Goal: Task Accomplishment & Management: Manage account settings

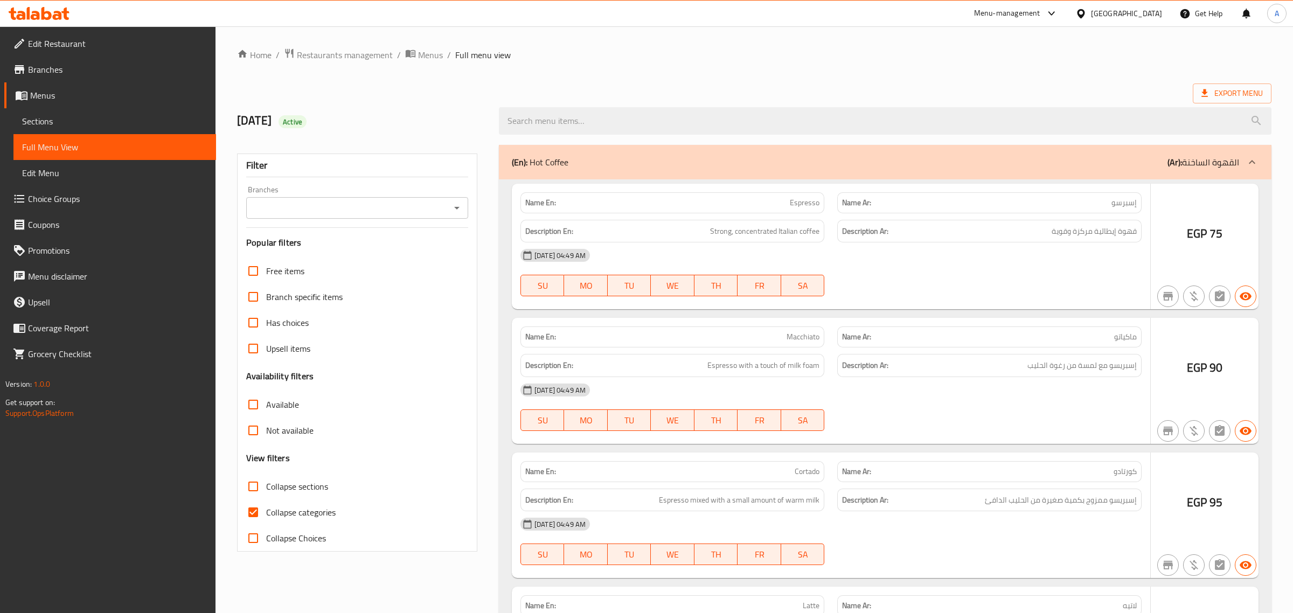
click at [256, 518] on div at bounding box center [646, 306] width 1293 height 613
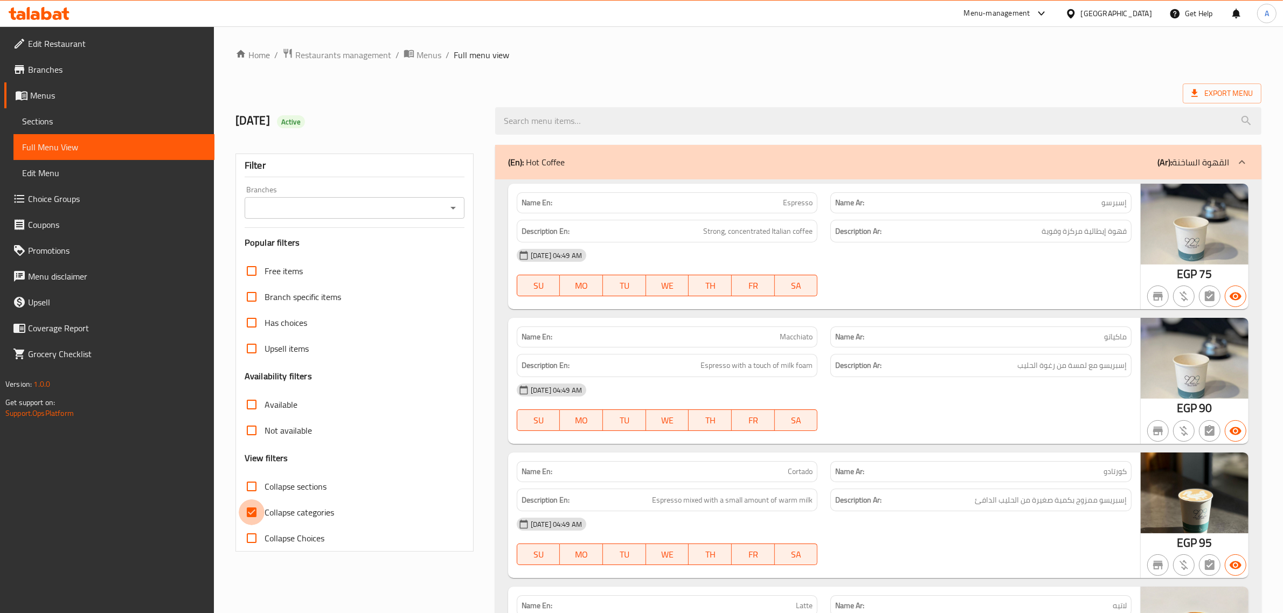
click at [257, 510] on input "Collapse categories" at bounding box center [252, 513] width 26 height 26
checkbox input "false"
click at [281, 483] on span "Collapse sections" at bounding box center [296, 486] width 62 height 13
click at [265, 483] on input "Collapse sections" at bounding box center [252, 487] width 26 height 26
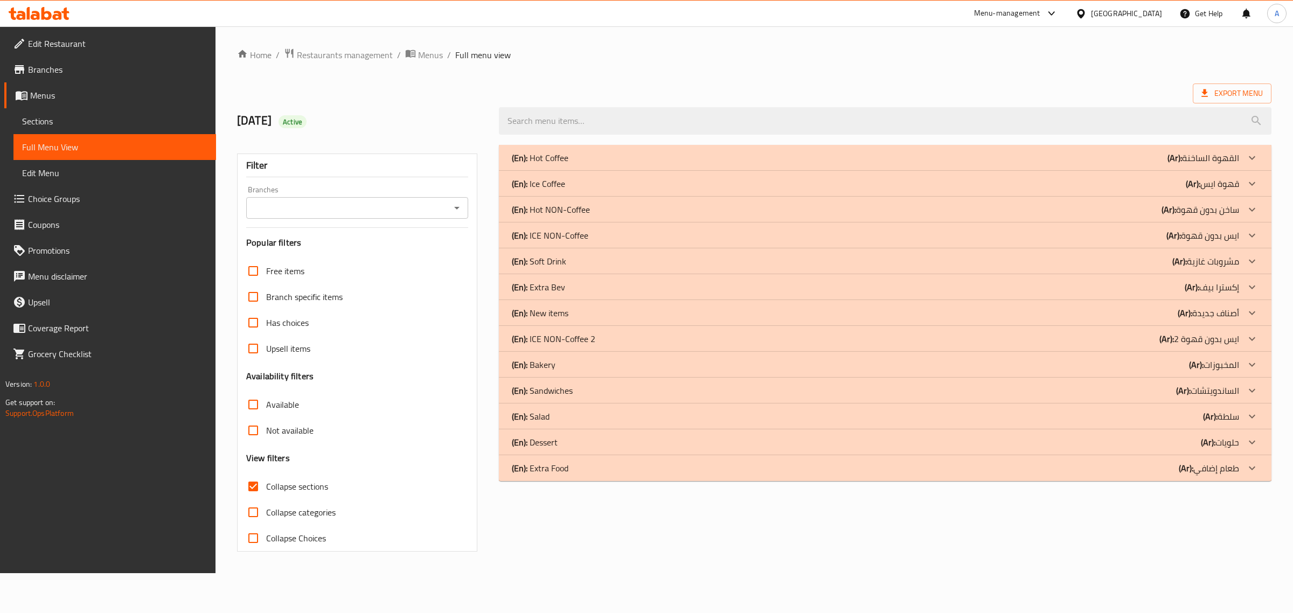
click at [281, 483] on span "Collapse sections" at bounding box center [297, 486] width 62 height 13
click at [266, 483] on input "Collapse sections" at bounding box center [253, 487] width 26 height 26
checkbox input "false"
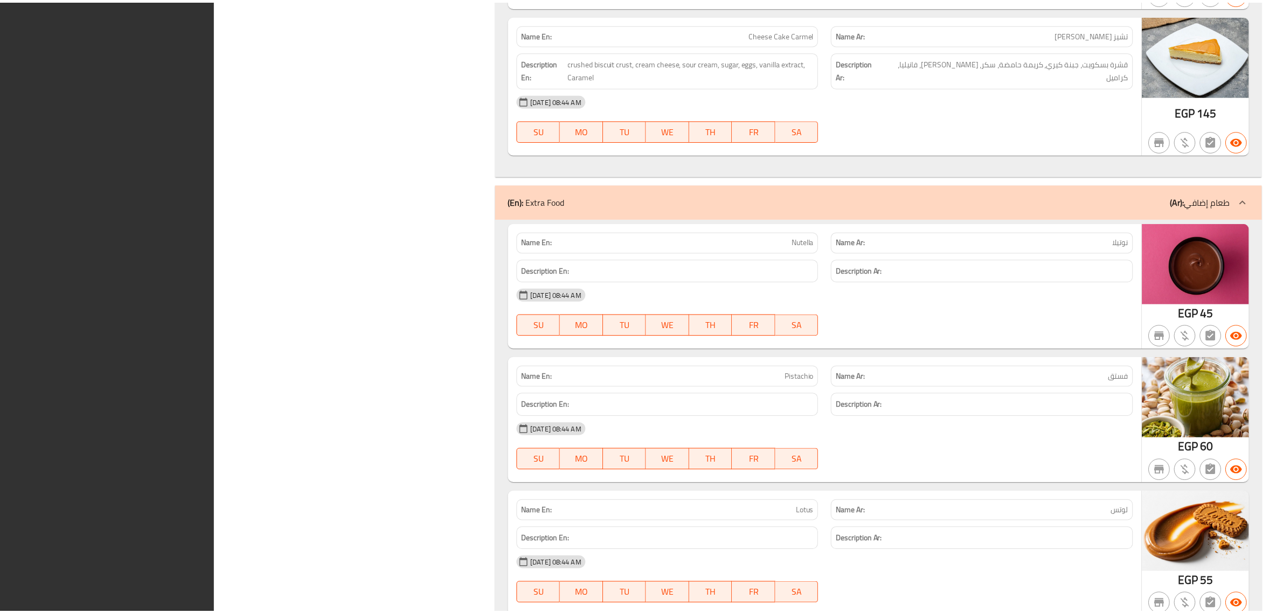
scroll to position [25963, 0]
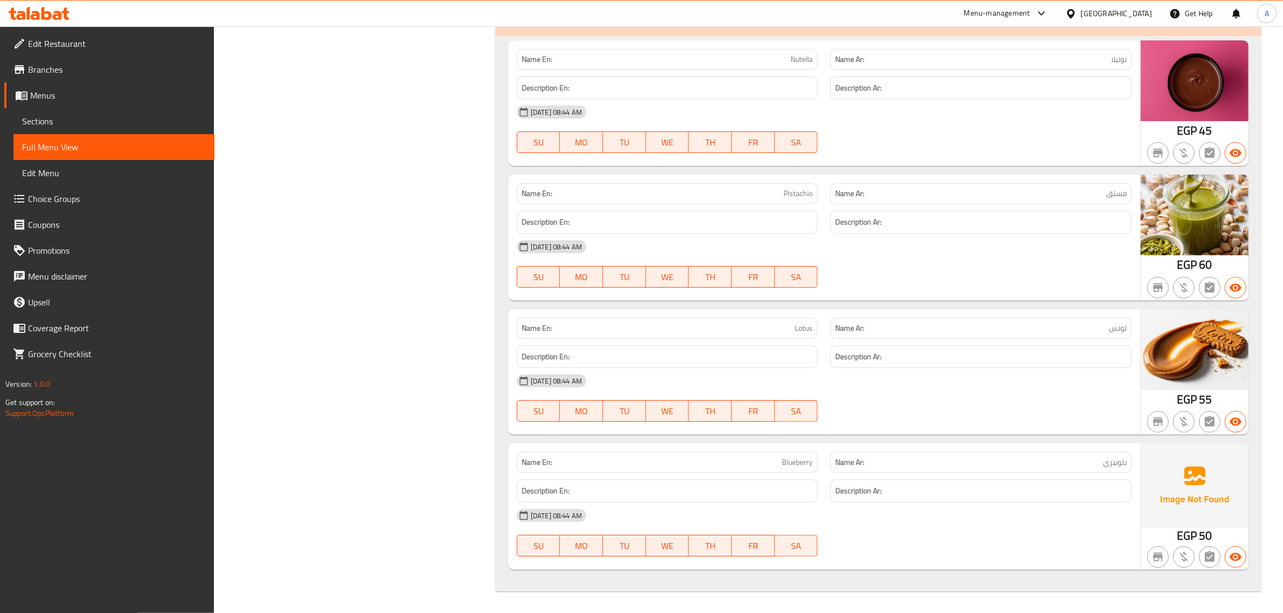
click at [1081, 9] on div at bounding box center [1073, 14] width 16 height 12
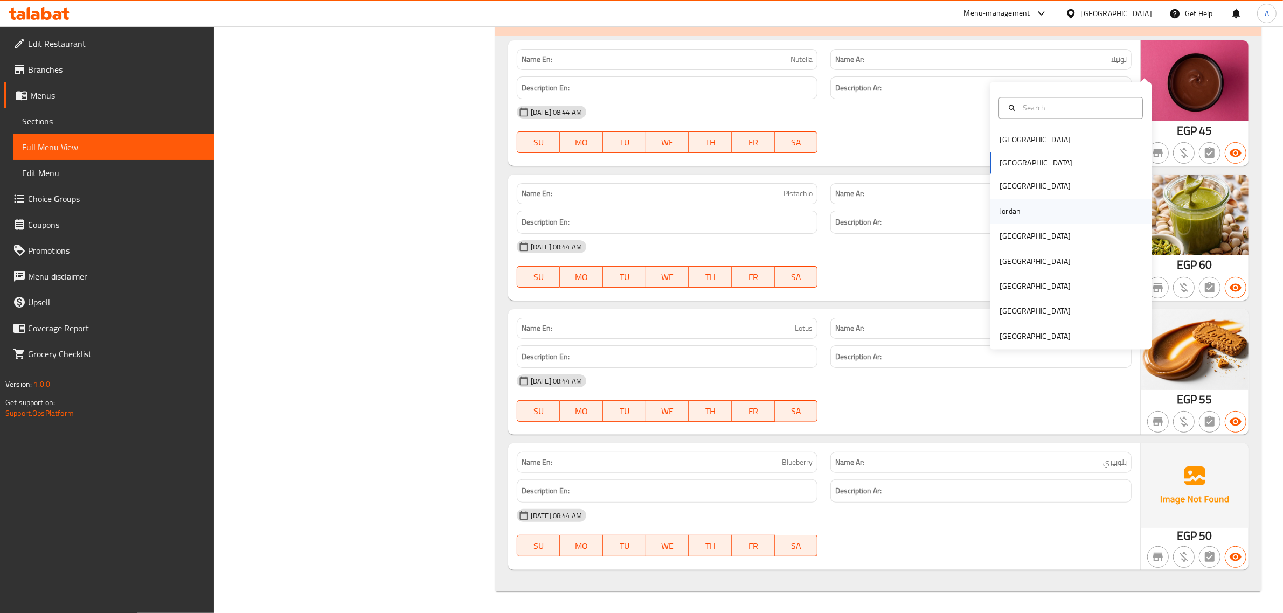
click at [1022, 199] on div "Jordan" at bounding box center [1071, 211] width 162 height 25
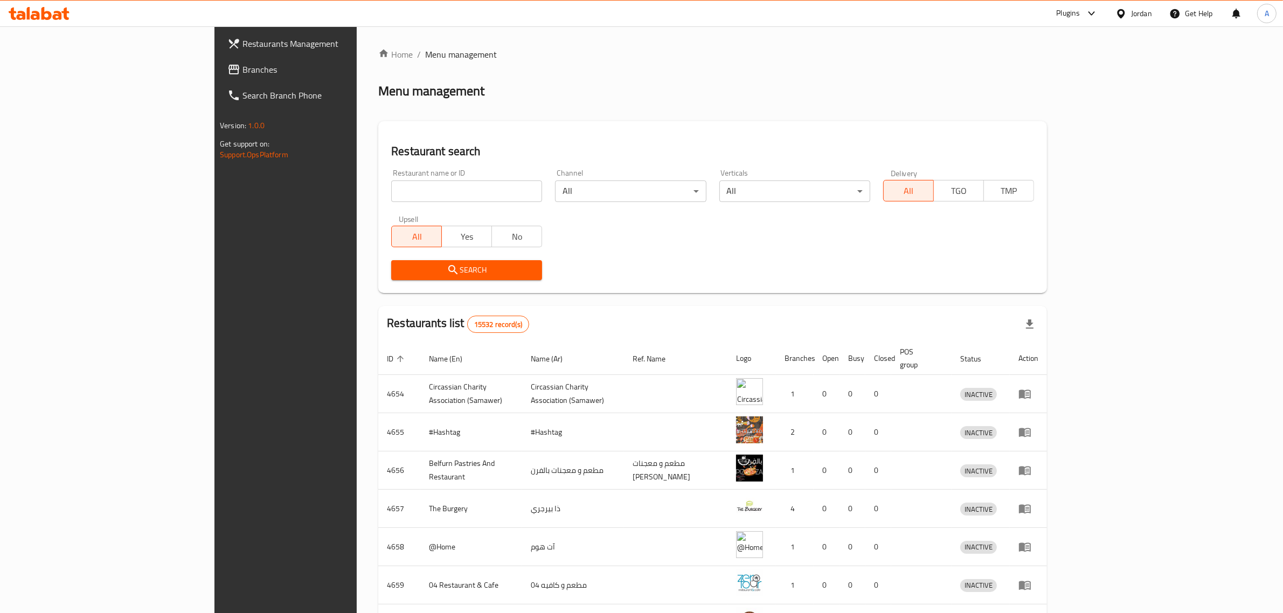
click at [219, 61] on link "Branches" at bounding box center [324, 70] width 210 height 26
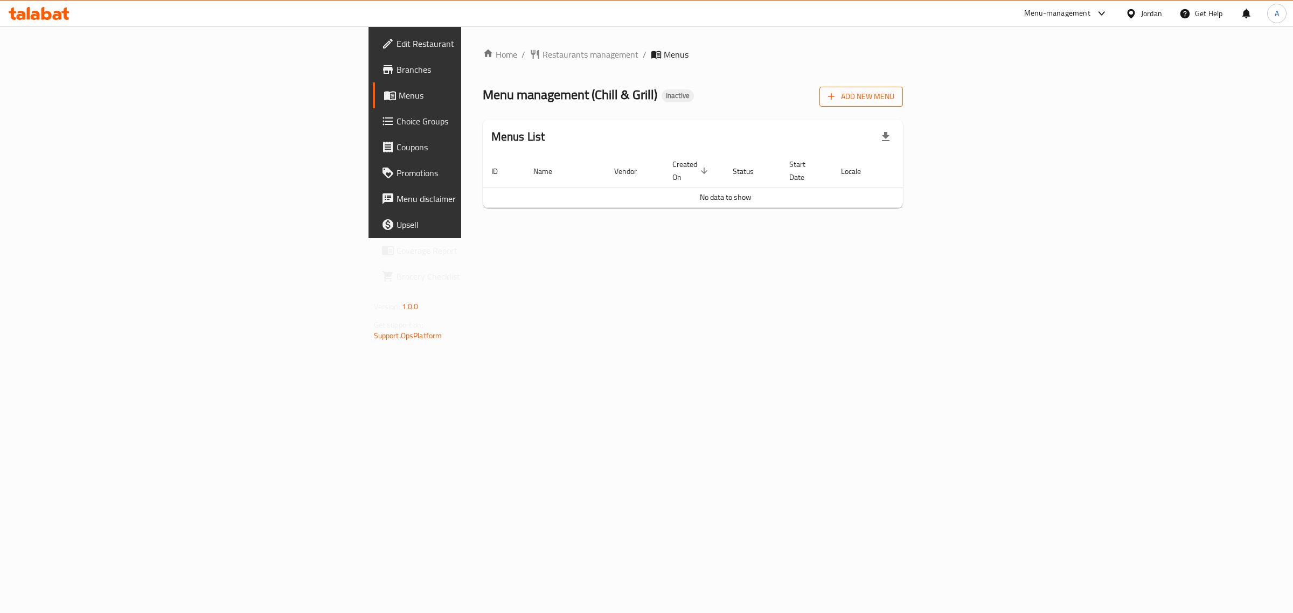
click at [895, 95] on span "Add New Menu" at bounding box center [861, 96] width 66 height 13
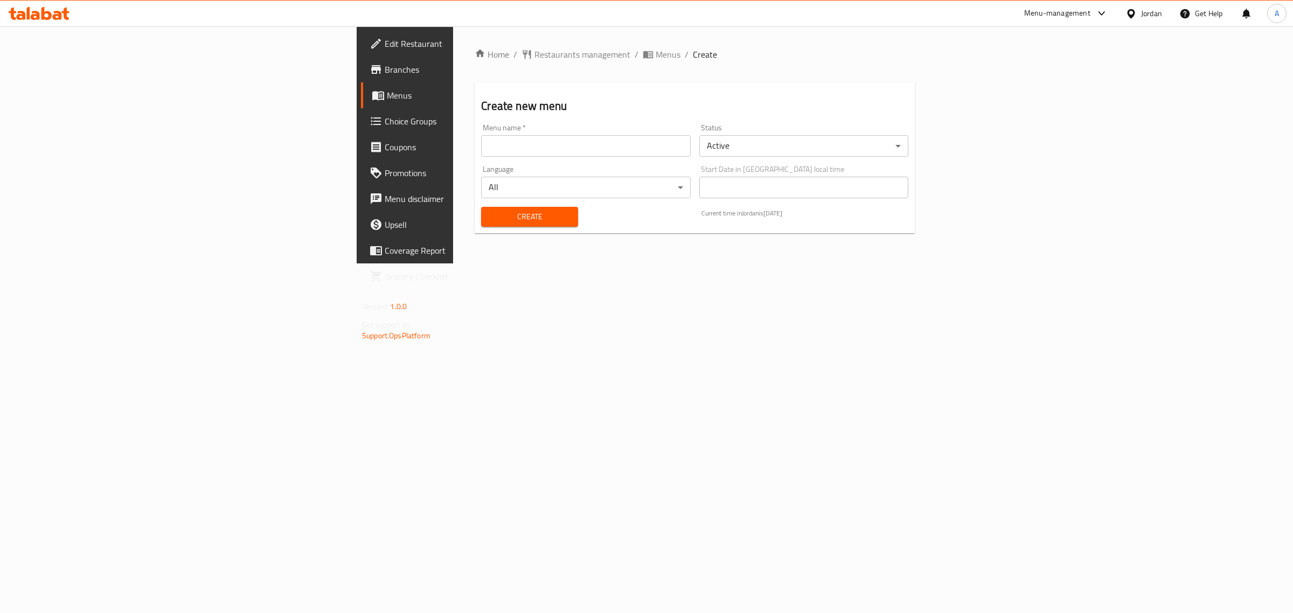
click at [635, 146] on input "text" at bounding box center [585, 146] width 209 height 22
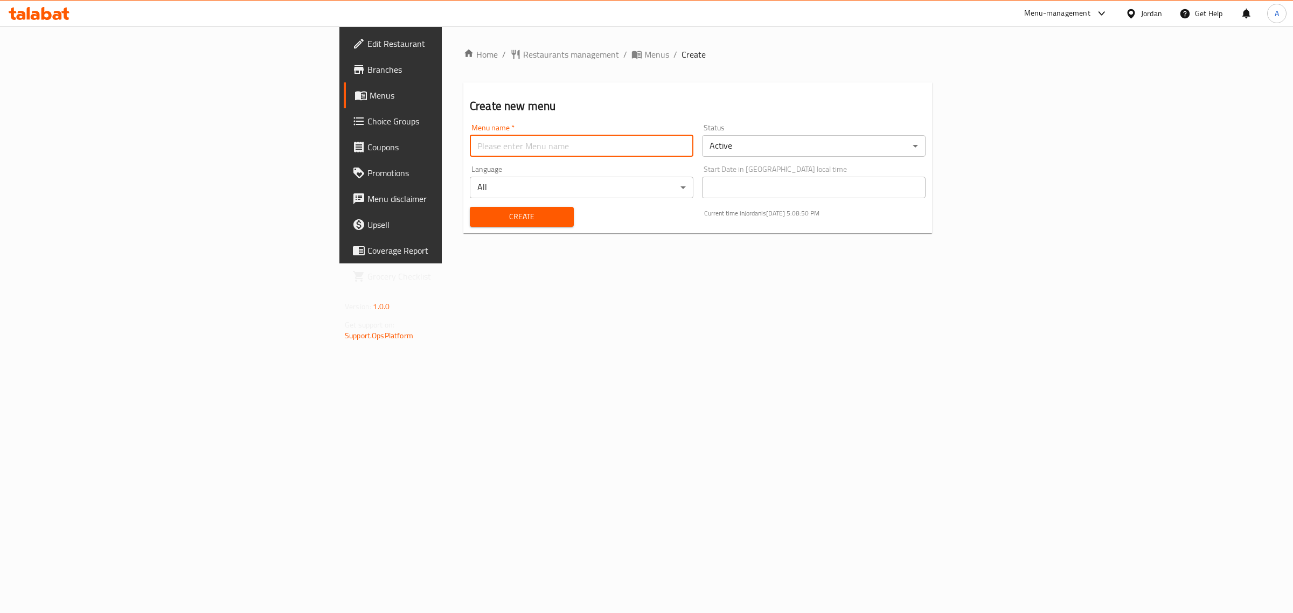
type input "1"
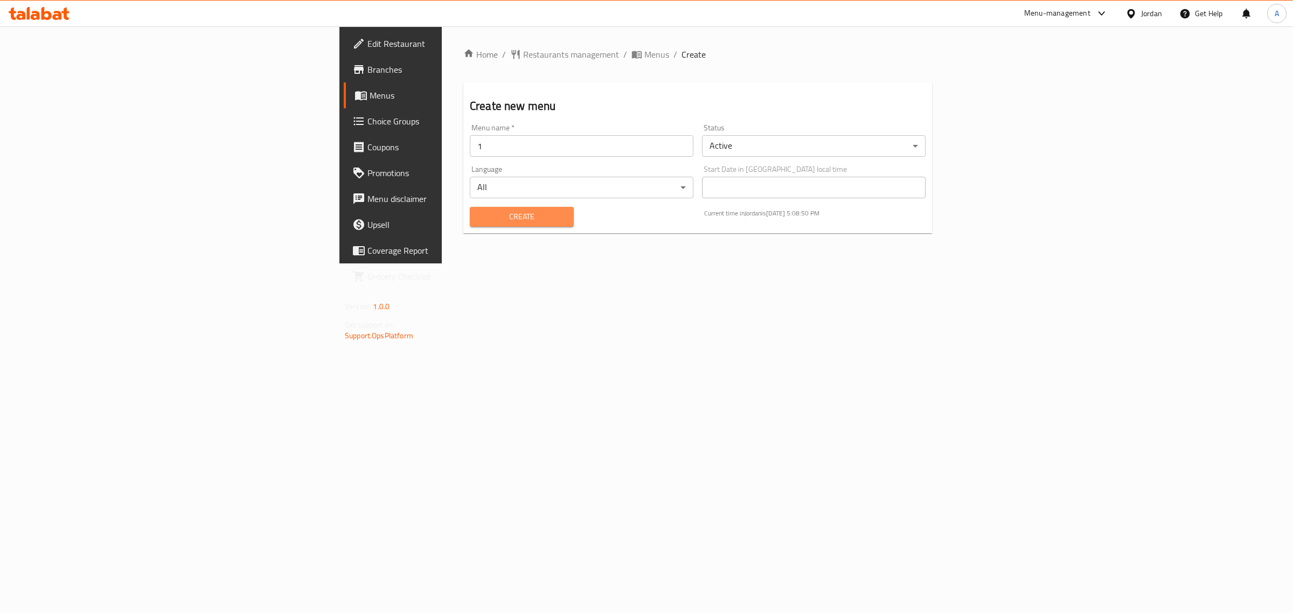
click at [479, 217] on span "Create" at bounding box center [522, 216] width 87 height 13
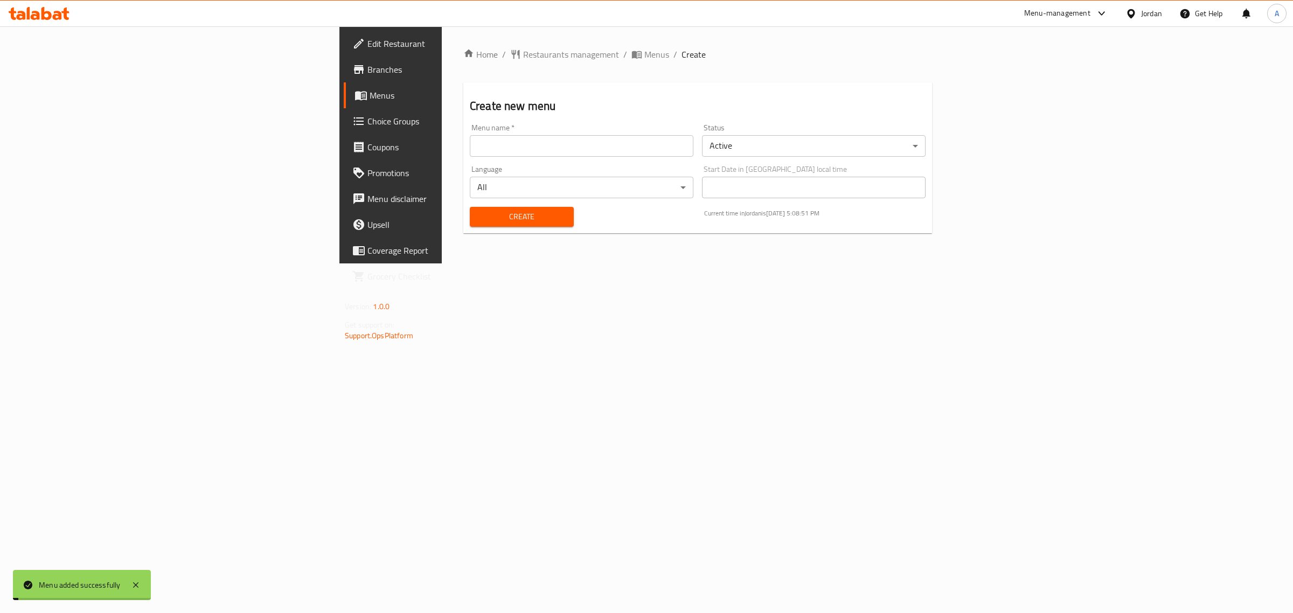
click at [370, 89] on span "Menus" at bounding box center [458, 95] width 177 height 13
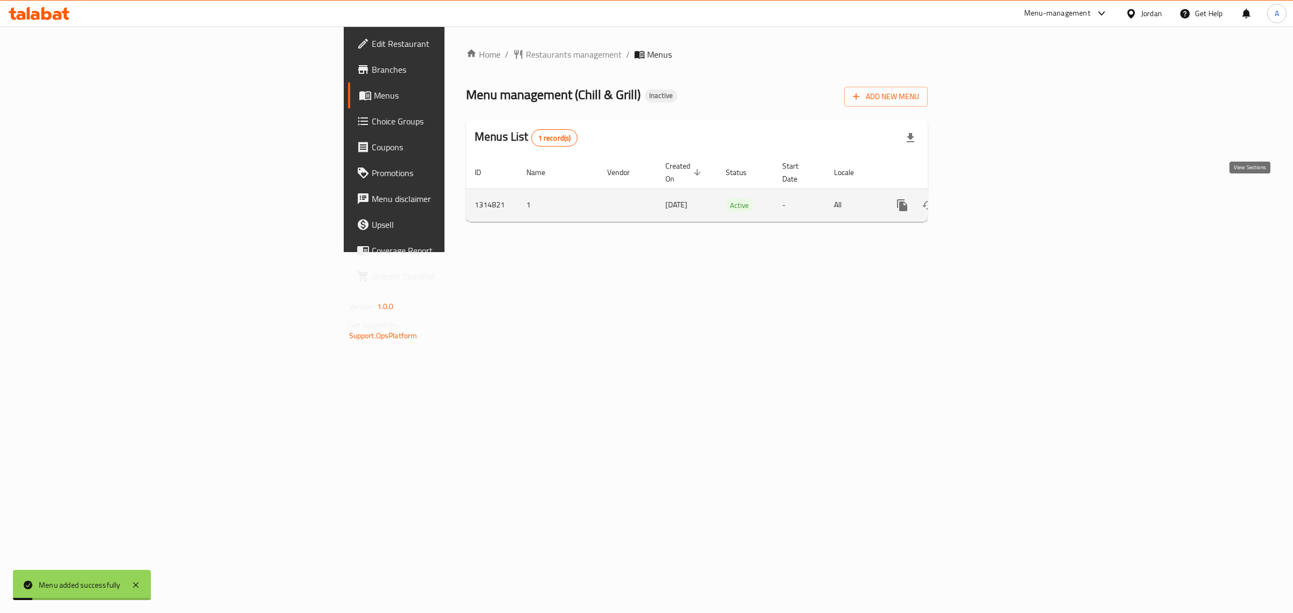
click at [993, 200] on link "enhanced table" at bounding box center [980, 205] width 26 height 26
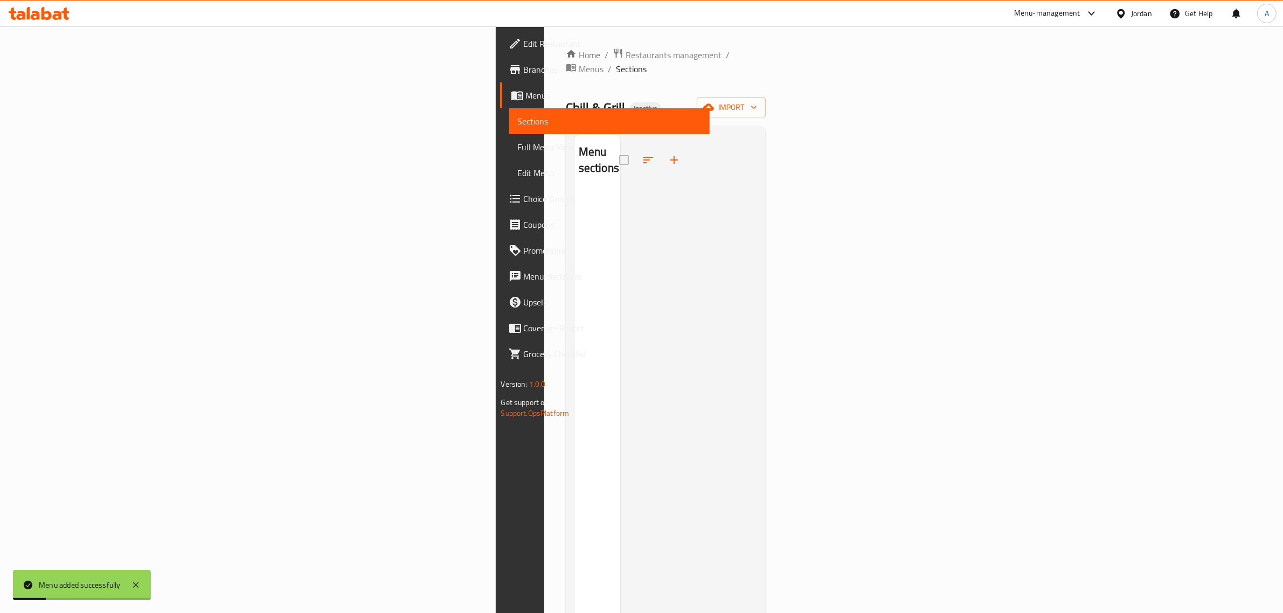
click at [665, 182] on div at bounding box center [688, 441] width 137 height 613
click at [620, 241] on div at bounding box center [688, 441] width 137 height 613
click at [758, 135] on div at bounding box center [688, 441] width 137 height 613
click at [766, 49] on ol "Home / Restaurants management / Menus / Sections" at bounding box center [666, 62] width 200 height 28
click at [757, 101] on span "import" at bounding box center [731, 107] width 52 height 13
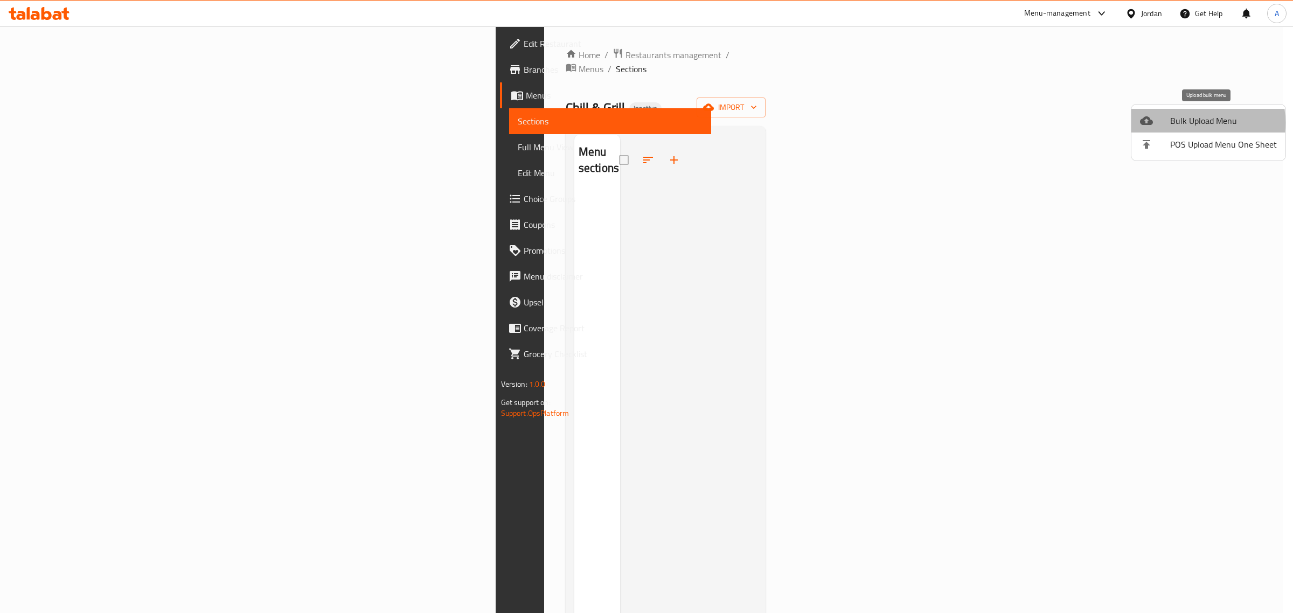
click at [1173, 123] on span "Bulk Upload Menu" at bounding box center [1224, 120] width 107 height 13
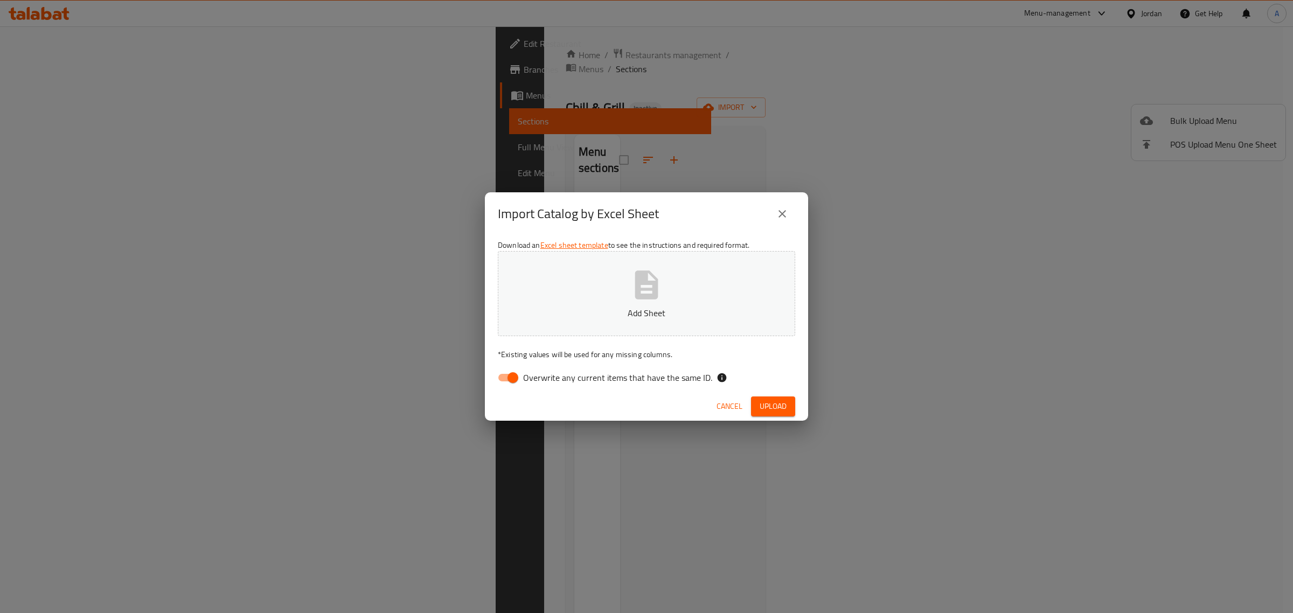
click at [517, 389] on div "Download an Excel sheet template to see the instructions and required format. A…" at bounding box center [646, 314] width 323 height 156
click at [522, 376] on input "Overwrite any current items that have the same ID." at bounding box center [512, 378] width 61 height 20
checkbox input "false"
click at [638, 283] on icon "button" at bounding box center [646, 285] width 23 height 29
click at [774, 407] on span "Upload" at bounding box center [773, 406] width 27 height 13
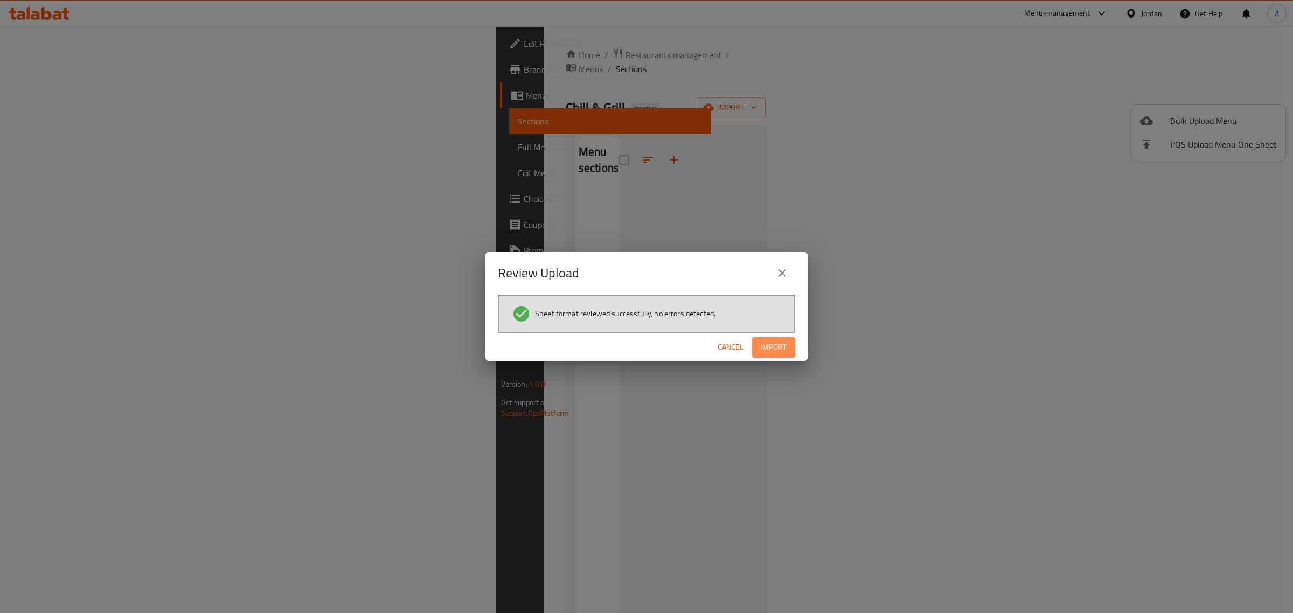
click at [775, 348] on span "Import" at bounding box center [774, 347] width 26 height 13
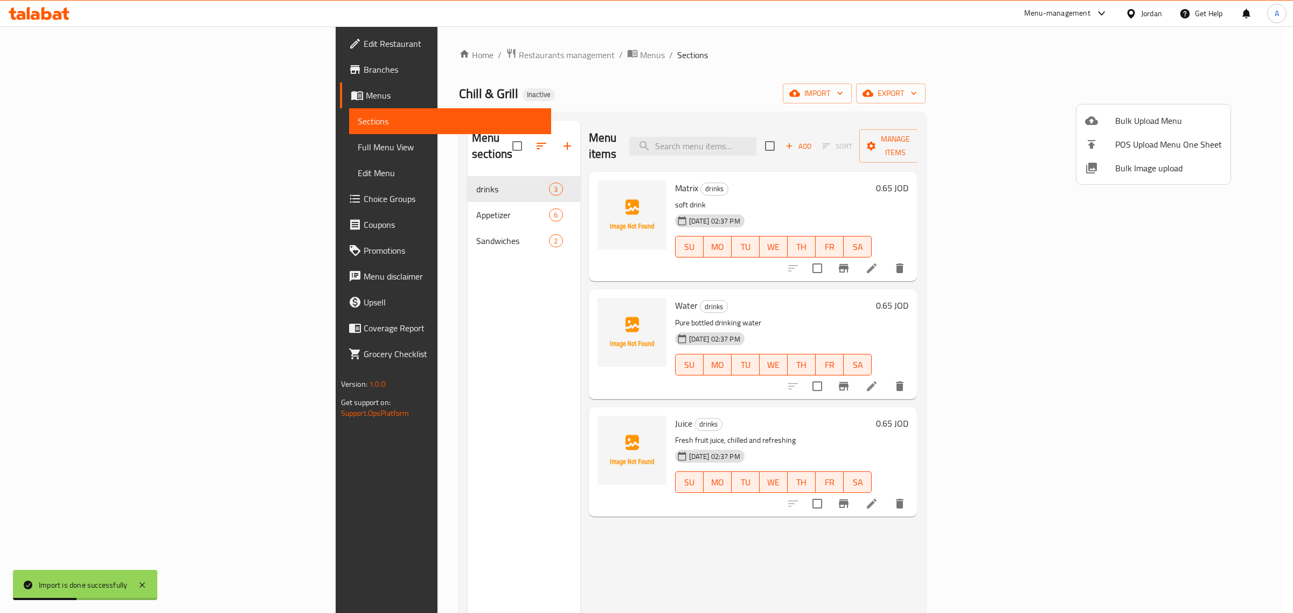
click at [381, 297] on div at bounding box center [646, 306] width 1293 height 613
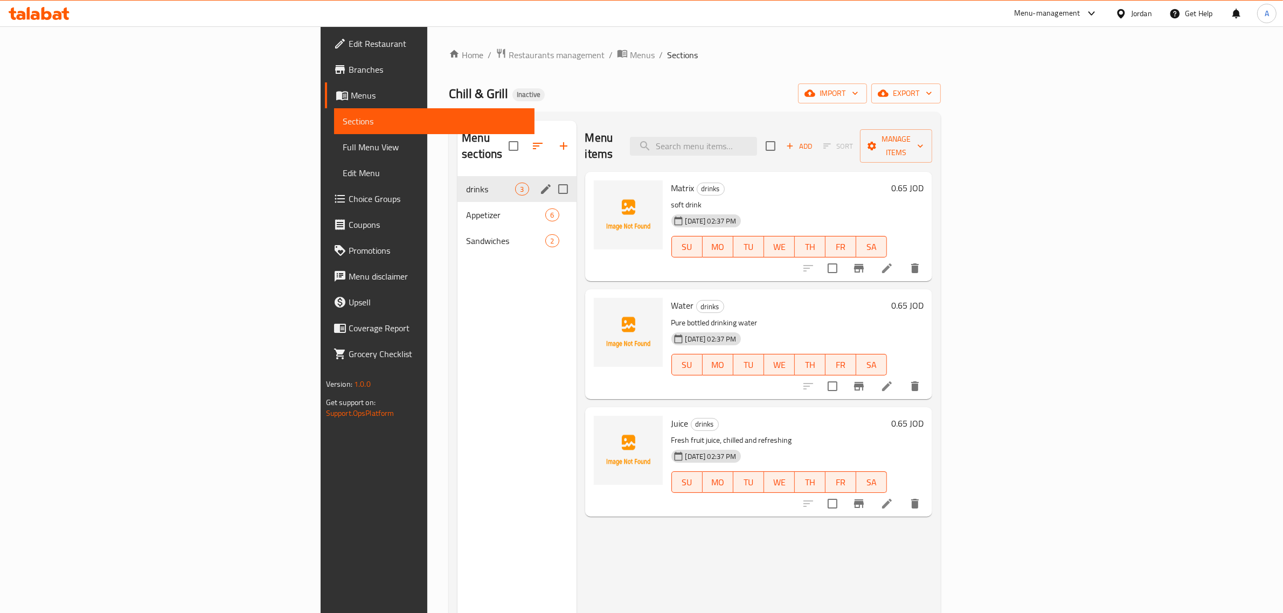
drag, startPoint x: 483, startPoint y: 172, endPoint x: 483, endPoint y: 179, distance: 7.0
click at [552, 178] on input "Menu sections" at bounding box center [563, 189] width 23 height 23
checkbox input "true"
click at [552, 204] on input "Menu sections" at bounding box center [563, 215] width 23 height 23
checkbox input "true"
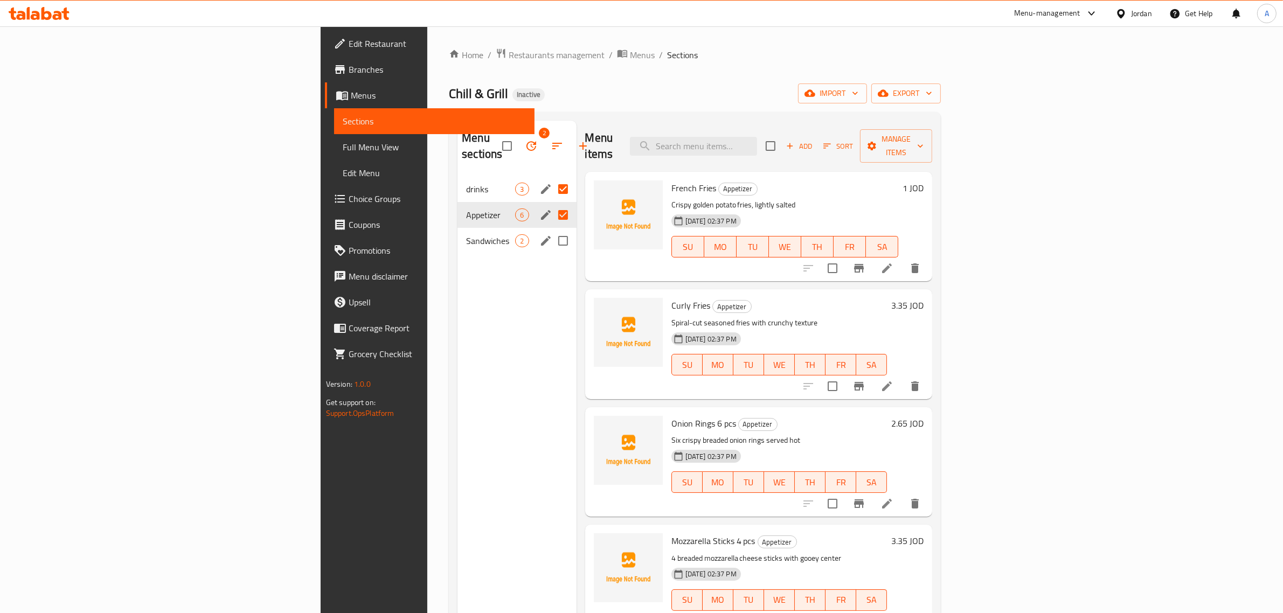
click at [552, 232] on input "Menu sections" at bounding box center [563, 241] width 23 height 23
checkbox input "true"
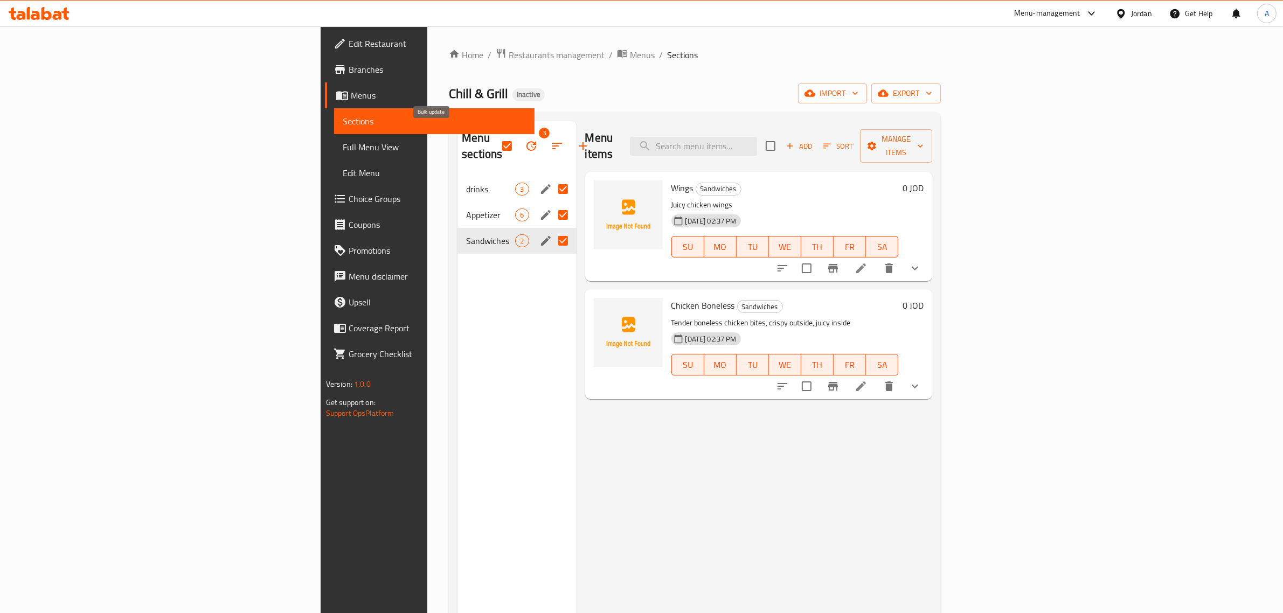
click at [525, 140] on icon "button" at bounding box center [531, 146] width 13 height 13
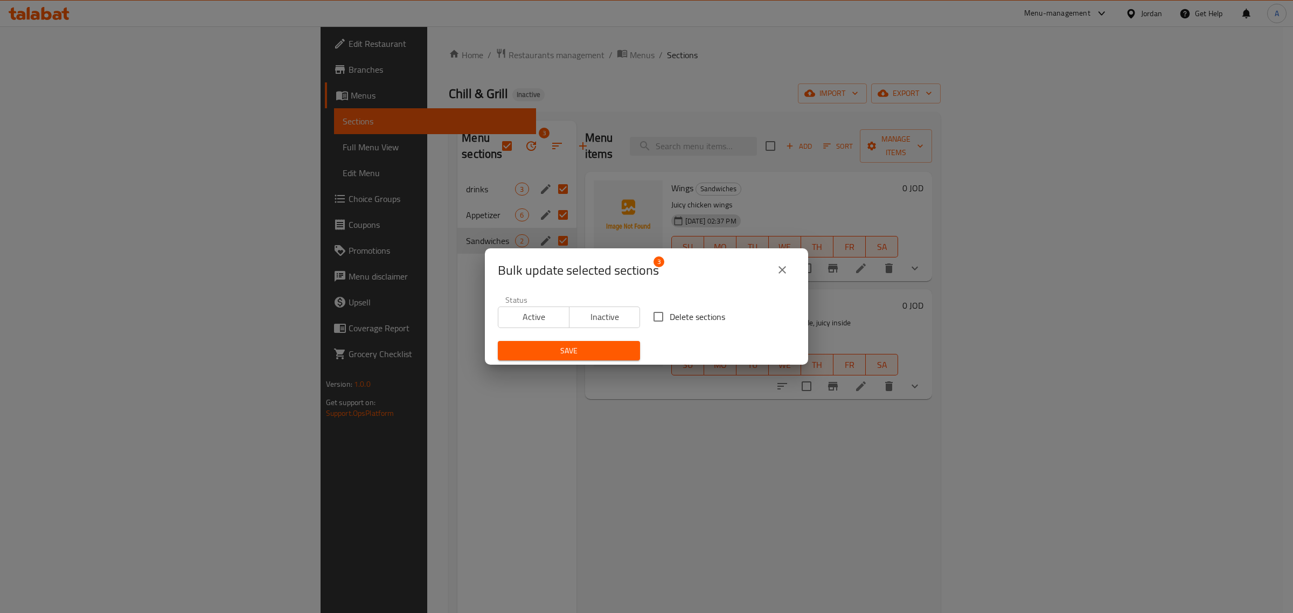
click at [656, 314] on input "Delete sections" at bounding box center [658, 317] width 23 height 23
checkbox input "true"
click at [600, 348] on span "Save" at bounding box center [569, 350] width 125 height 13
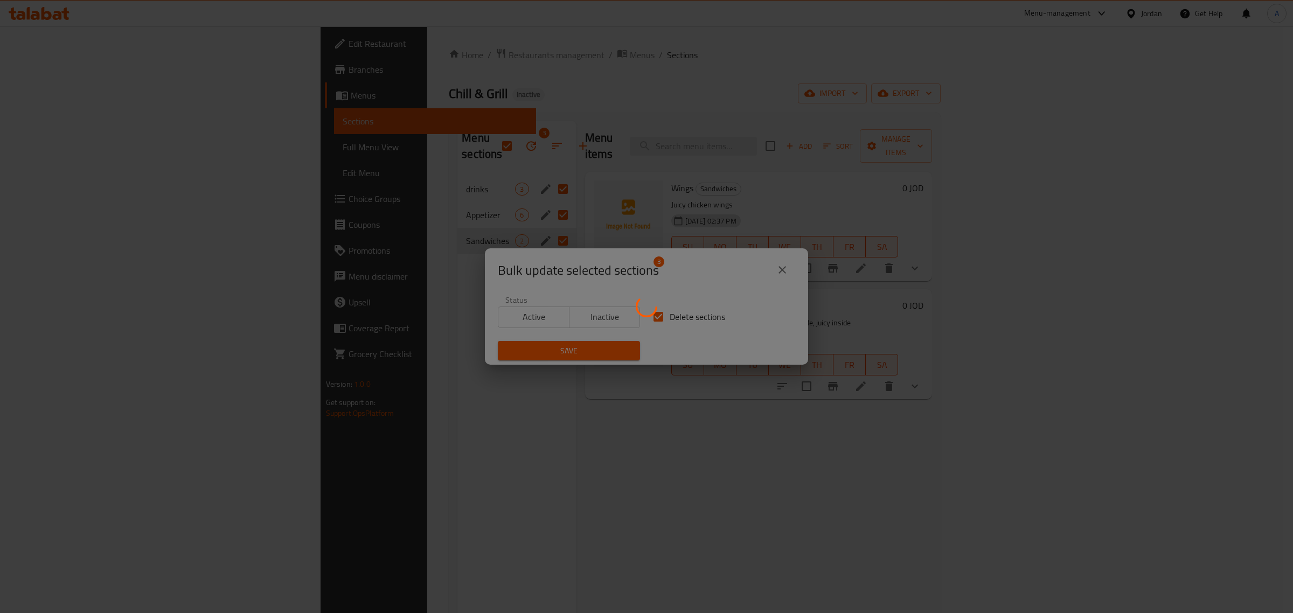
checkbox input "false"
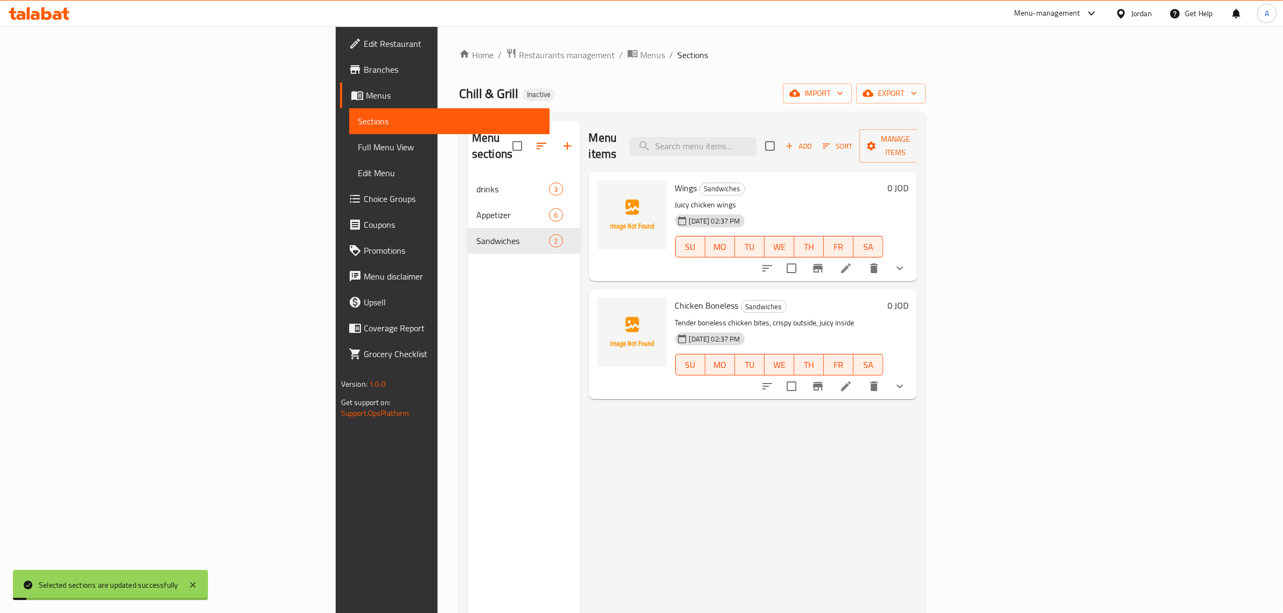
click at [926, 87] on div "Chill & Grill Inactive import export" at bounding box center [692, 94] width 467 height 20
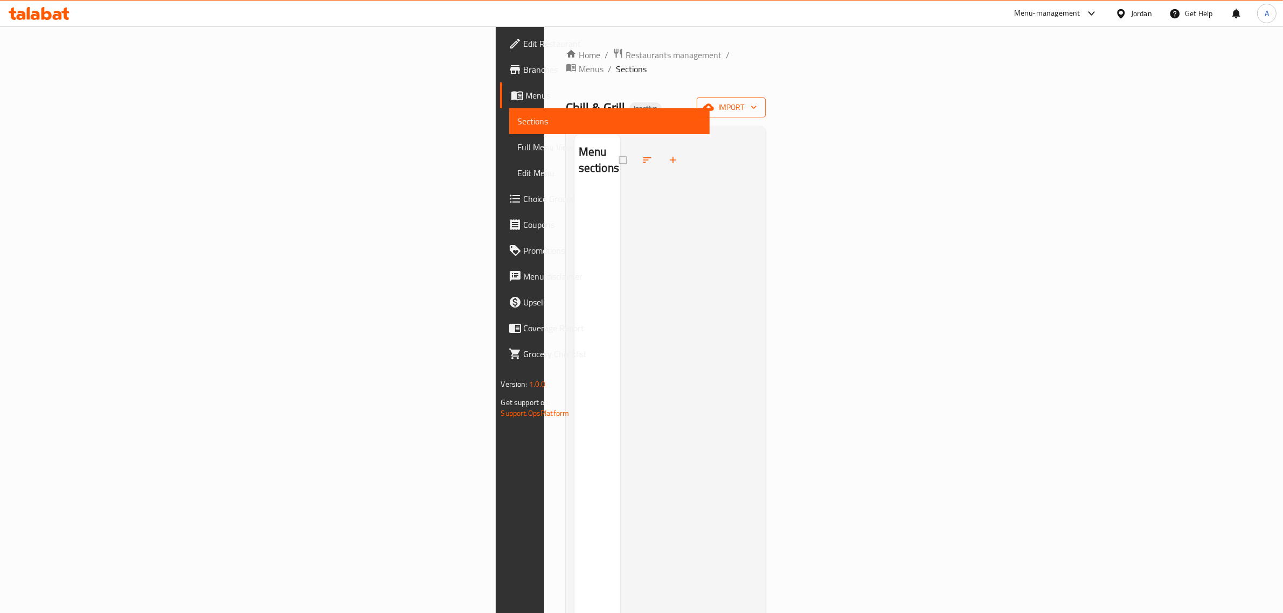
click at [757, 101] on span "import" at bounding box center [731, 107] width 52 height 13
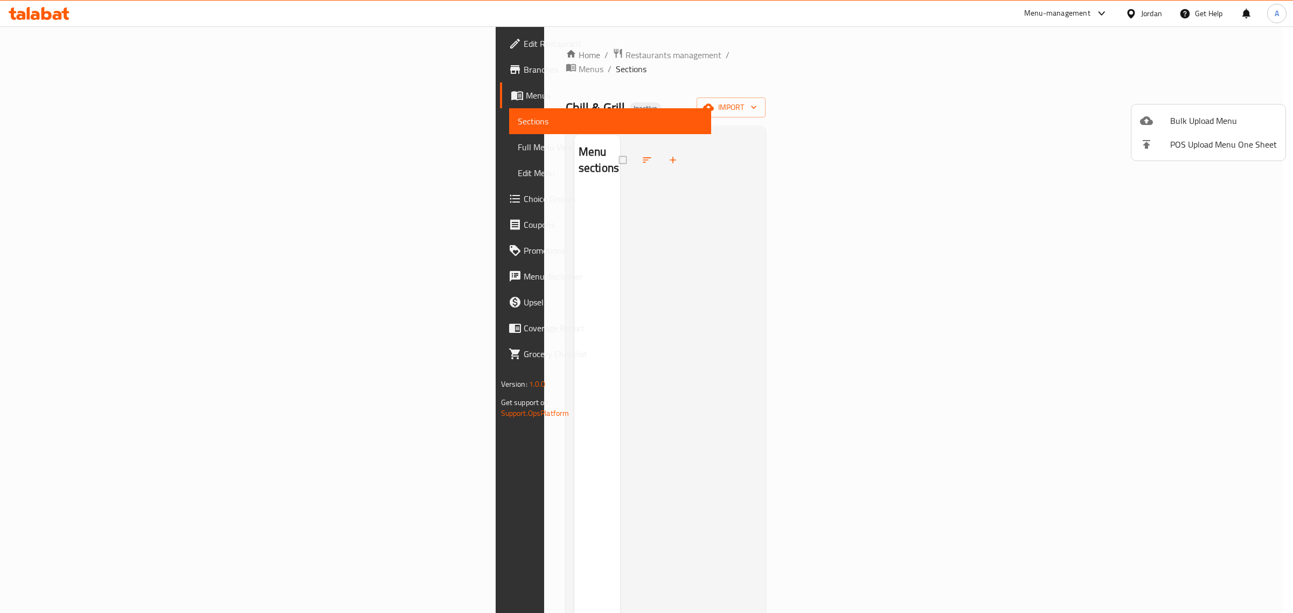
click at [1186, 117] on span "Bulk Upload Menu" at bounding box center [1224, 120] width 107 height 13
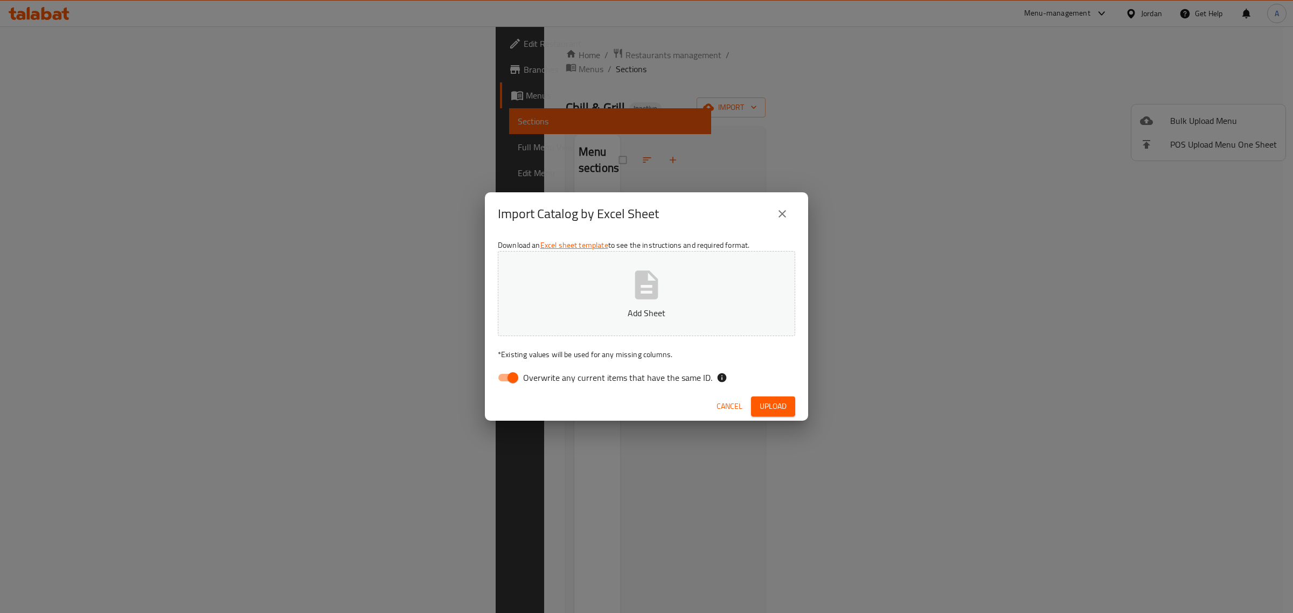
click at [538, 377] on span "Overwrite any current items that have the same ID." at bounding box center [617, 377] width 189 height 13
click at [538, 377] on input "Overwrite any current items that have the same ID." at bounding box center [512, 378] width 61 height 20
checkbox input "false"
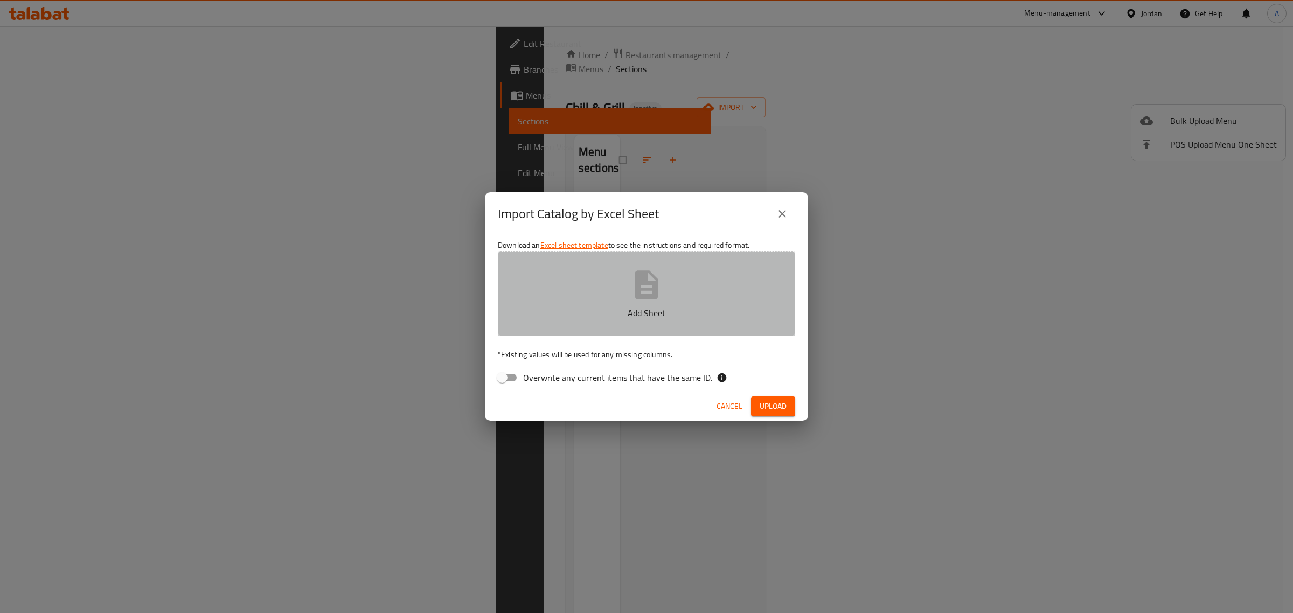
click at [576, 313] on p "Add Sheet" at bounding box center [647, 313] width 264 height 13
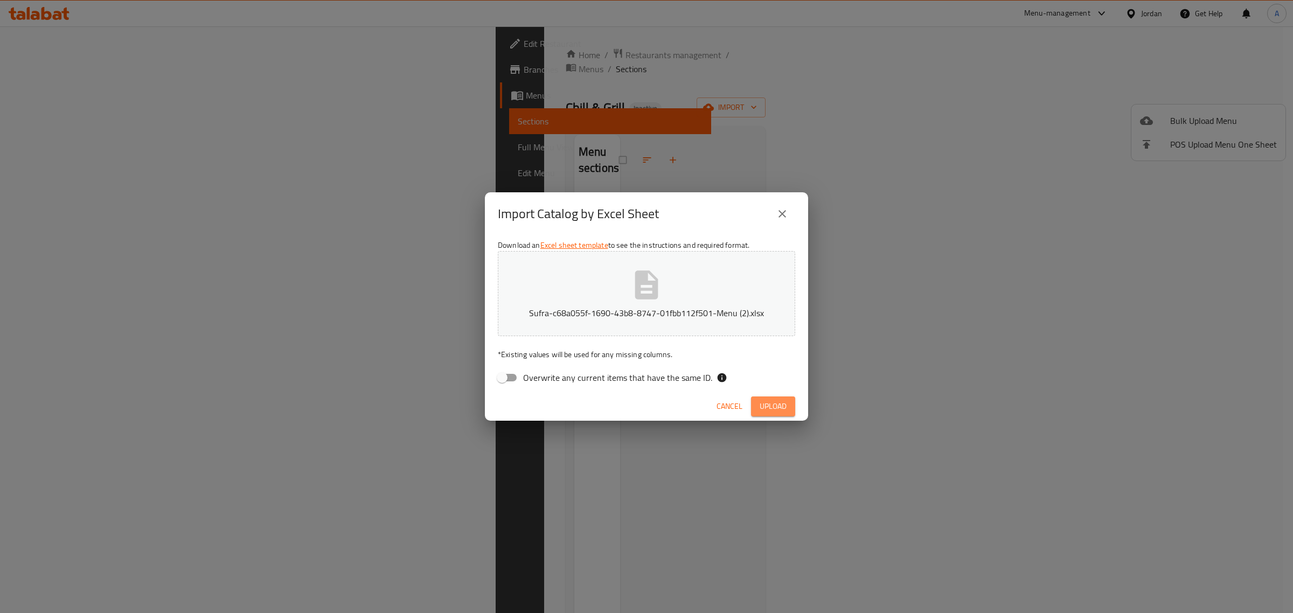
click at [783, 404] on span "Upload" at bounding box center [773, 406] width 27 height 13
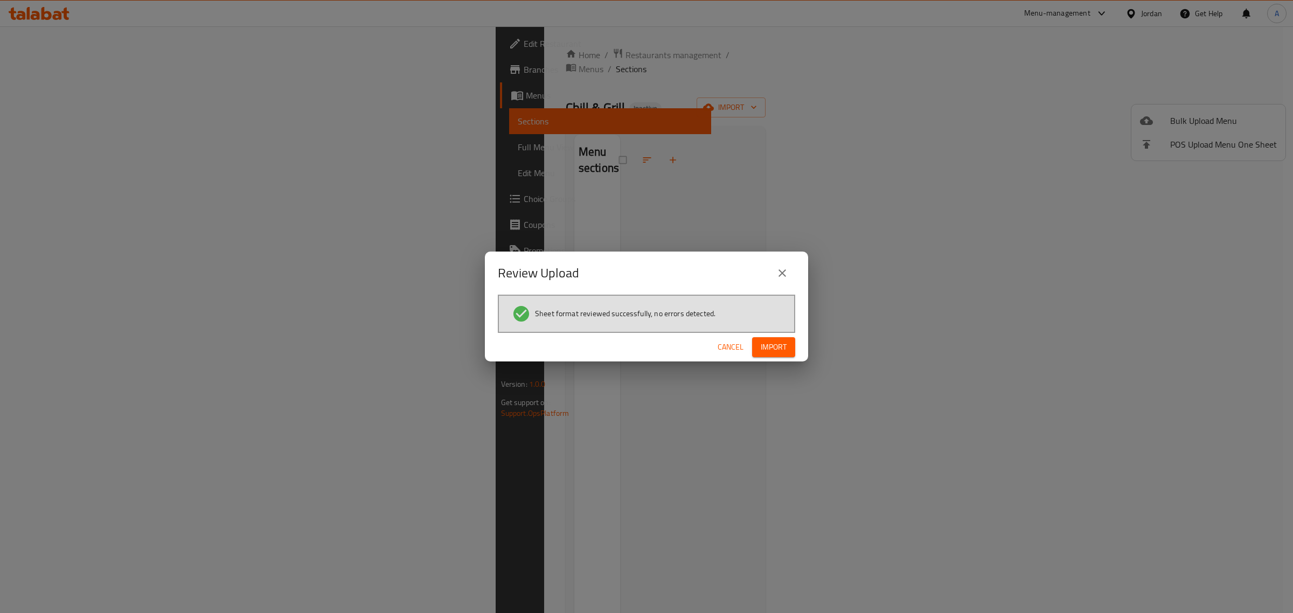
click at [768, 354] on button "Import" at bounding box center [773, 347] width 43 height 20
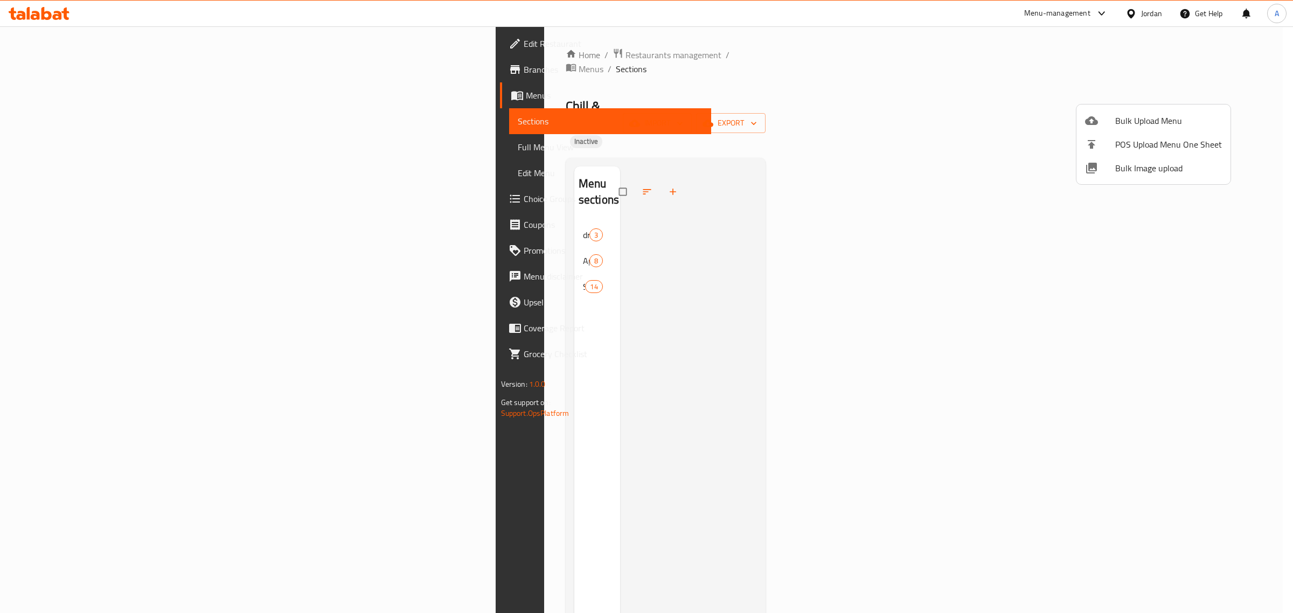
click at [90, 151] on div at bounding box center [646, 306] width 1293 height 613
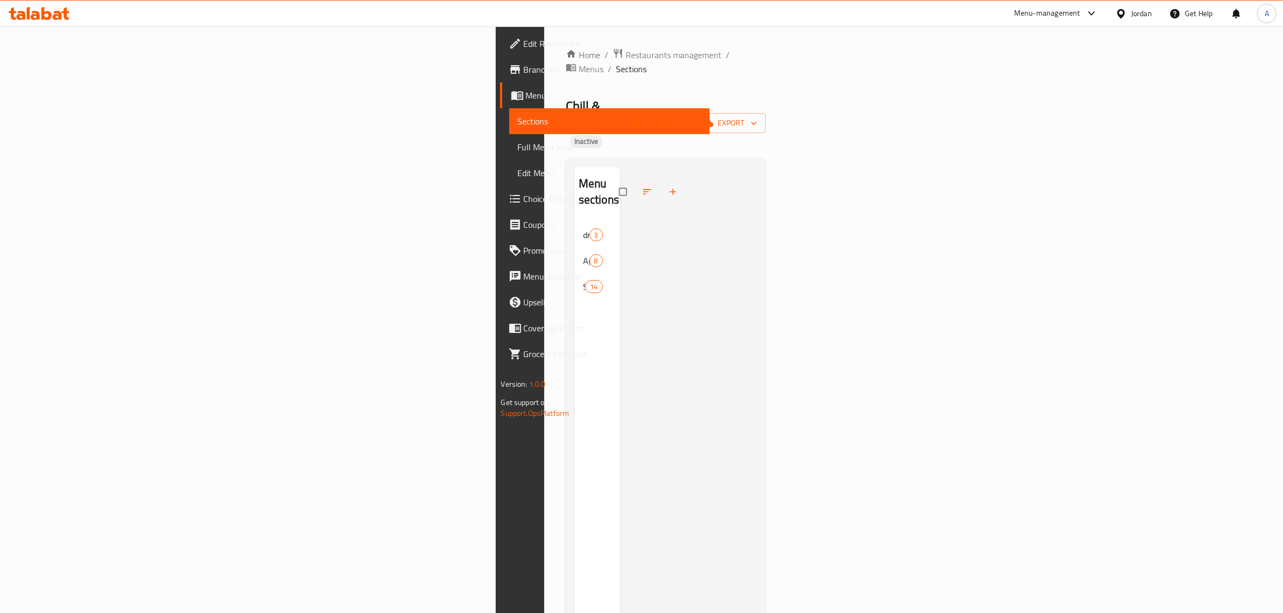
click at [518, 147] on span "Full Menu View" at bounding box center [610, 147] width 184 height 13
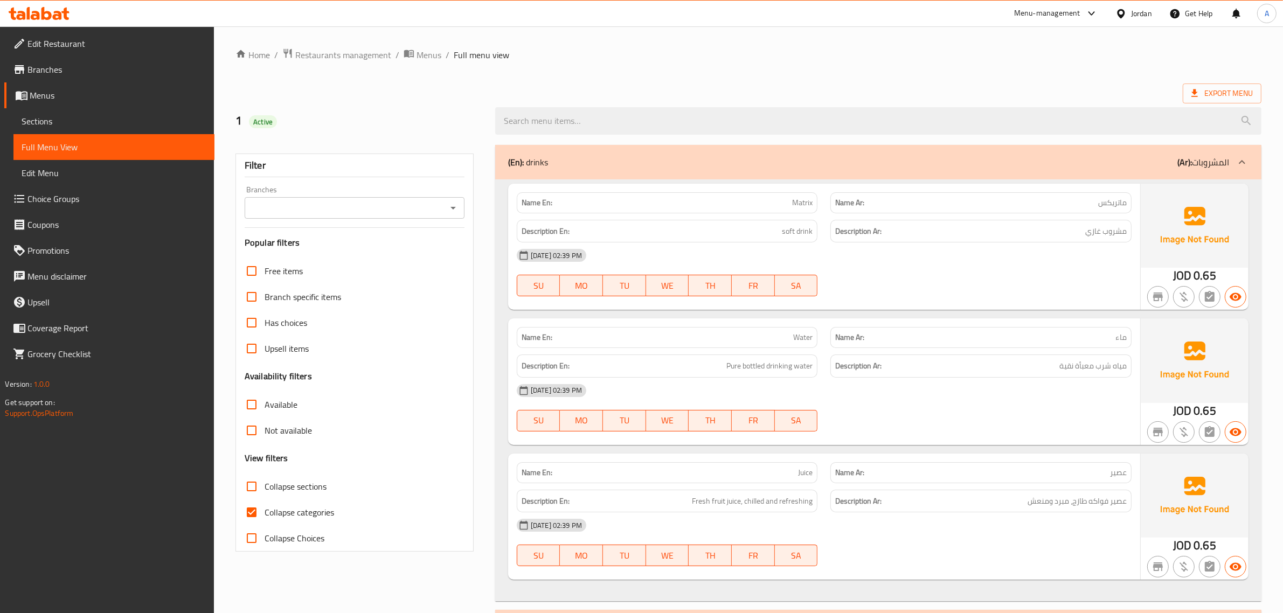
click at [289, 507] on span "Collapse categories" at bounding box center [300, 512] width 70 height 13
click at [265, 507] on input "Collapse categories" at bounding box center [252, 513] width 26 height 26
checkbox input "false"
click at [691, 54] on ol "Home / Restaurants management / Menus / Full menu view" at bounding box center [749, 55] width 1026 height 14
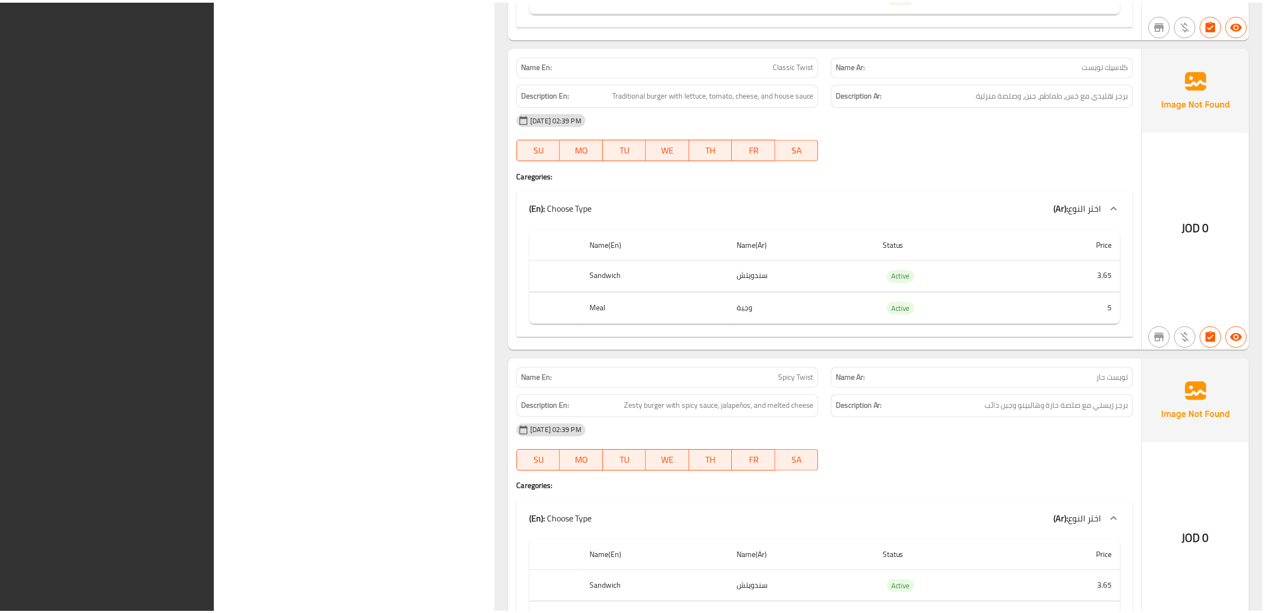
scroll to position [5665, 0]
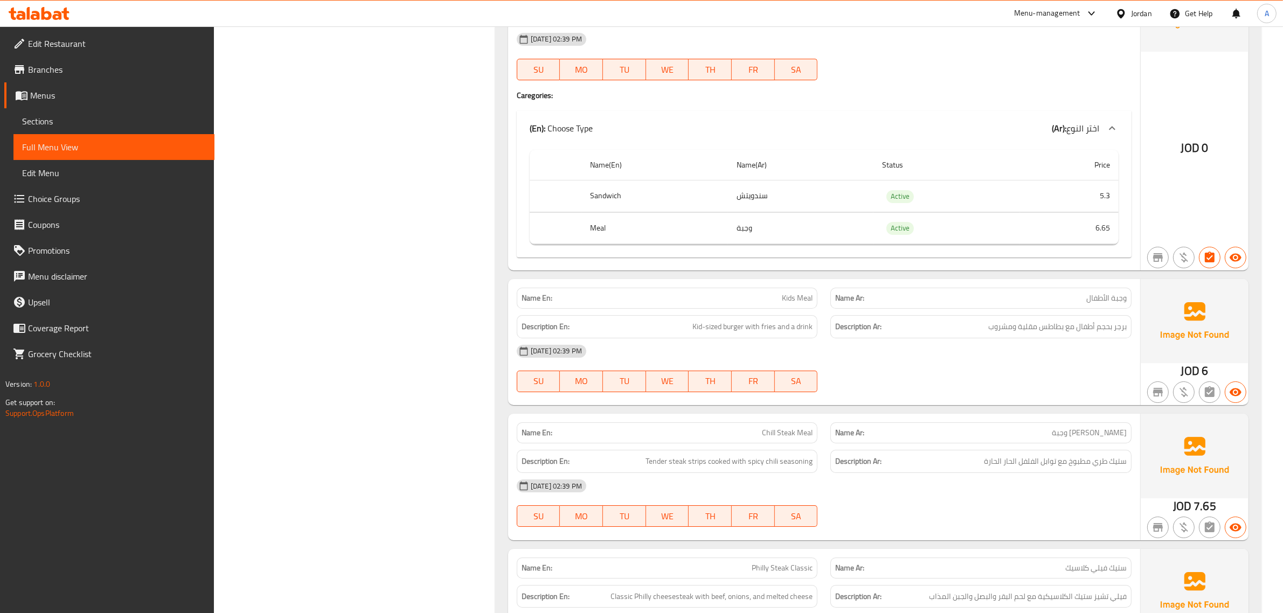
scroll to position [4722, 0]
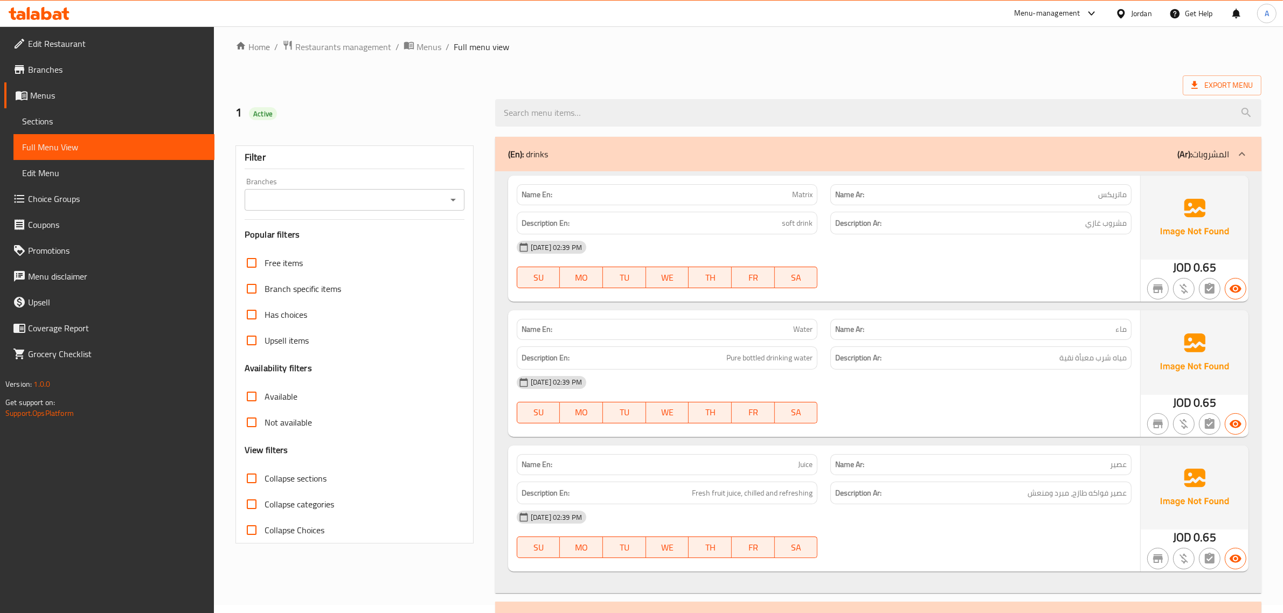
scroll to position [0, 0]
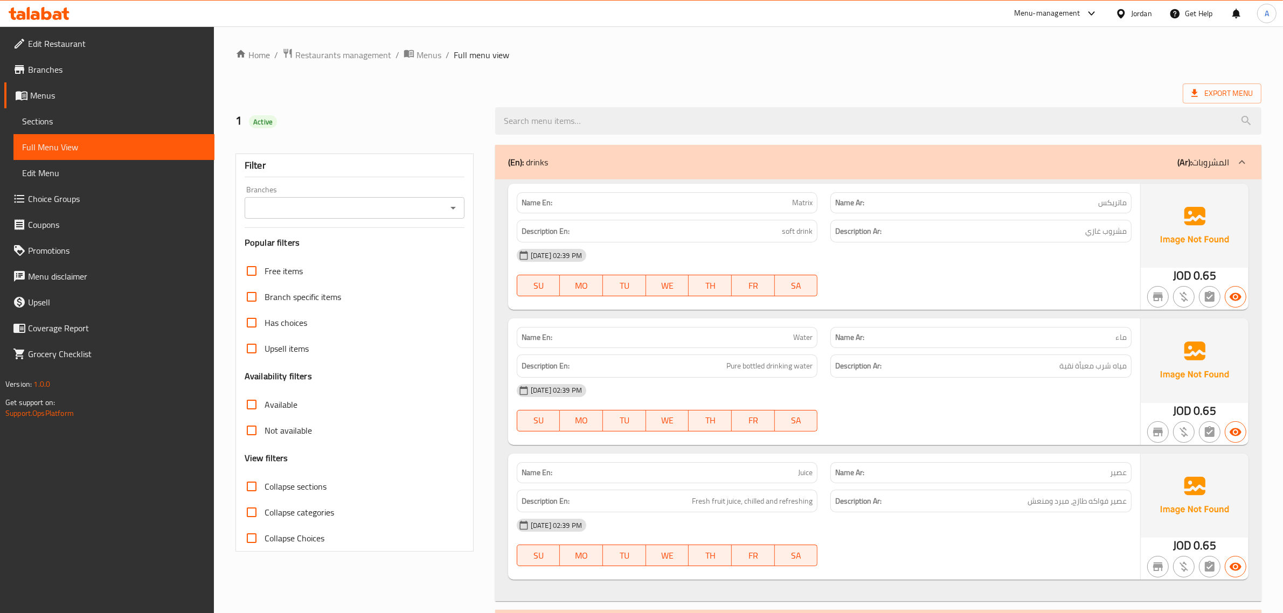
click at [149, 43] on span "Edit Restaurant" at bounding box center [117, 43] width 178 height 13
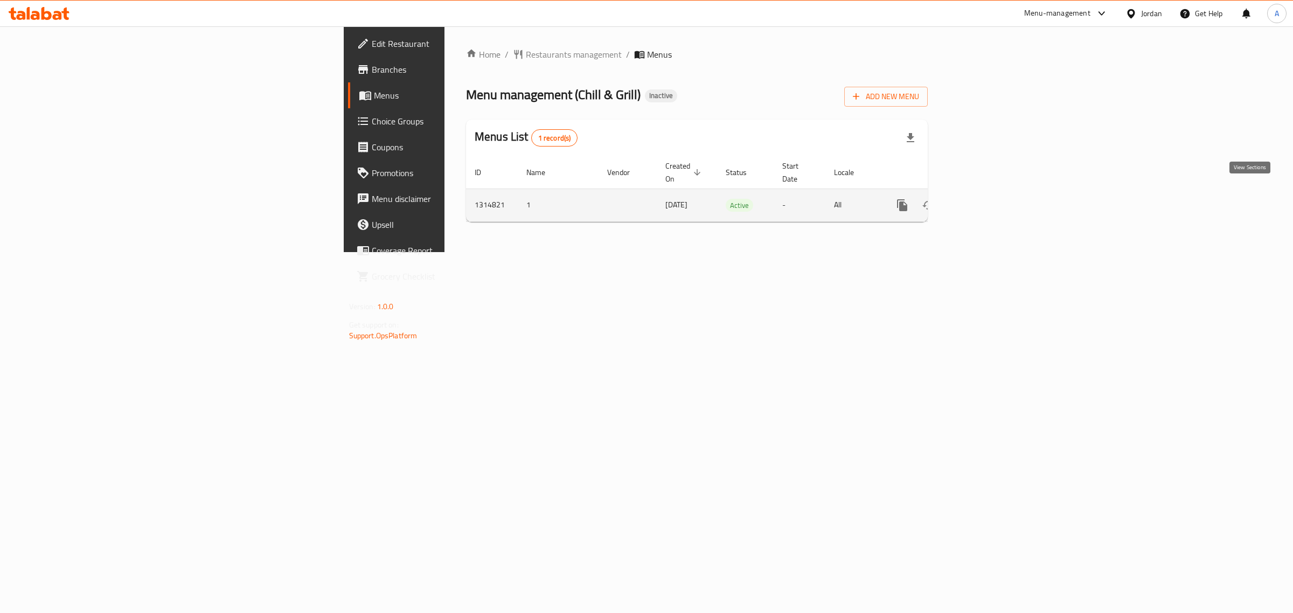
click at [993, 192] on link "enhanced table" at bounding box center [980, 205] width 26 height 26
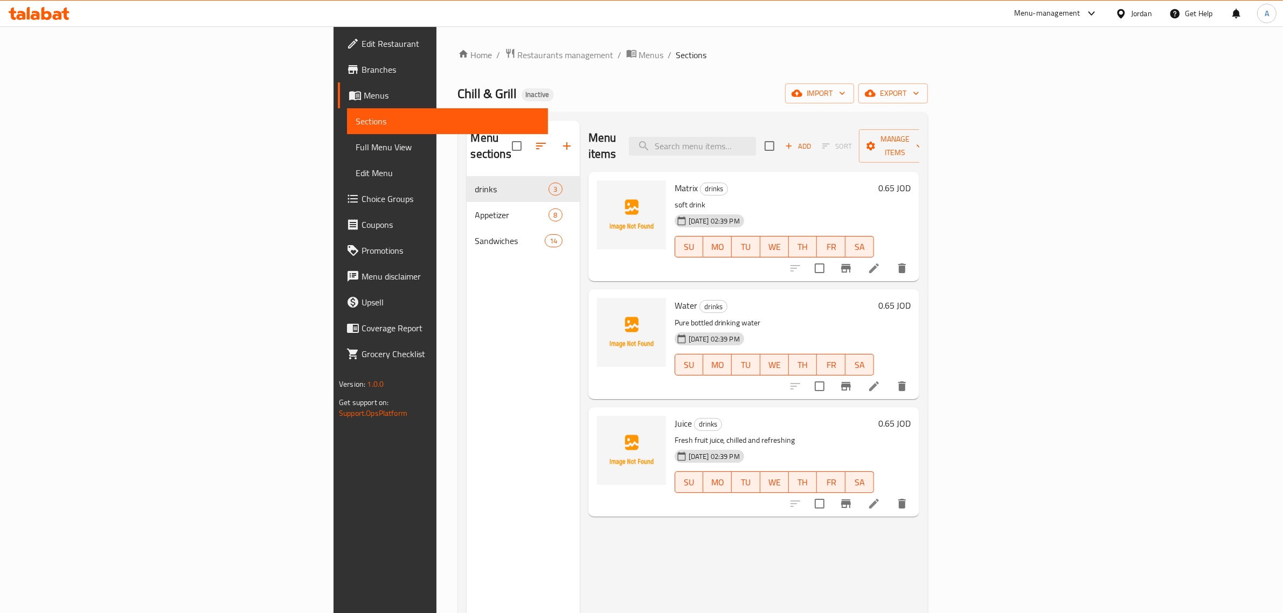
click at [356, 151] on span "Full Menu View" at bounding box center [448, 147] width 184 height 13
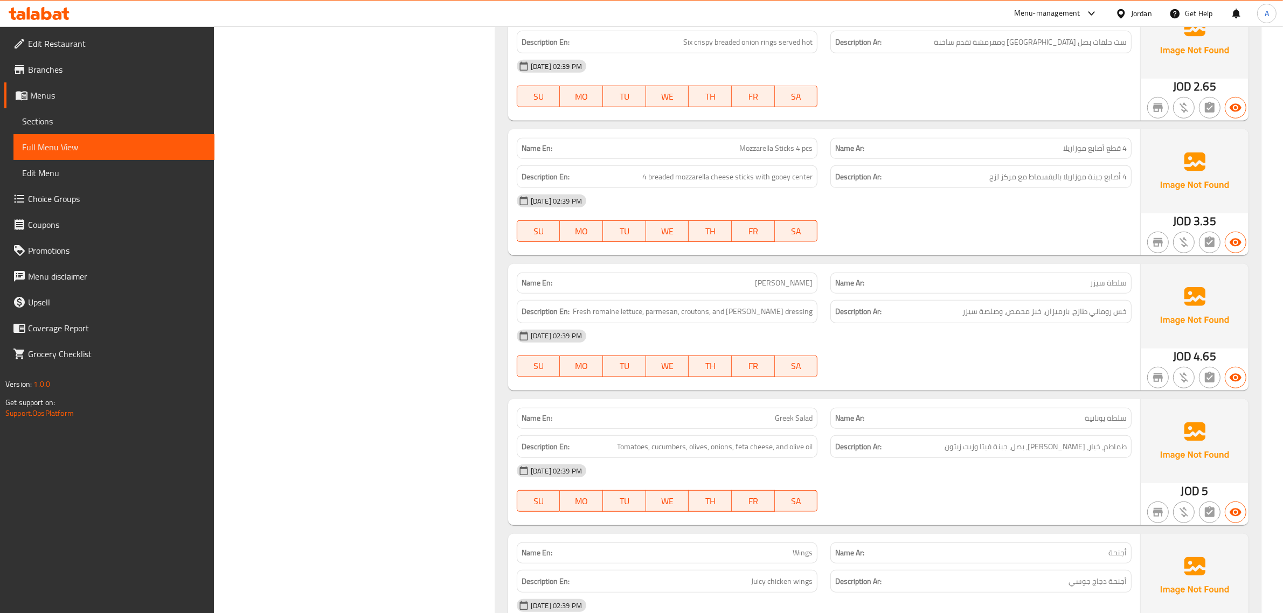
scroll to position [1011, 0]
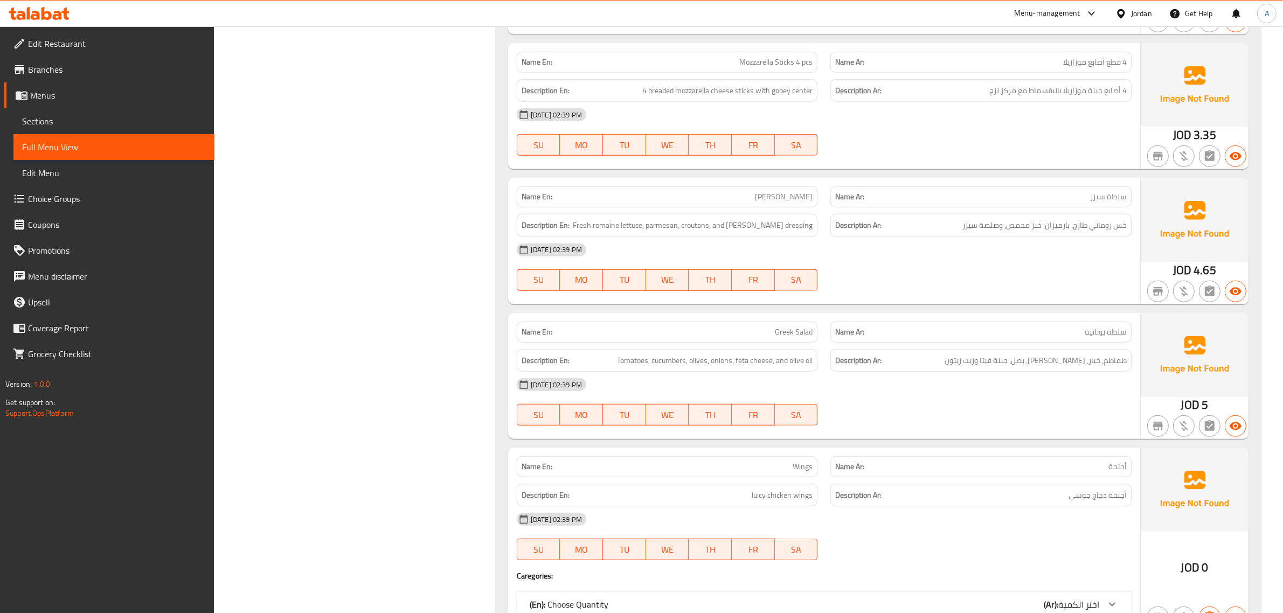
click at [798, 336] on span "Greek Salad" at bounding box center [794, 332] width 38 height 11
copy span "Greek Salad"
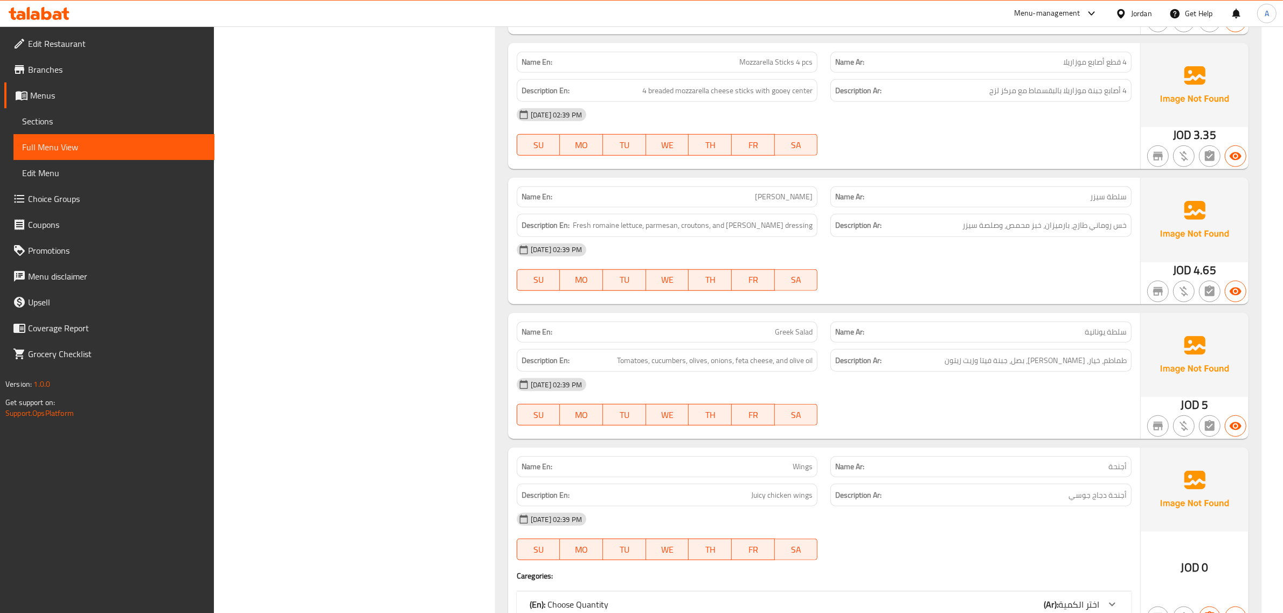
click at [994, 273] on div "28-09-2025 02:39 PM SU MO TU WE TH FR SA" at bounding box center [824, 267] width 628 height 60
click at [928, 276] on div "28-09-2025 02:39 PM SU MO TU WE TH FR SA" at bounding box center [824, 267] width 628 height 60
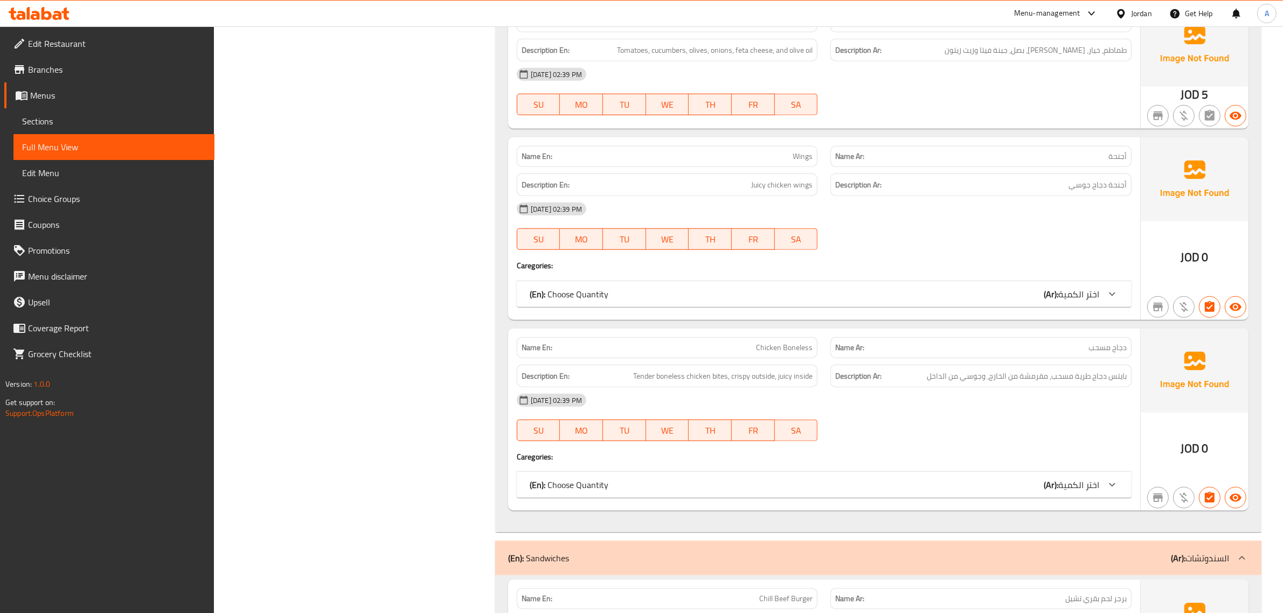
scroll to position [1347, 0]
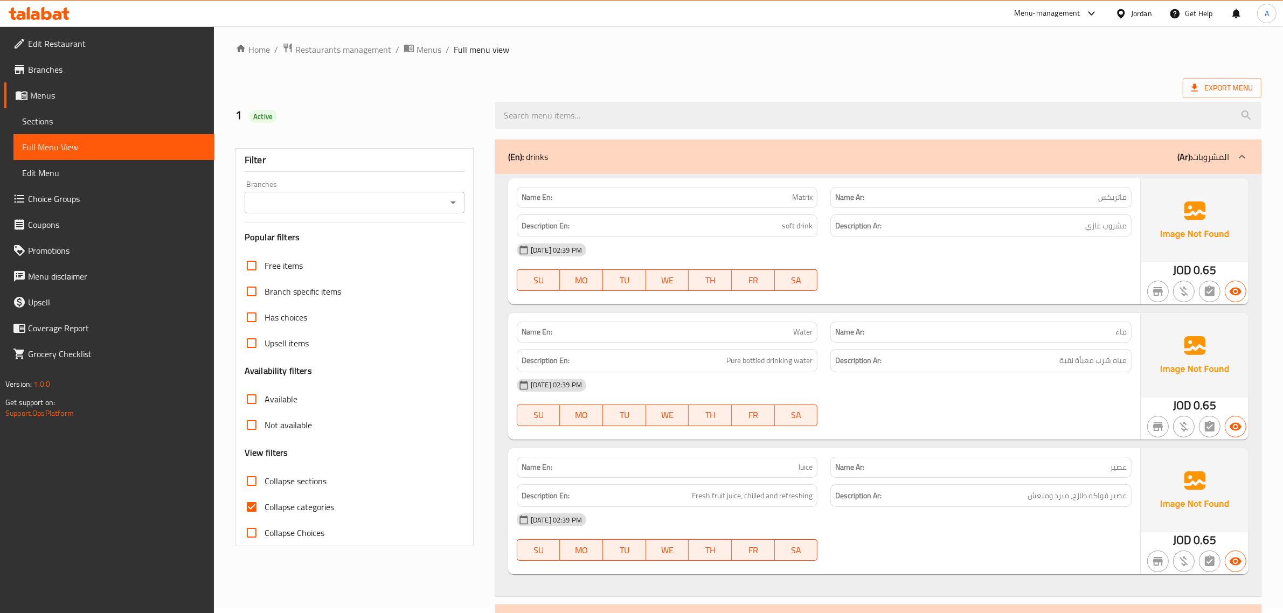
scroll to position [0, 0]
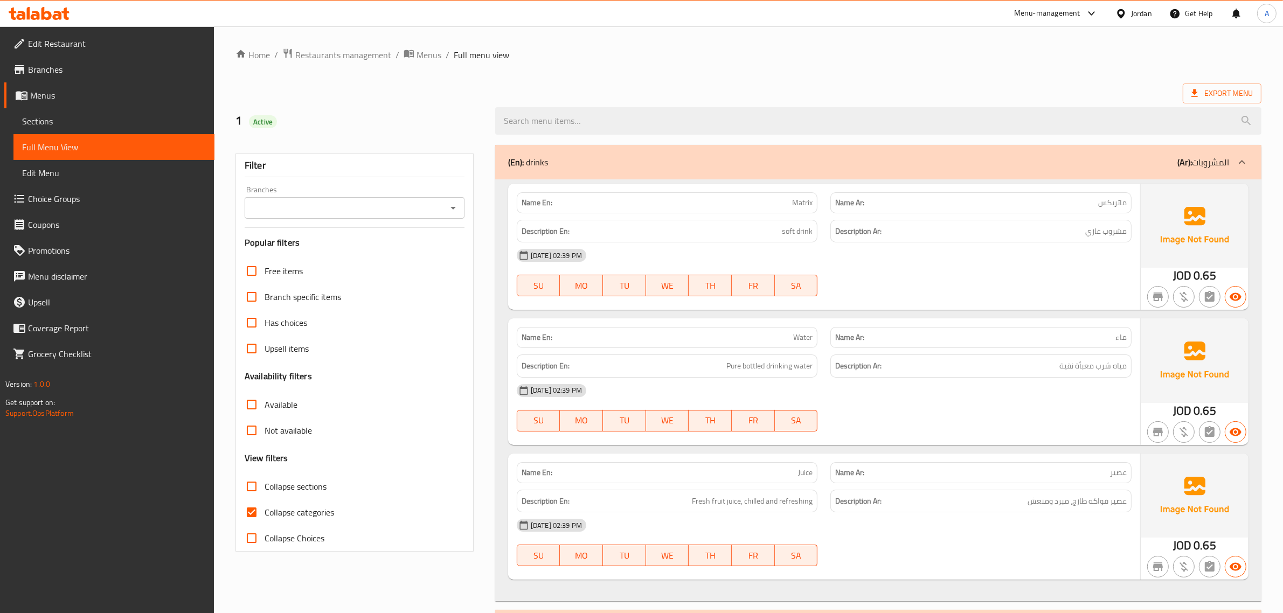
click at [289, 510] on span "Collapse categories" at bounding box center [300, 512] width 70 height 13
click at [265, 510] on input "Collapse categories" at bounding box center [252, 513] width 26 height 26
checkbox input "false"
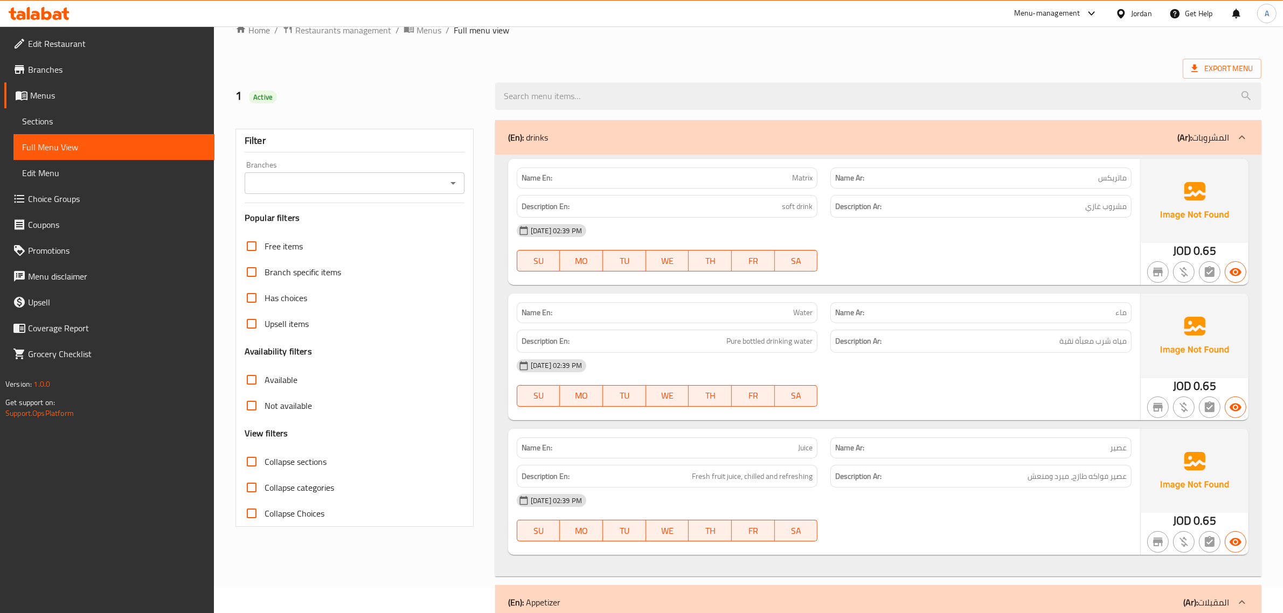
scroll to position [67, 0]
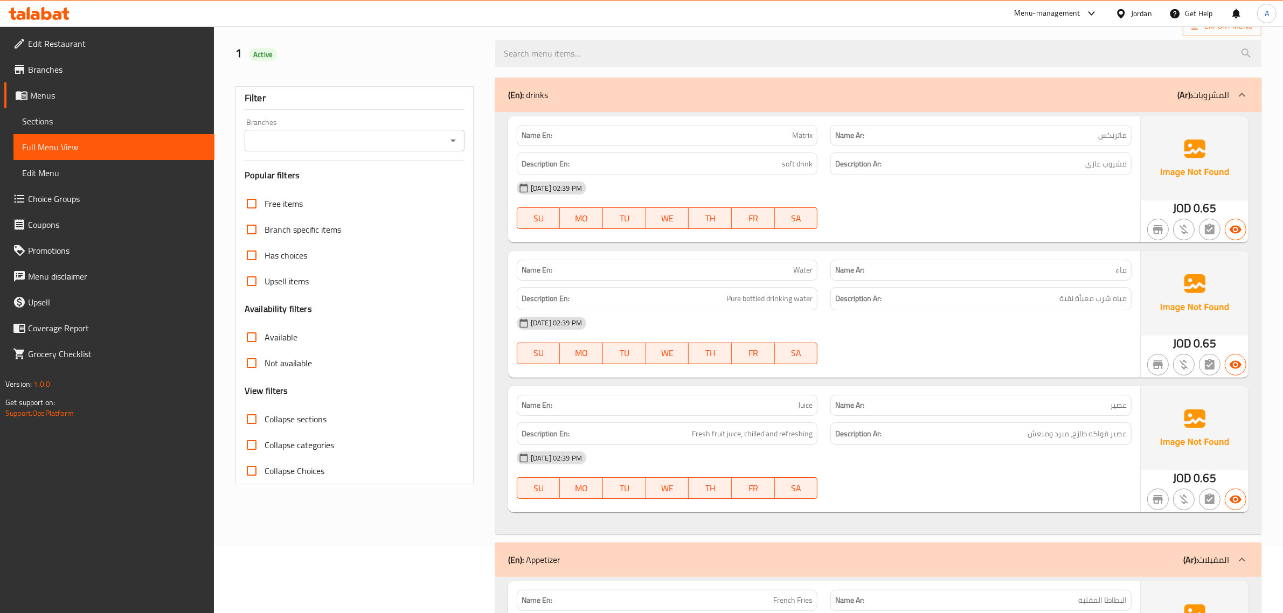
click at [729, 287] on div "Description En: Pure bottled drinking water" at bounding box center [667, 299] width 314 height 36
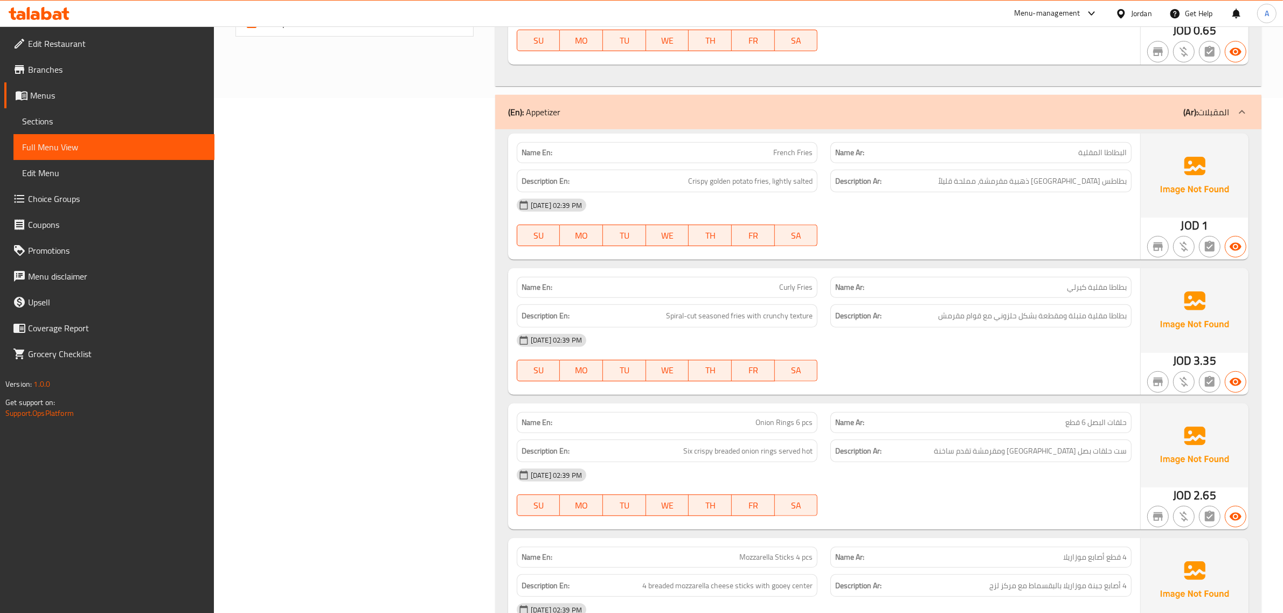
scroll to position [808, 0]
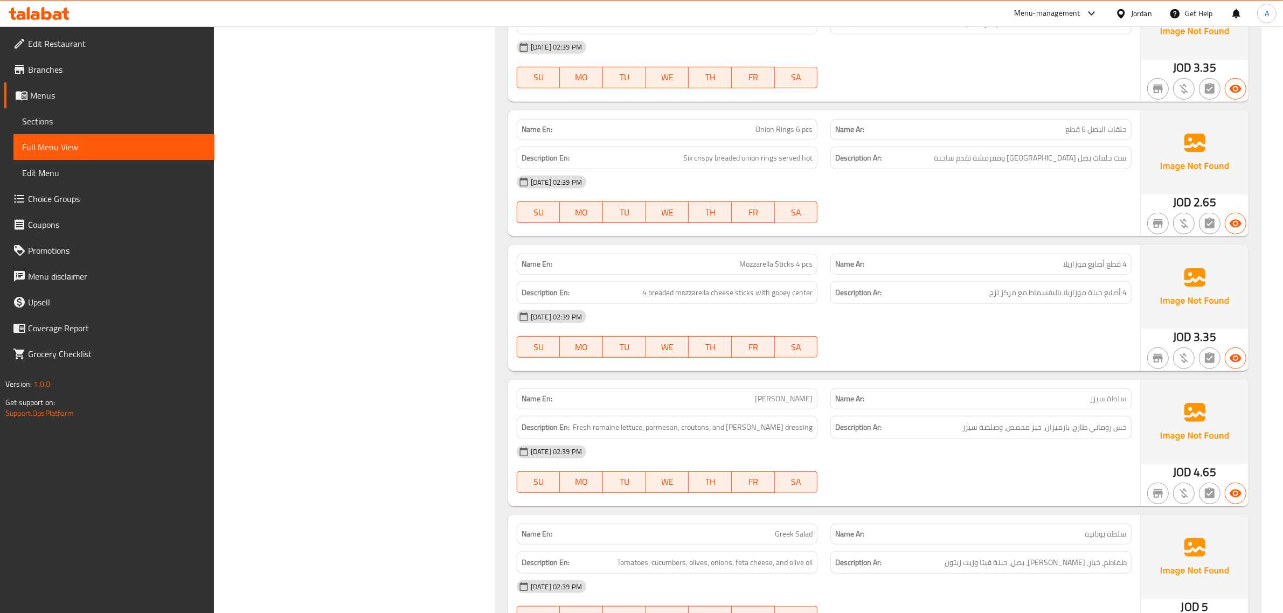
click at [998, 313] on div "28-09-2025 02:39 PM" at bounding box center [824, 317] width 628 height 26
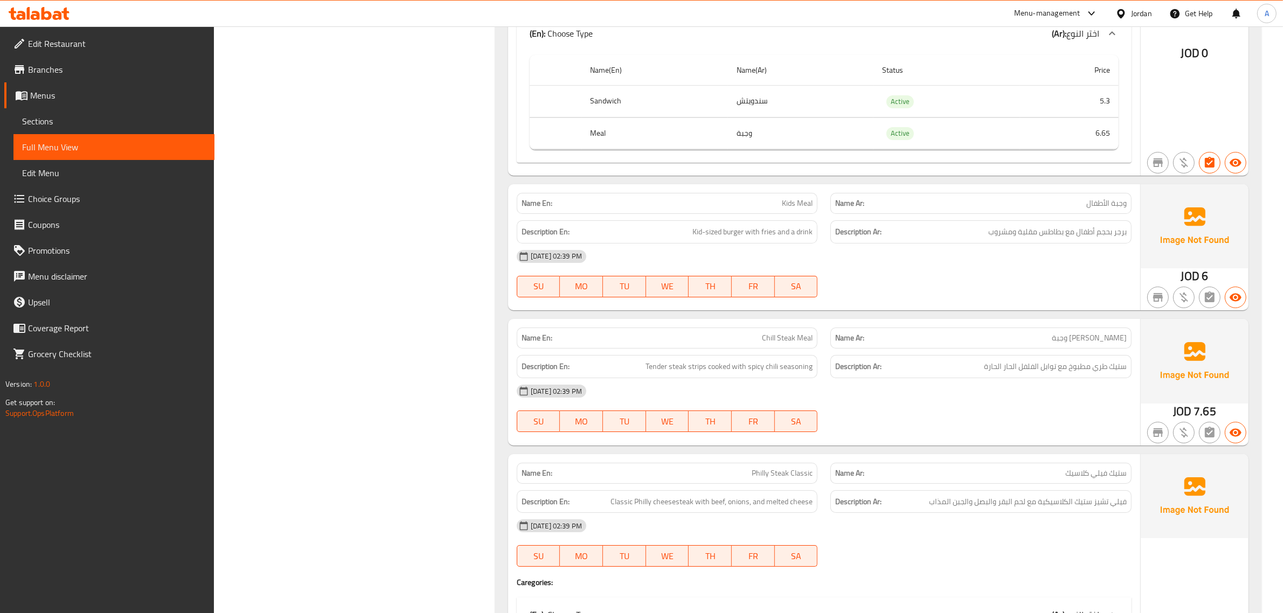
scroll to position [4850, 0]
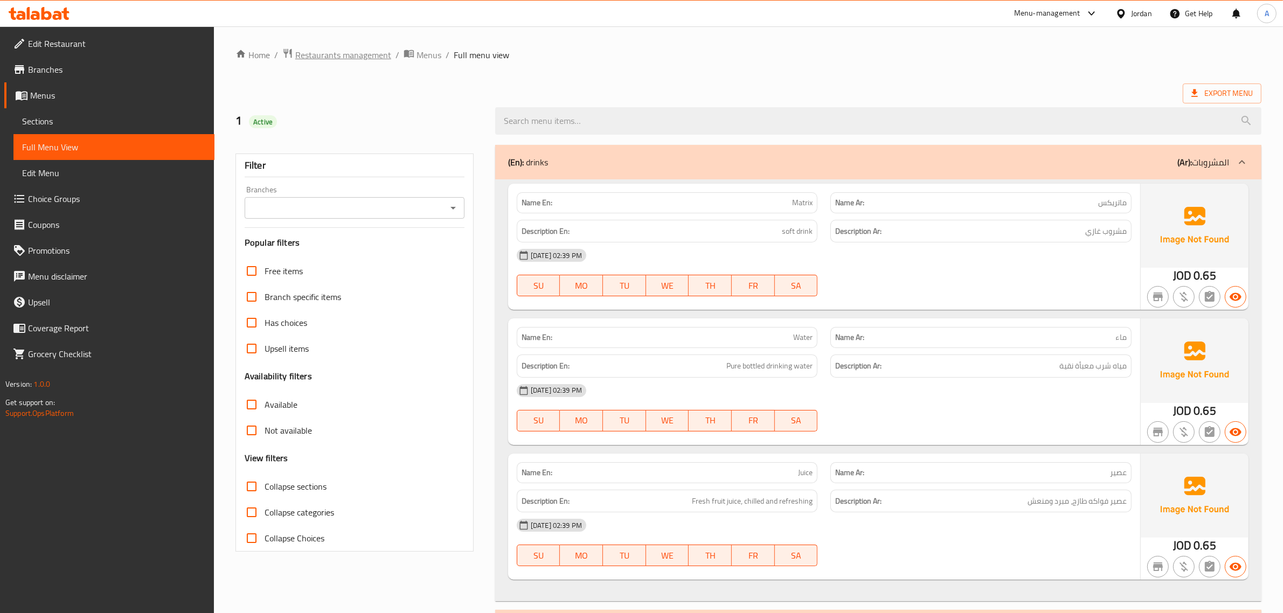
click at [316, 61] on span "Restaurants management" at bounding box center [343, 55] width 96 height 13
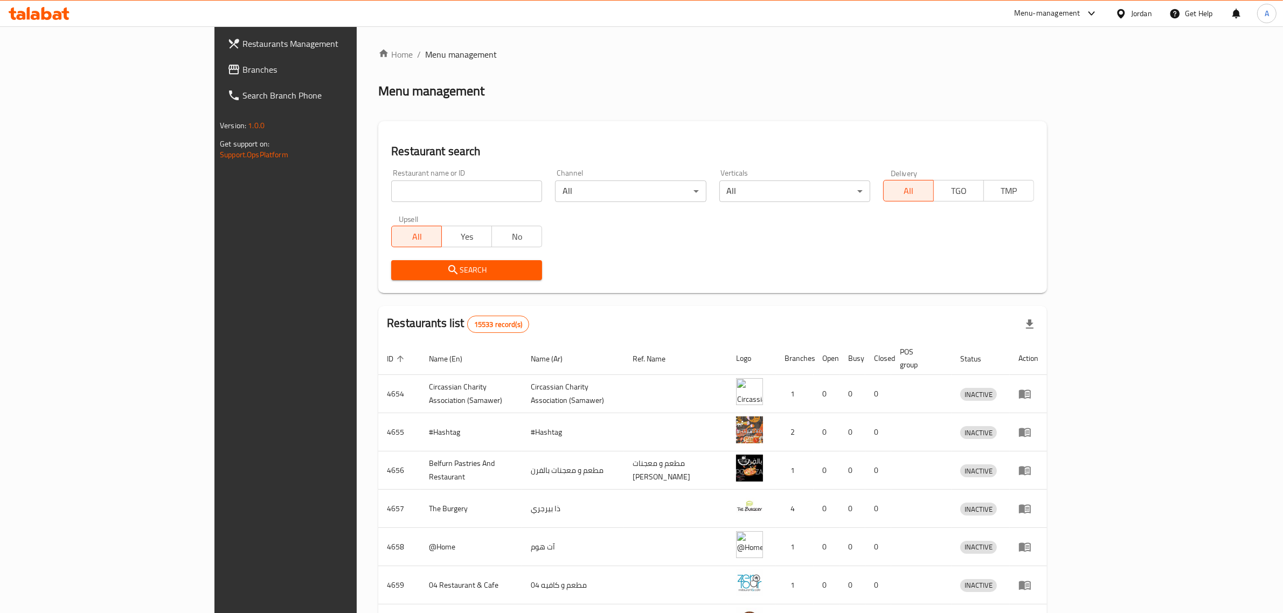
click at [1140, 5] on div "Jordan" at bounding box center [1134, 14] width 54 height 26
click at [1140, 12] on div "Jordan" at bounding box center [1141, 14] width 21 height 12
type input "e"
click at [1033, 86] on div "[GEOGRAPHIC_DATA]" at bounding box center [1071, 86] width 162 height 25
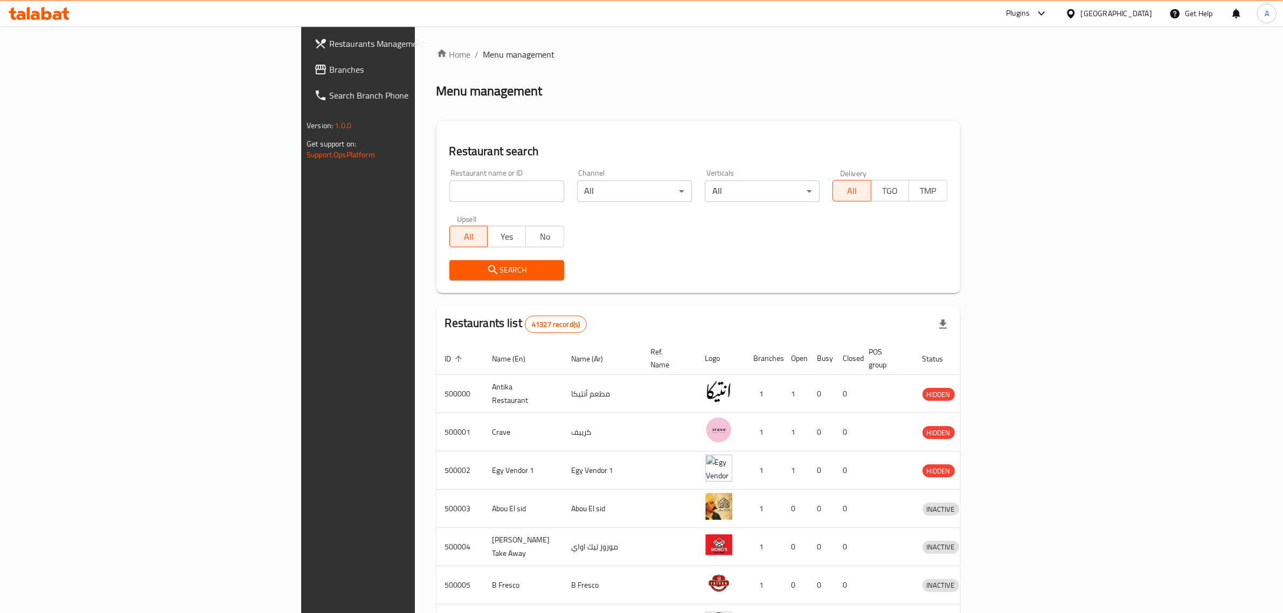
click at [329, 68] on span "Branches" at bounding box center [418, 69] width 178 height 13
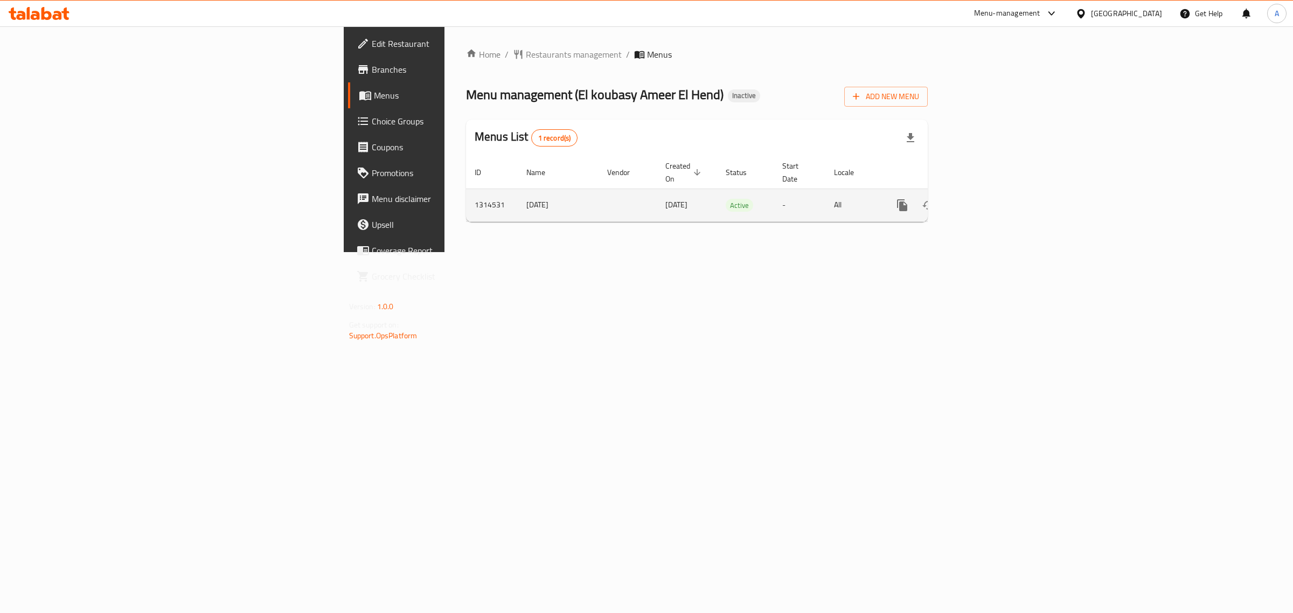
click at [987, 199] on icon "enhanced table" at bounding box center [980, 205] width 13 height 13
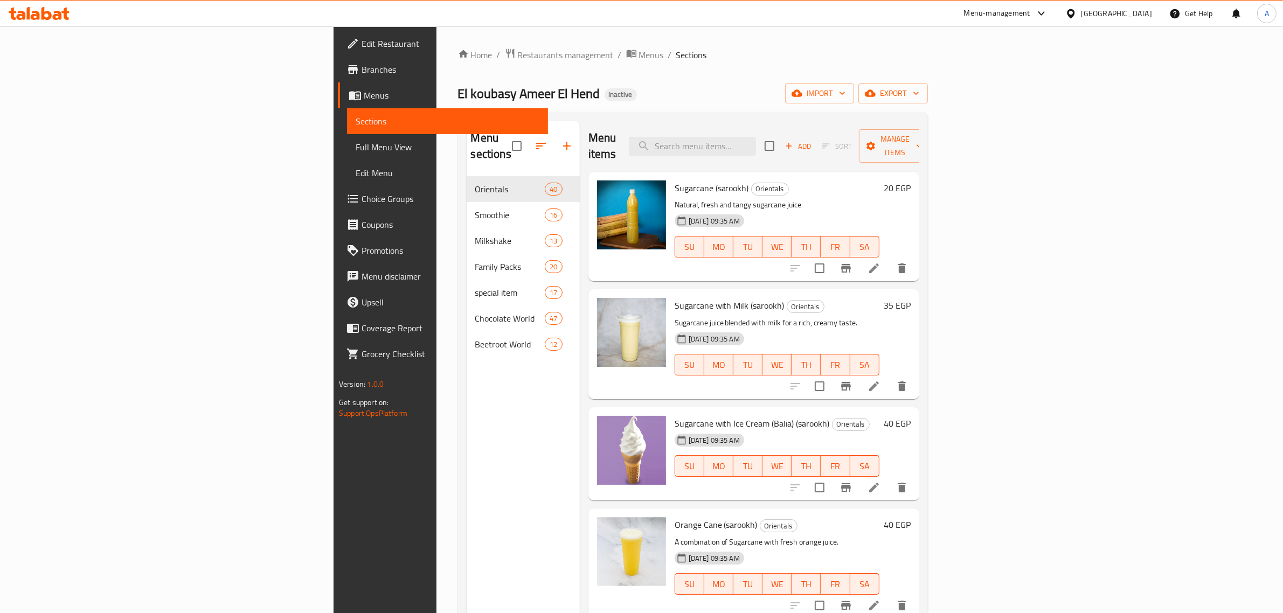
click at [752, 316] on p "Sugarcane juice blended with milk for a rich, creamy taste." at bounding box center [777, 322] width 205 height 13
click at [604, 135] on div "Menu items Add Sort Manage items" at bounding box center [754, 146] width 331 height 51
click at [467, 384] on div "Menu sections Orientals 40 Smoothie 16 Milkshake 13 Family Packs 20 special ite…" at bounding box center [523, 427] width 113 height 613
click at [467, 429] on div "Menu sections Orientals 40 Smoothie 16 Milkshake 13 Family Packs 20 special ite…" at bounding box center [523, 427] width 113 height 613
click at [570, 89] on div "El koubasy Ameer El Hend Inactive import export" at bounding box center [693, 94] width 470 height 20
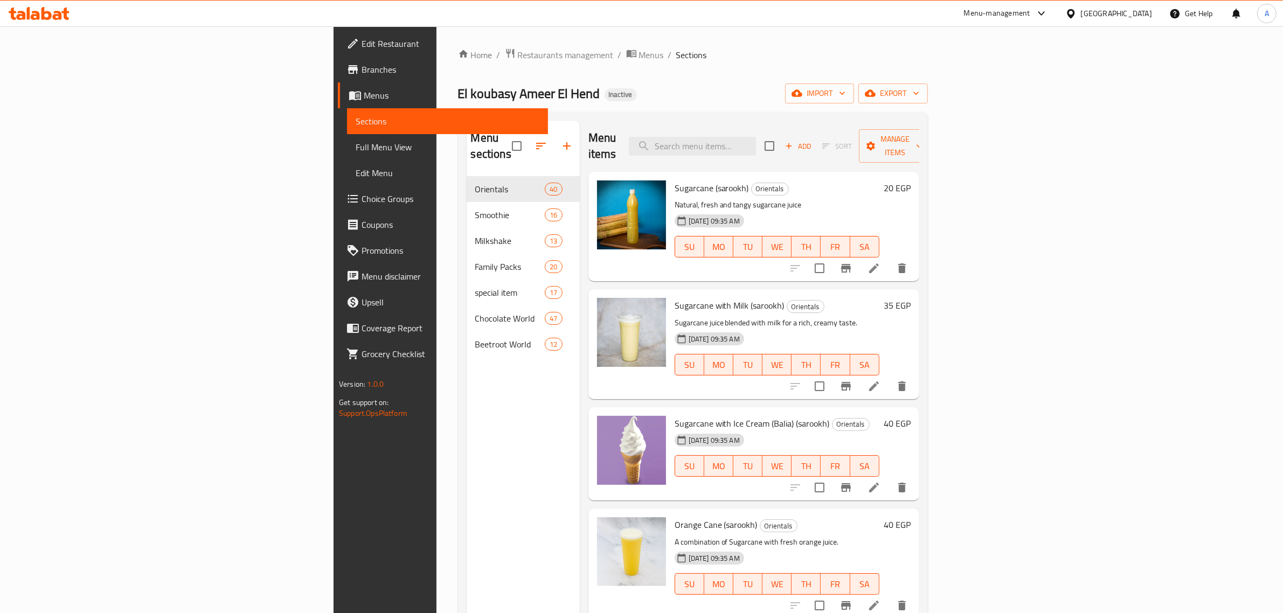
click at [597, 104] on div "Home / Restaurants management / Menus / Sections El koubasy Ameer El Hend Inact…" at bounding box center [693, 395] width 470 height 695
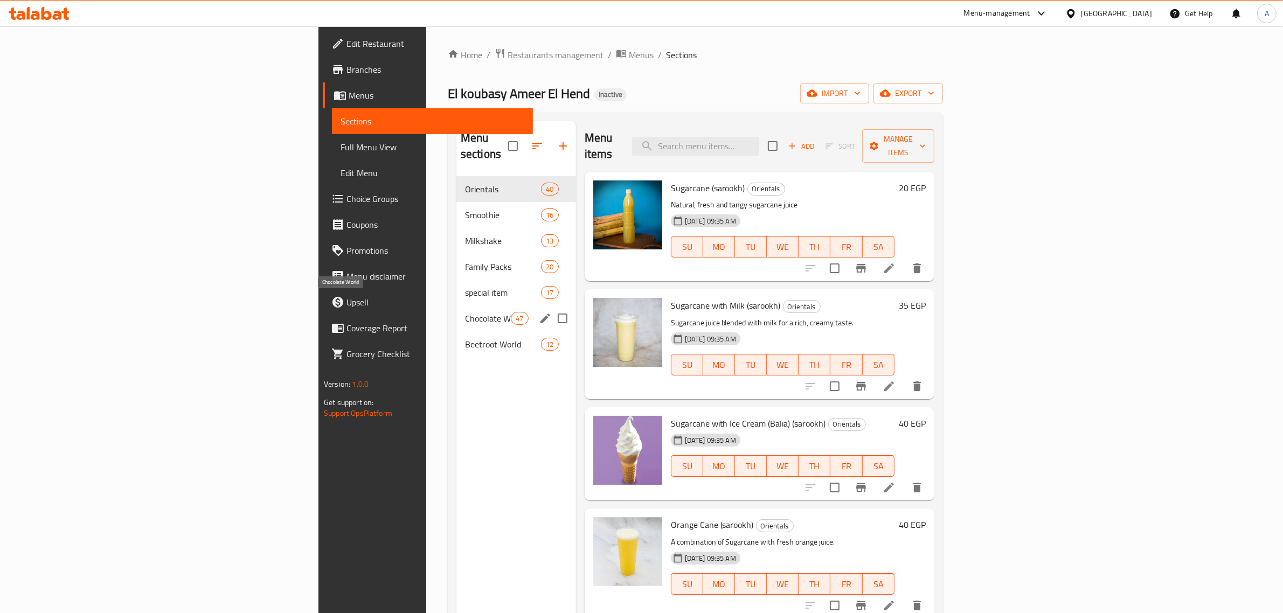
click at [465, 312] on span "Chocolate World" at bounding box center [488, 318] width 46 height 13
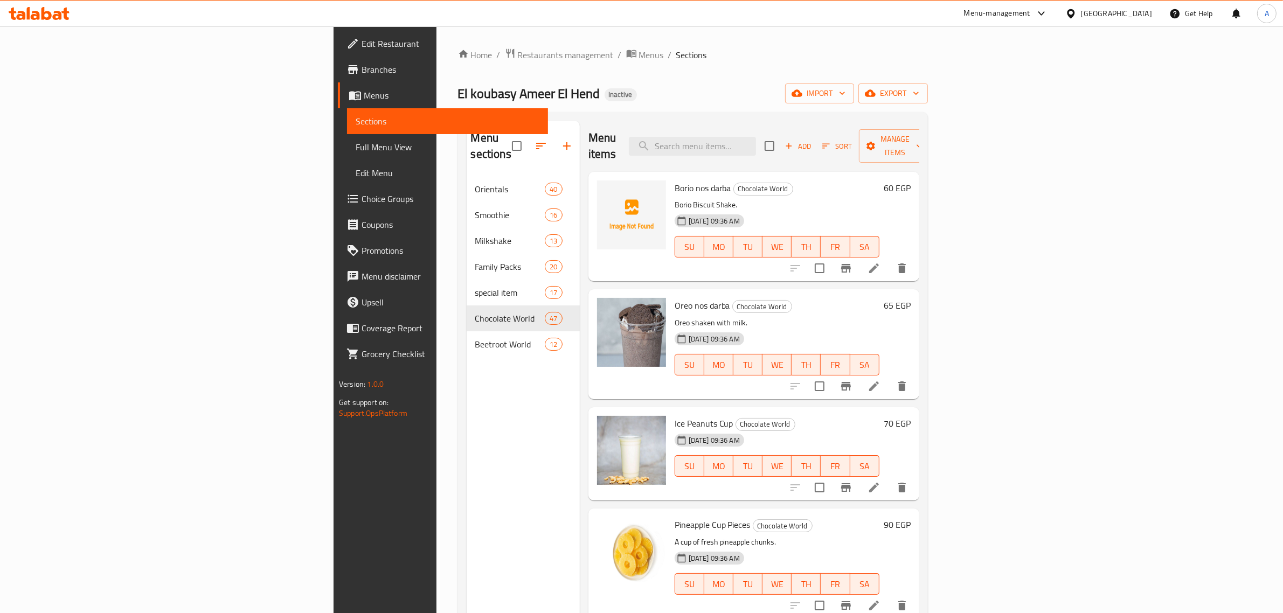
drag, startPoint x: 936, startPoint y: 182, endPoint x: 1020, endPoint y: 197, distance: 84.8
click at [880, 198] on p "Borio Biscuit Shake." at bounding box center [777, 204] width 205 height 13
click at [889, 259] on li at bounding box center [874, 268] width 30 height 19
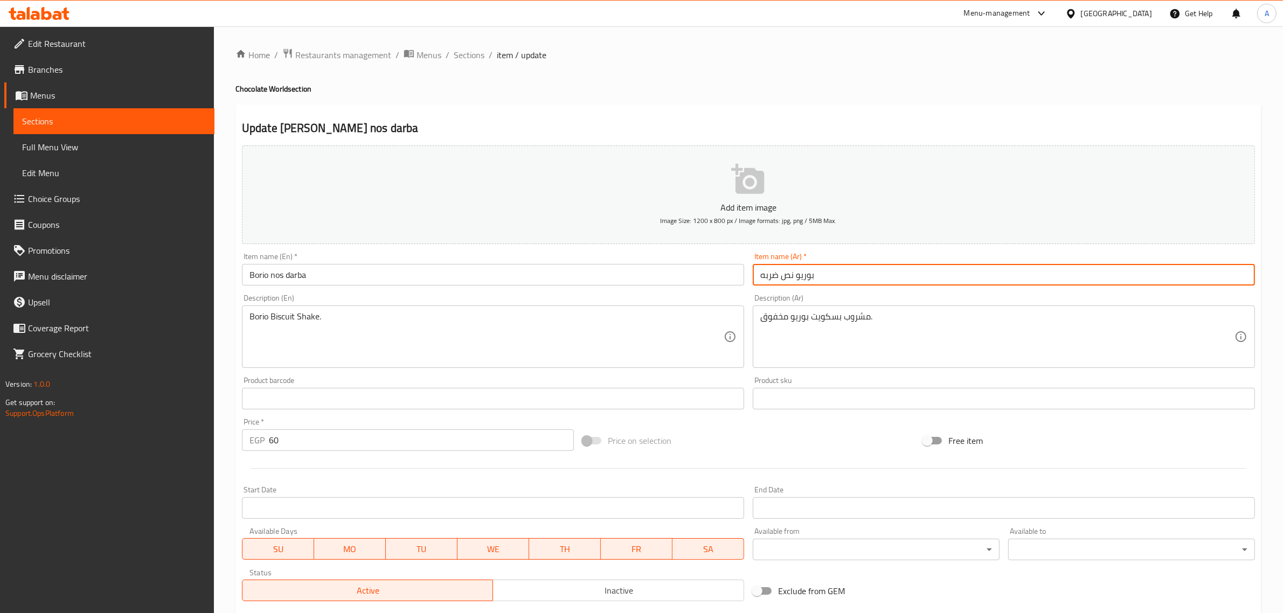
click at [783, 276] on input "بوريو نص ضربه" at bounding box center [1004, 275] width 502 height 22
click at [787, 278] on input "بوريو نص ضربه" at bounding box center [1004, 275] width 502 height 22
drag, startPoint x: 787, startPoint y: 278, endPoint x: 757, endPoint y: 273, distance: 30.0
click at [757, 273] on input "بوريو نص ضربه" at bounding box center [1004, 275] width 502 height 22
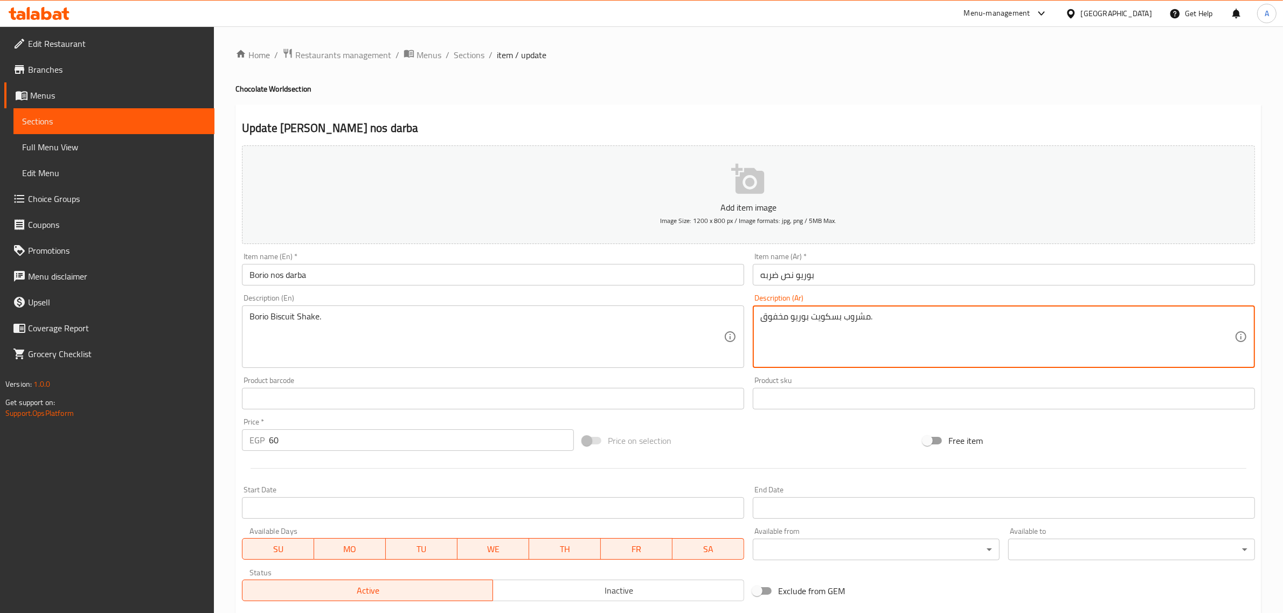
click at [806, 316] on textarea "مشروب بسكويت بوريو مخفوق." at bounding box center [997, 337] width 474 height 51
paste textarea
type textarea "مشروب بسكويت بوريو مخفوق"
click at [765, 314] on textarea "مشروب بسكويت بوريو مخفوق" at bounding box center [997, 337] width 474 height 51
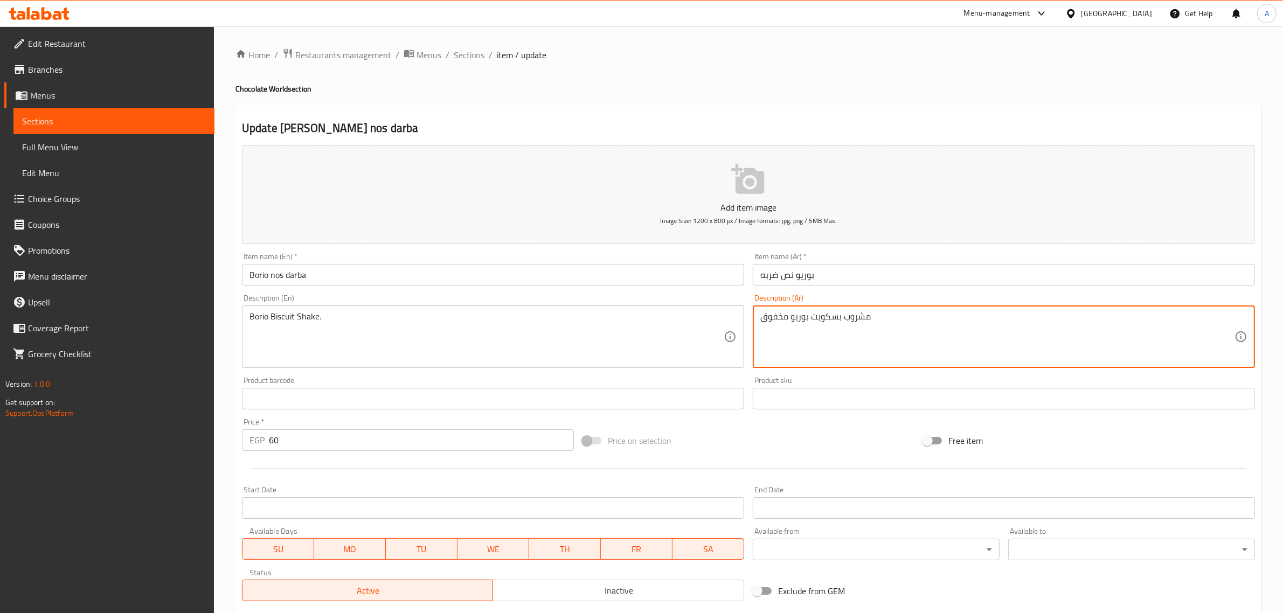
click at [765, 314] on textarea "مشروب بسكويت بوريو مخفوق" at bounding box center [997, 337] width 474 height 51
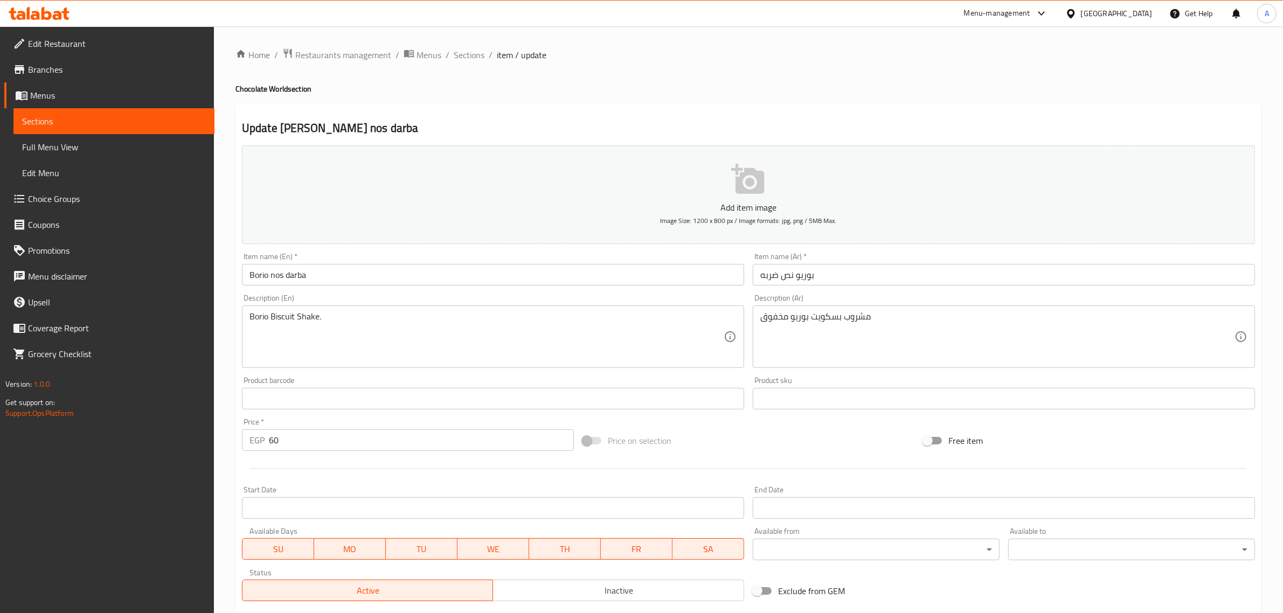
click at [360, 306] on div "Borio Biscuit Shake. Description (En)" at bounding box center [493, 337] width 502 height 63
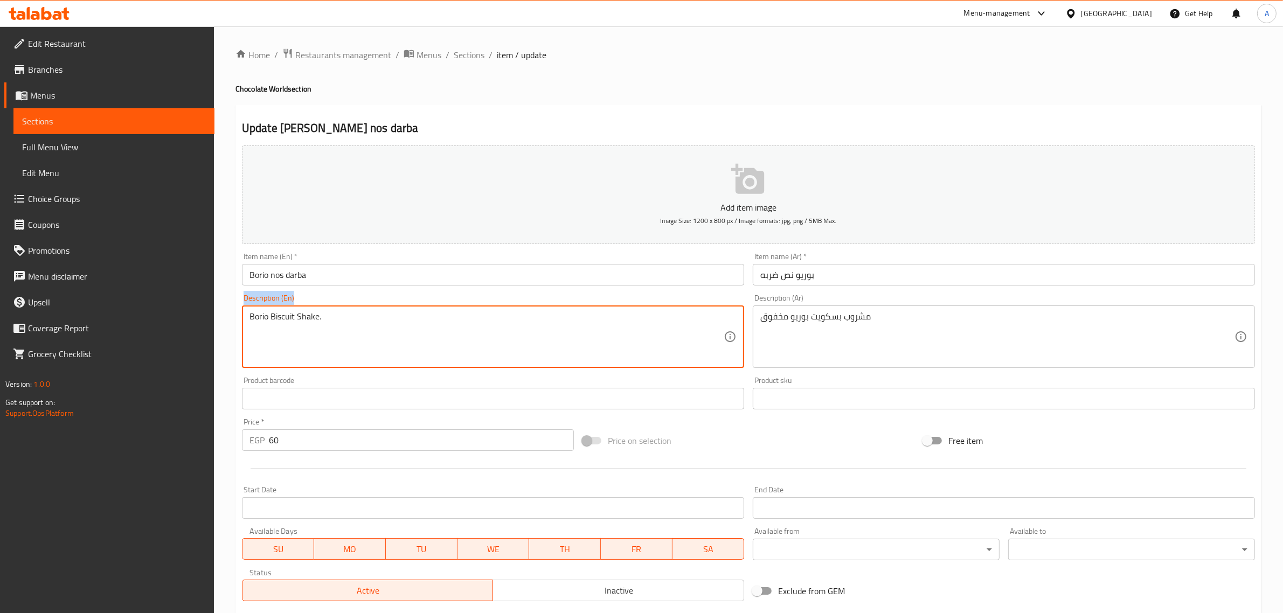
click at [360, 307] on div "Borio Biscuit Shake. Description (En)" at bounding box center [493, 337] width 502 height 63
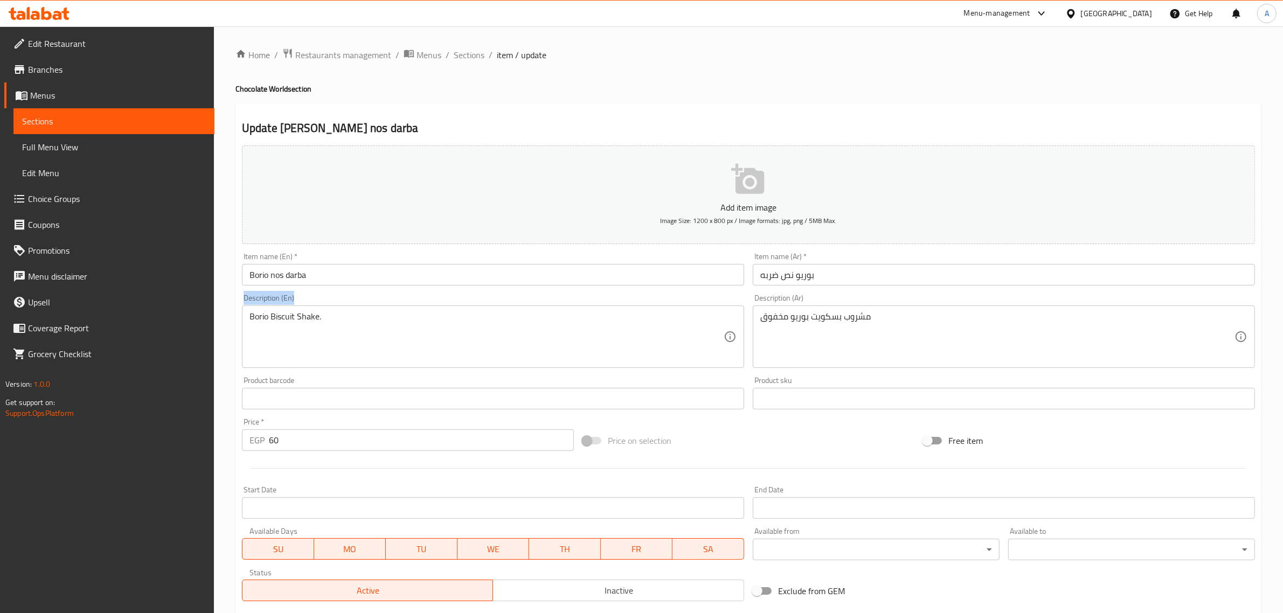
click at [360, 307] on div "Borio Biscuit Shake. Description (En)" at bounding box center [493, 337] width 502 height 63
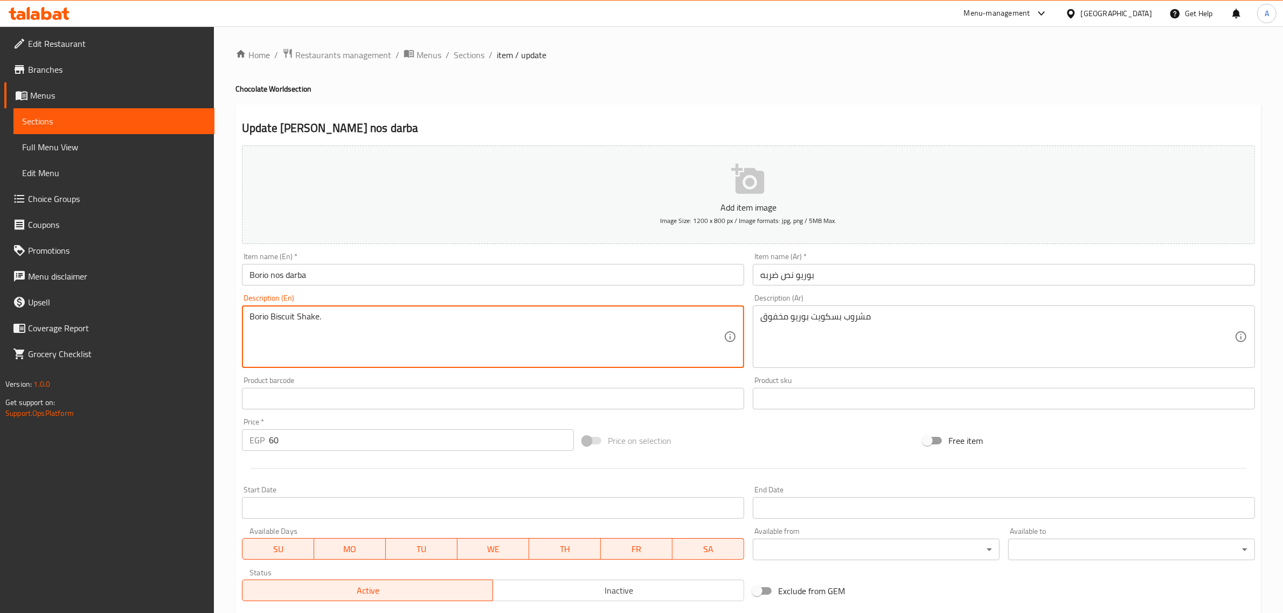
click at [341, 324] on textarea "Borio Biscuit Shake." at bounding box center [487, 337] width 474 height 51
click at [309, 317] on textarea "Borio Biscuit Shake." at bounding box center [487, 337] width 474 height 51
click at [270, 314] on textarea "Borio Biscuit ." at bounding box center [487, 337] width 474 height 51
click at [330, 319] on textarea "Borio Biscuit drink shaked" at bounding box center [487, 337] width 474 height 51
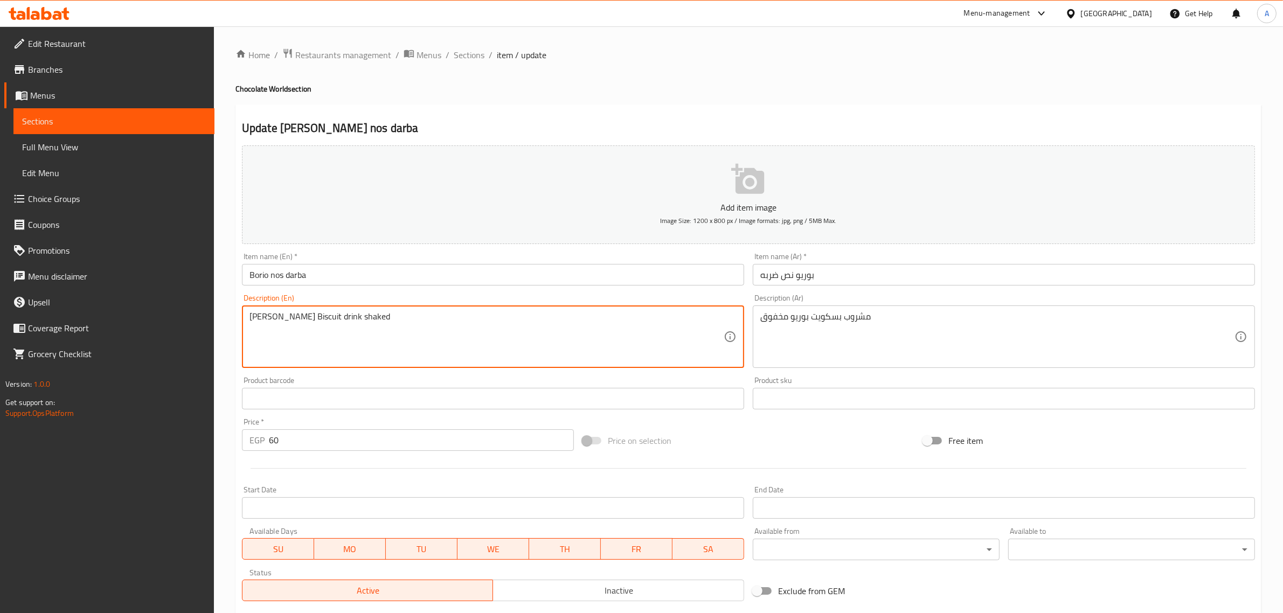
click at [370, 322] on textarea "Borio Biscuit drink shaked" at bounding box center [487, 337] width 474 height 51
click at [508, 123] on h2 "Update Borio nos darba" at bounding box center [748, 128] width 1013 height 16
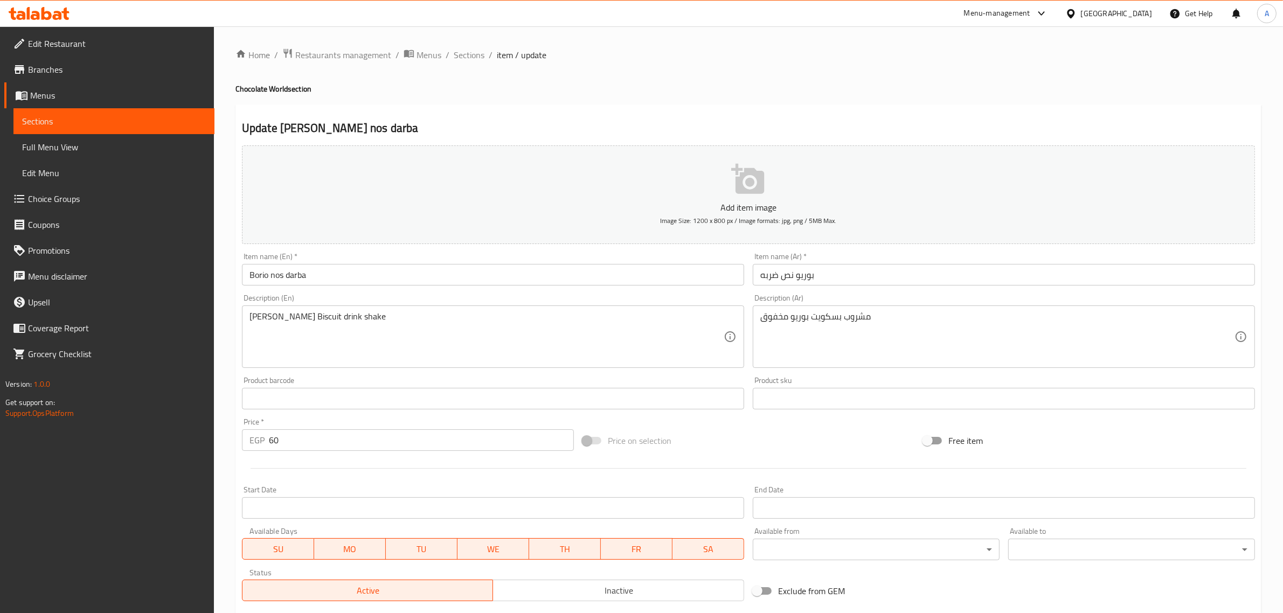
click at [646, 101] on div "Home / Restaurants management / Menus / Sections / item / update Chocolate Worl…" at bounding box center [749, 394] width 1026 height 692
click at [772, 324] on textarea "مشروب بسكويت بوريو مخفوق" at bounding box center [997, 337] width 474 height 51
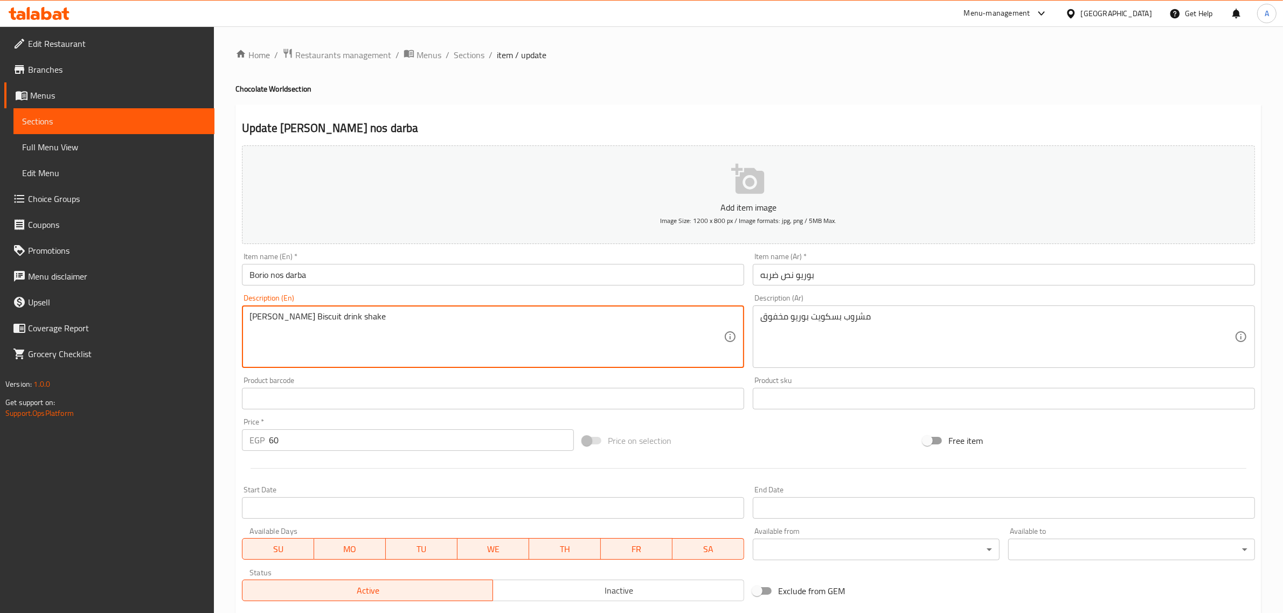
click at [321, 315] on textarea "Borio Biscuit drink shake" at bounding box center [487, 337] width 474 height 51
click at [328, 316] on textarea "Borio Biscuit drink shake" at bounding box center [487, 337] width 474 height 51
paste textarea "whiskered"
type textarea "Borio Biscuit drink whiskered"
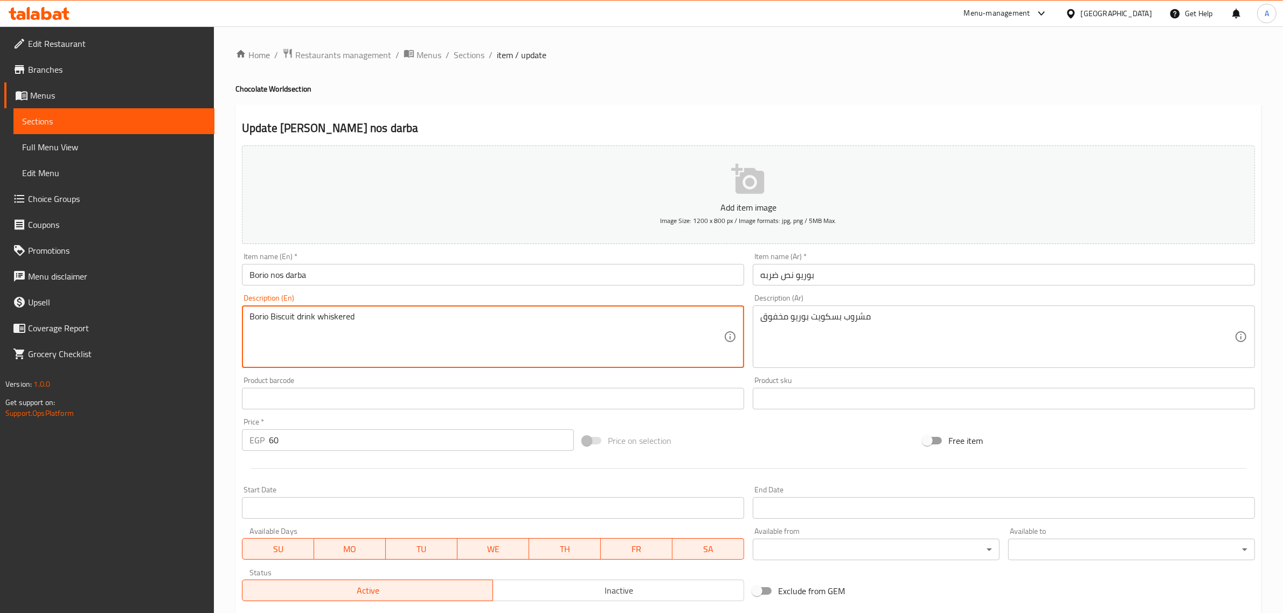
click at [539, 116] on div "Update Borio nos darba Add item image Image Size: 1200 x 800 px / Image formats…" at bounding box center [749, 418] width 1026 height 627
click at [305, 316] on textarea "Borio Biscuit drink whiskered" at bounding box center [487, 337] width 474 height 51
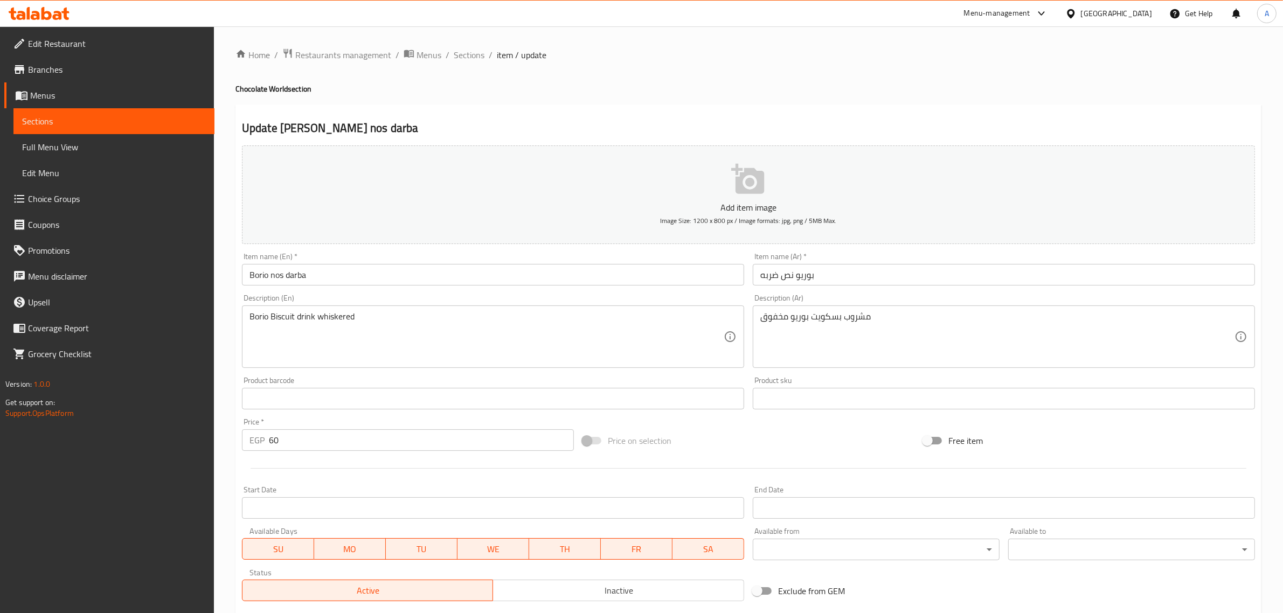
click at [682, 100] on div "Home / Restaurants management / Menus / Sections / item / update Chocolate Worl…" at bounding box center [749, 394] width 1026 height 692
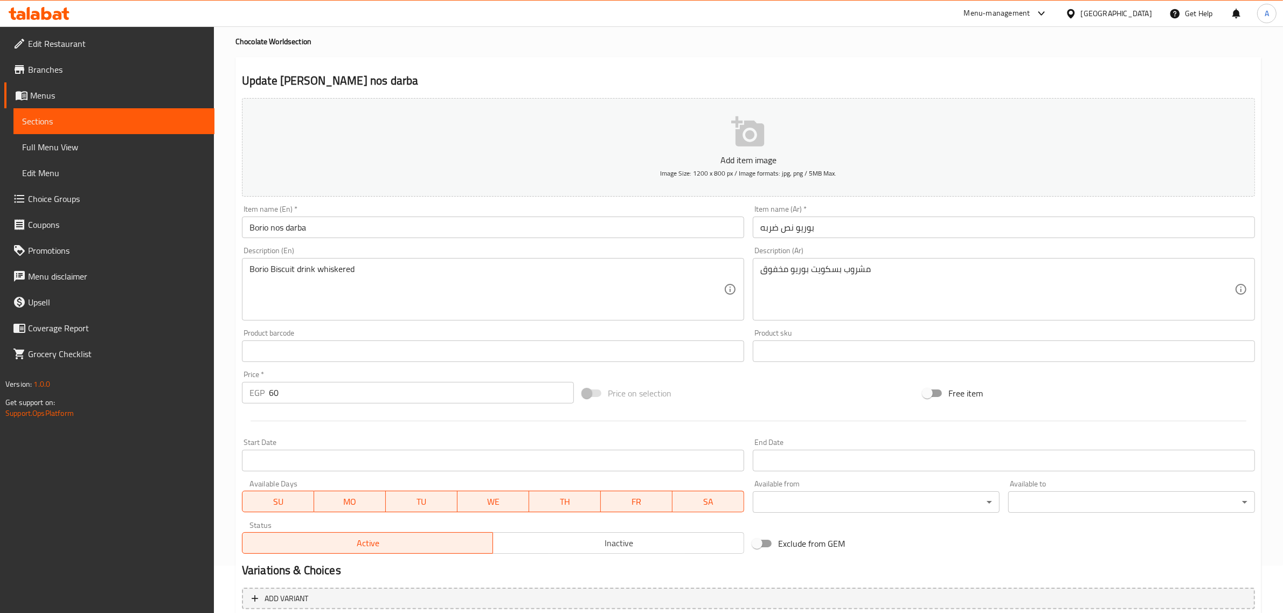
scroll to position [146, 0]
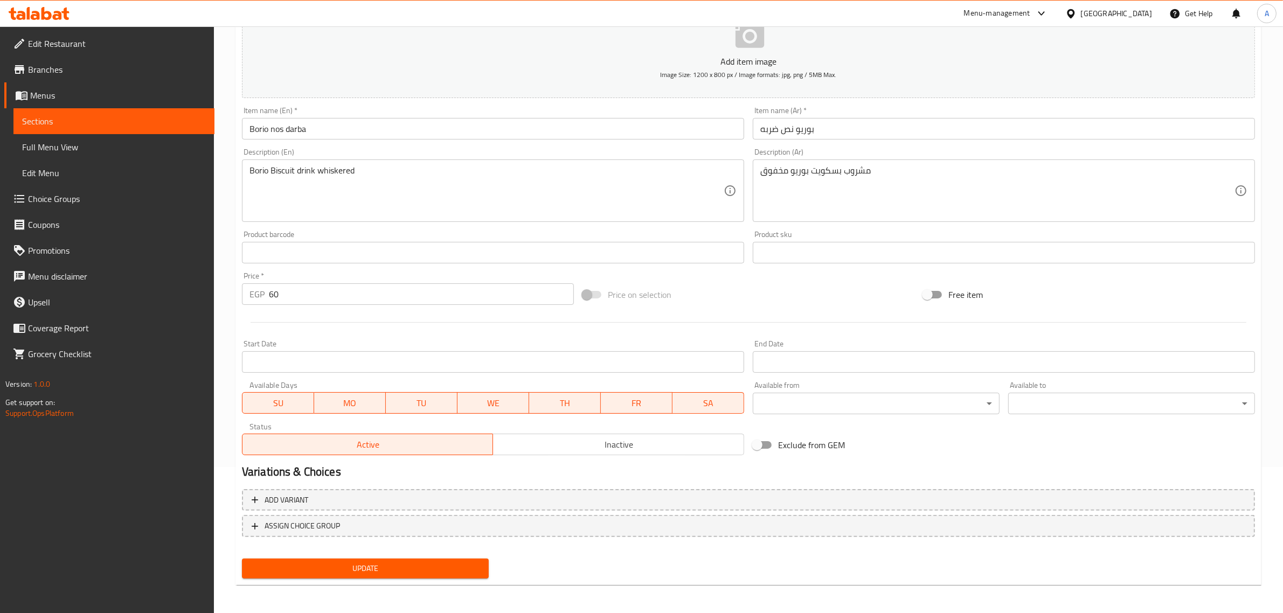
click at [326, 574] on button "Update" at bounding box center [365, 569] width 247 height 20
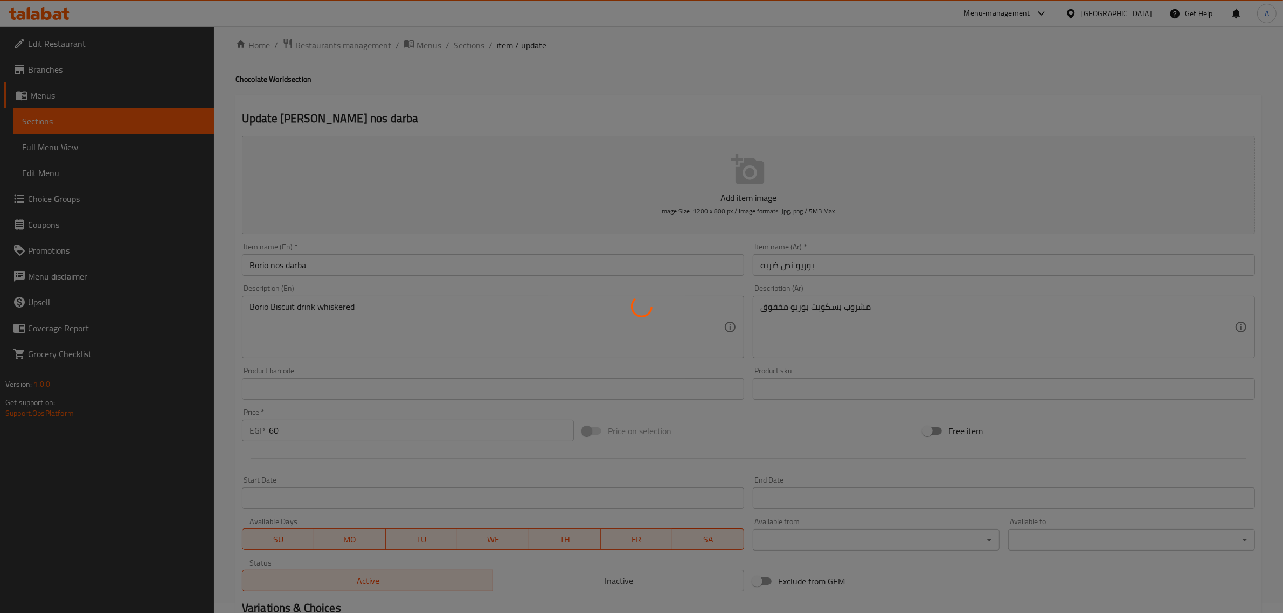
scroll to position [0, 0]
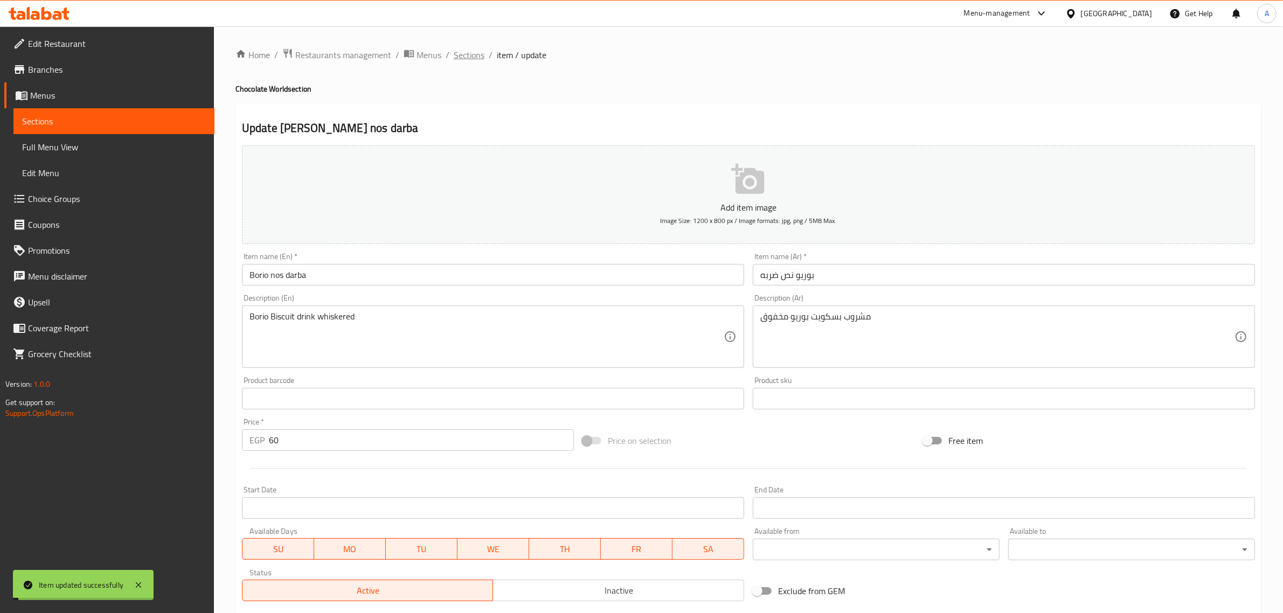
click at [463, 59] on span "Sections" at bounding box center [469, 55] width 31 height 13
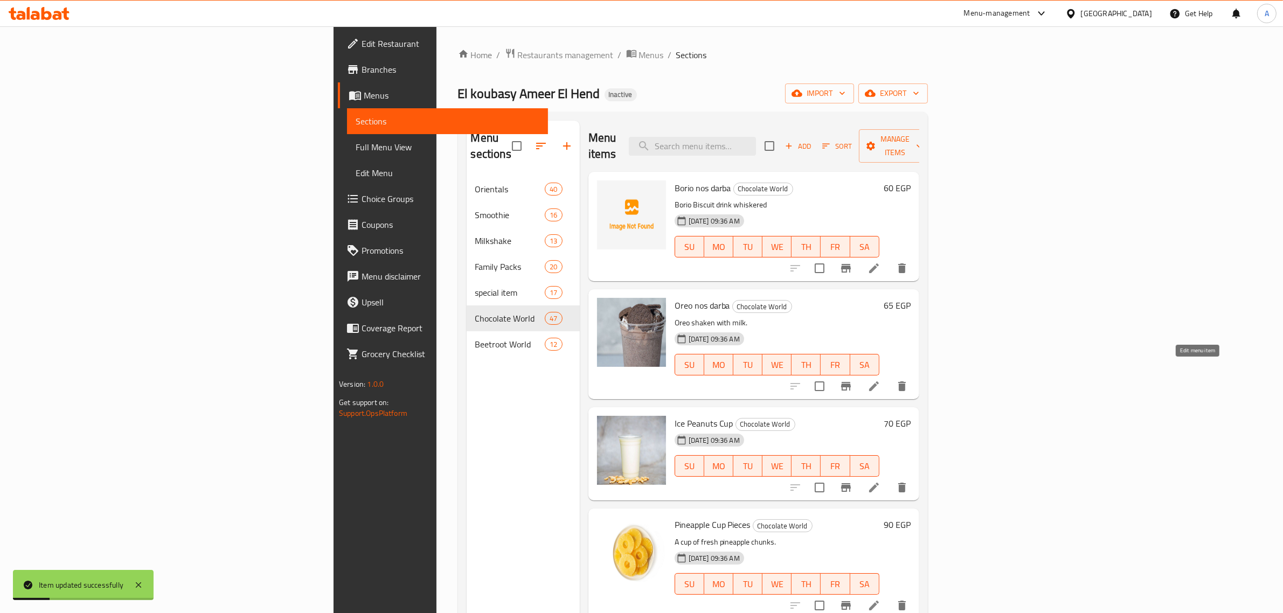
click at [881, 380] on icon at bounding box center [874, 386] width 13 height 13
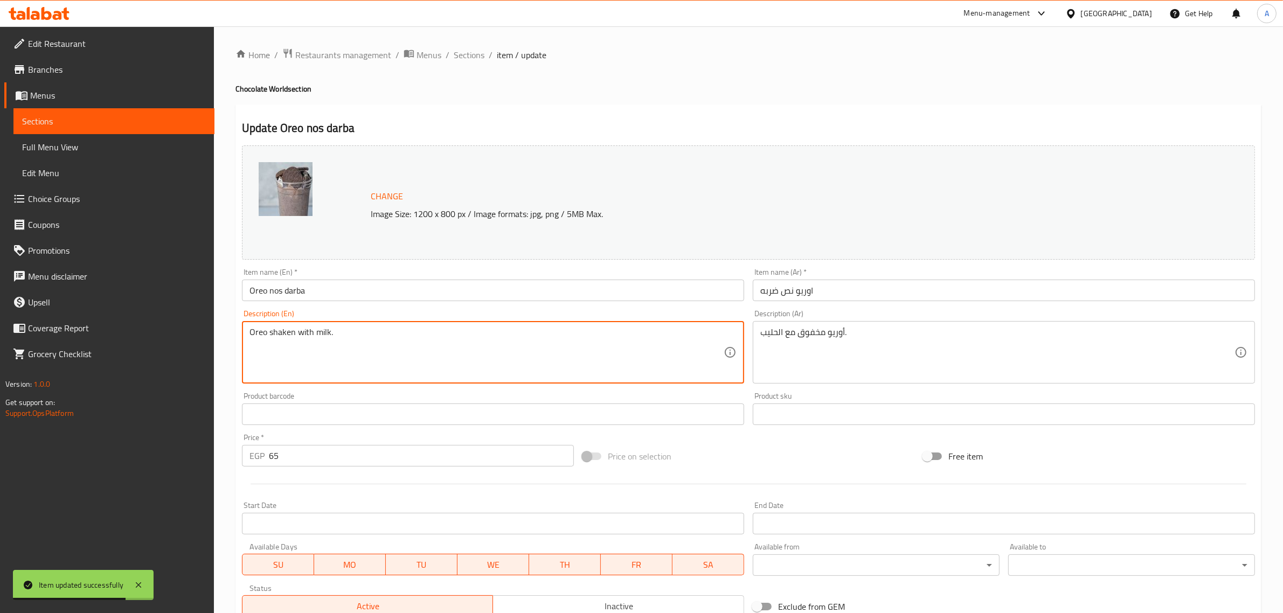
click at [278, 334] on textarea "Oreo shaken with milk." at bounding box center [487, 352] width 474 height 51
paste textarea "whiskered"
click at [359, 376] on textarea "Oreo whiskered with milk." at bounding box center [487, 352] width 474 height 51
type textarea "Oreo whiskered with milk."
click at [556, 119] on div "Update Oreo nos darba Change Image Size: 1200 x 800 px / Image formats: jpg, pn…" at bounding box center [749, 426] width 1026 height 643
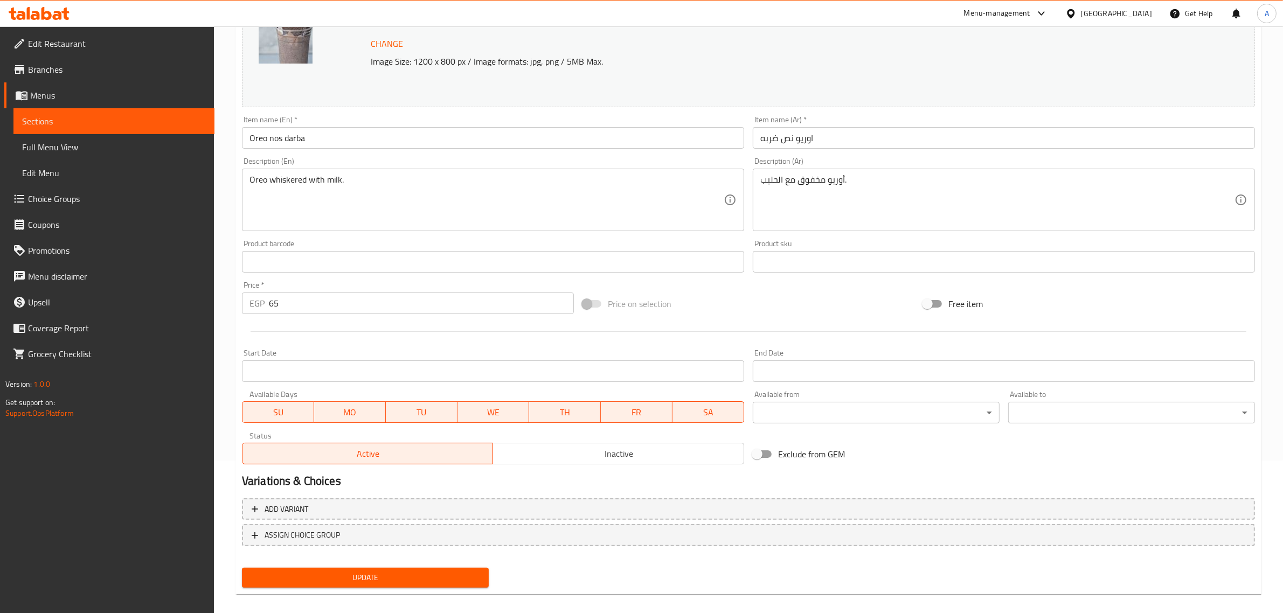
scroll to position [162, 0]
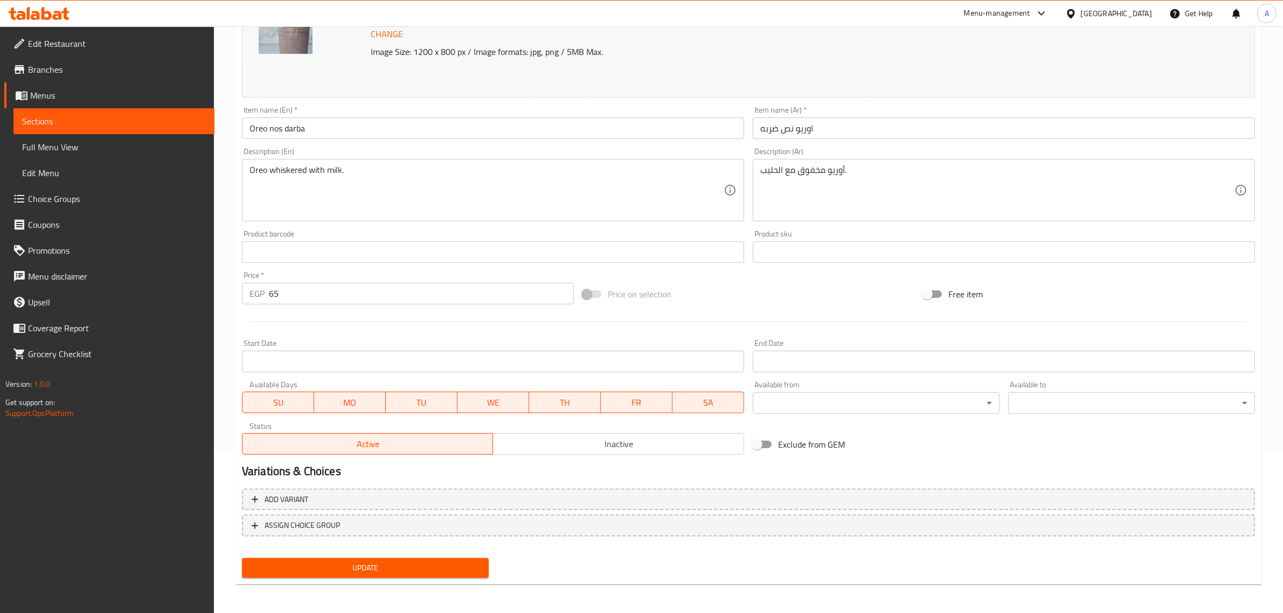
click at [447, 580] on div "Update" at bounding box center [365, 568] width 255 height 29
click at [447, 569] on span "Update" at bounding box center [366, 568] width 230 height 13
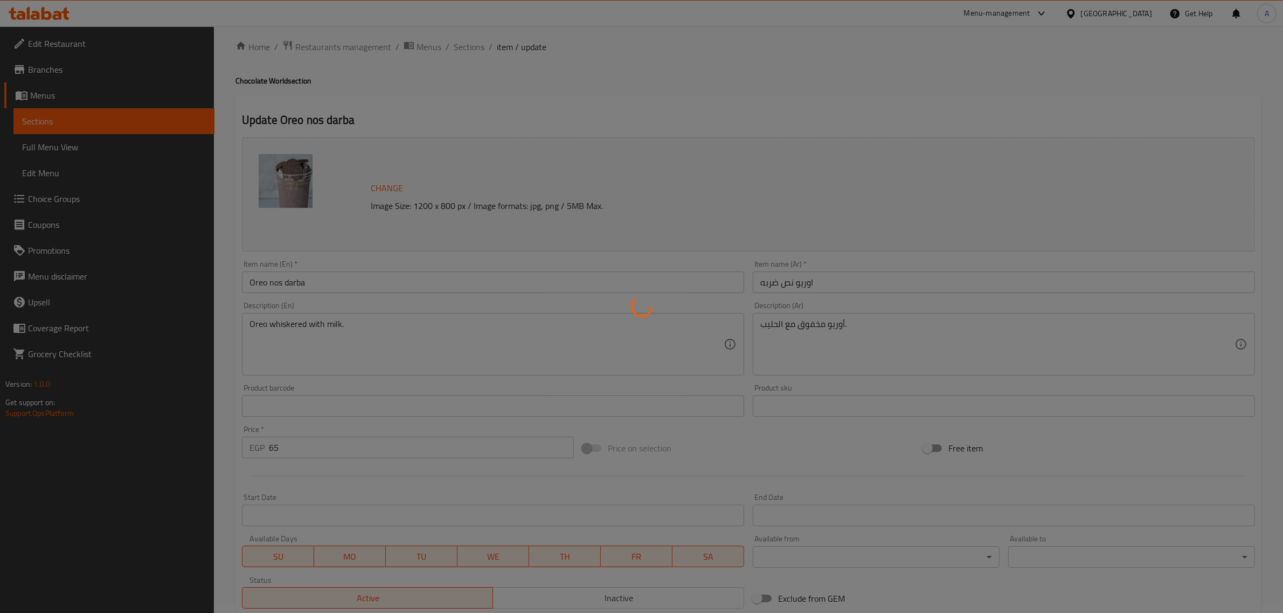
scroll to position [0, 0]
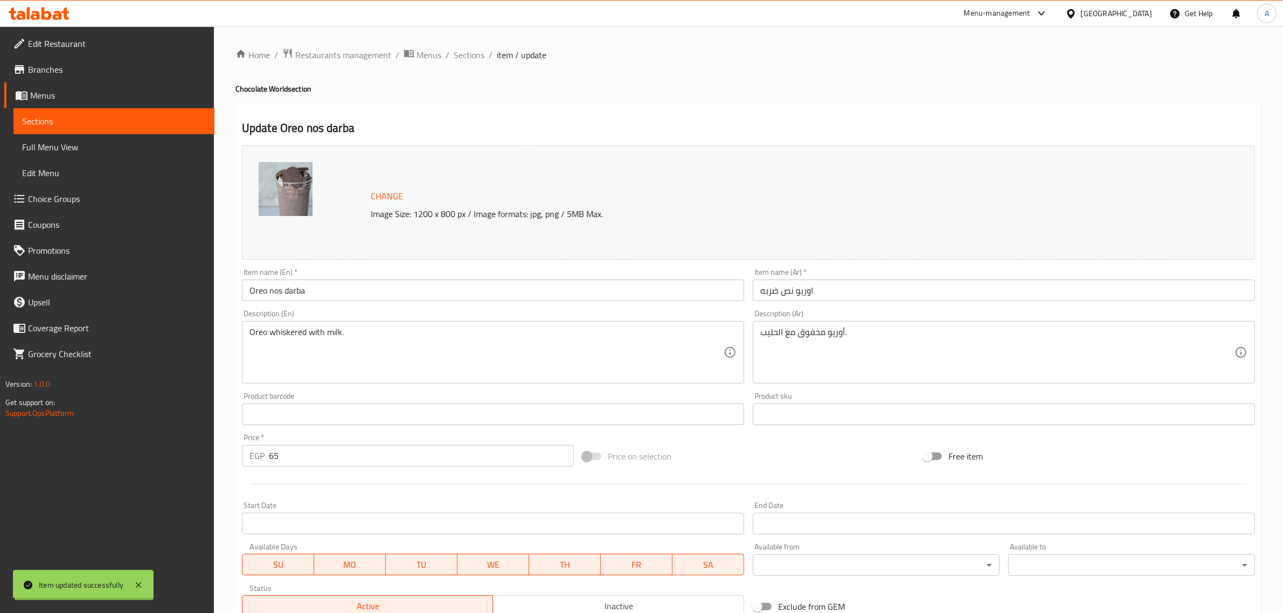
click at [461, 52] on span "Sections" at bounding box center [469, 55] width 31 height 13
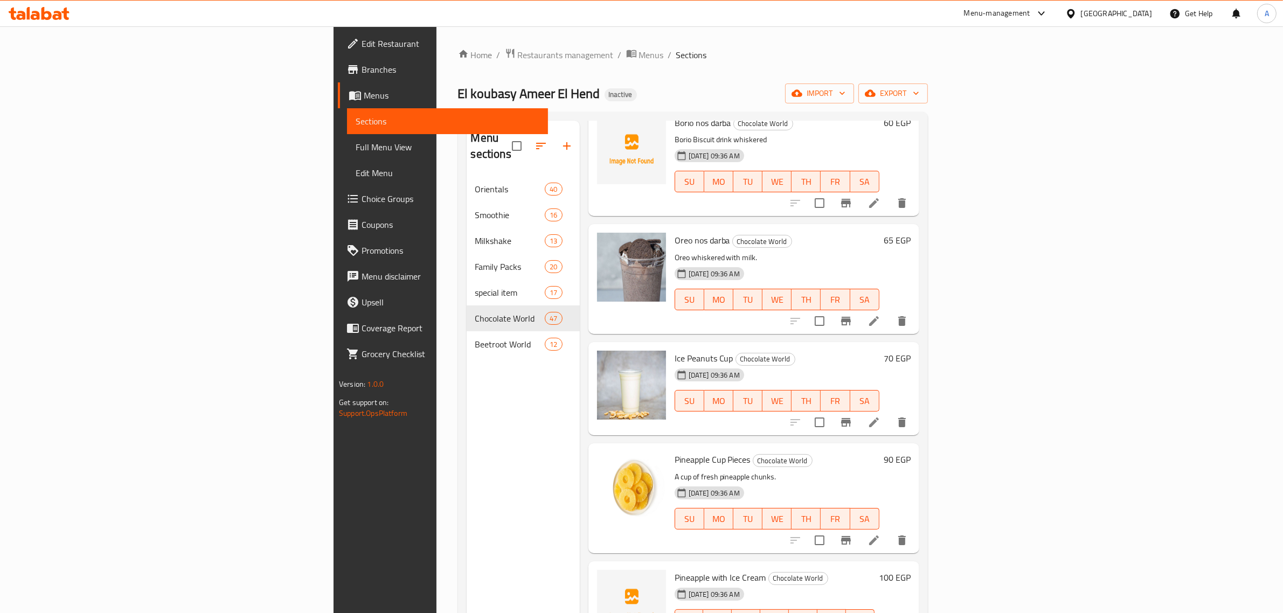
scroll to position [67, 0]
click at [884, 362] on div "27-09-2025 09:36 AM SU MO TU WE TH FR SA" at bounding box center [776, 391] width 213 height 58
click at [881, 414] on icon at bounding box center [874, 420] width 13 height 13
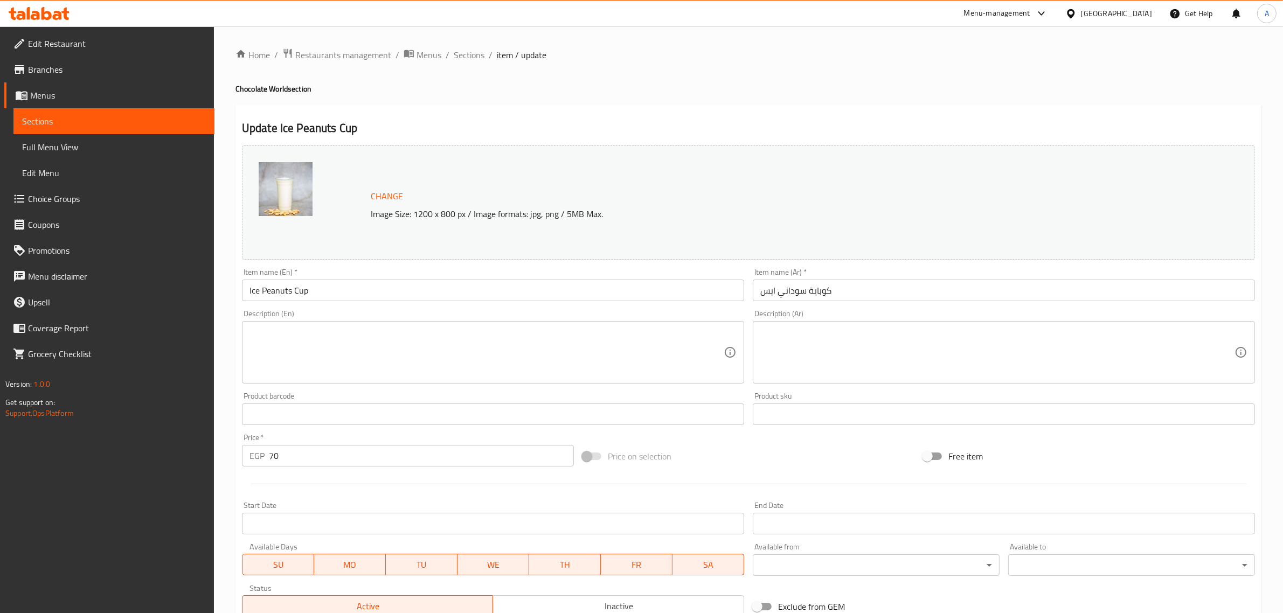
click at [795, 295] on input "كوباية سوداني ايس" at bounding box center [1004, 291] width 502 height 22
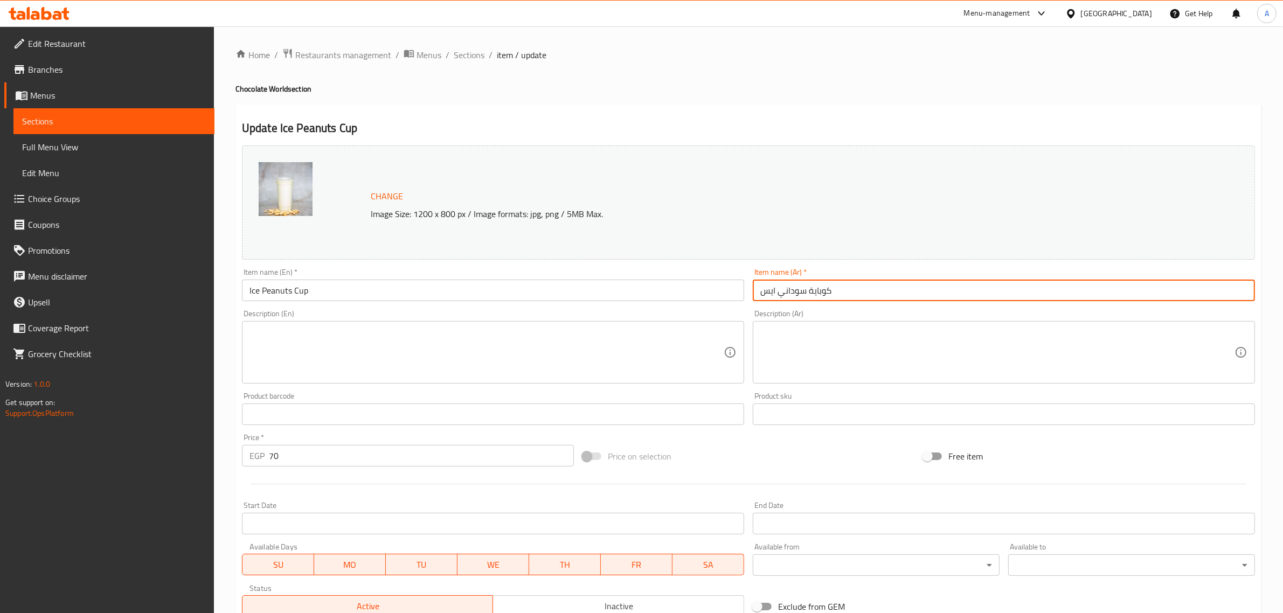
click at [795, 295] on input "كوباية سوداني ايس" at bounding box center [1004, 291] width 502 height 22
click at [772, 289] on input "كوباية سوداني ايس" at bounding box center [1004, 291] width 502 height 22
click at [816, 284] on input "كوباية سوداني ايس" at bounding box center [1004, 291] width 502 height 22
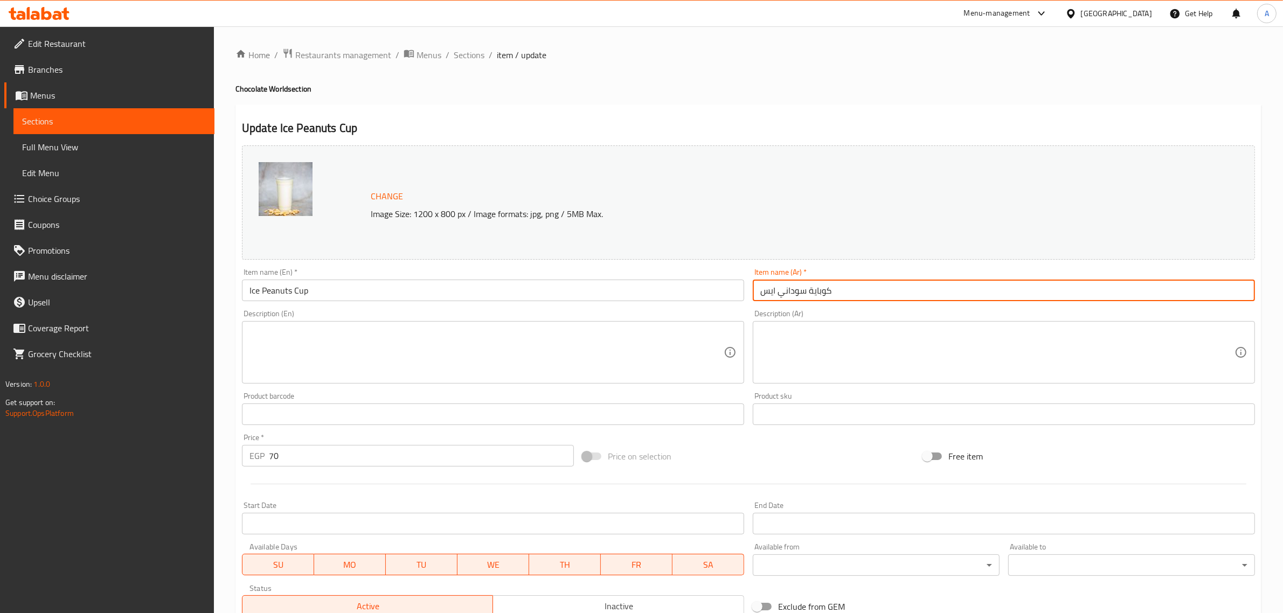
click at [781, 111] on div "Update Ice Peanuts Cup Change Image Size: 1200 x 800 px / Image formats: jpg, p…" at bounding box center [749, 426] width 1026 height 643
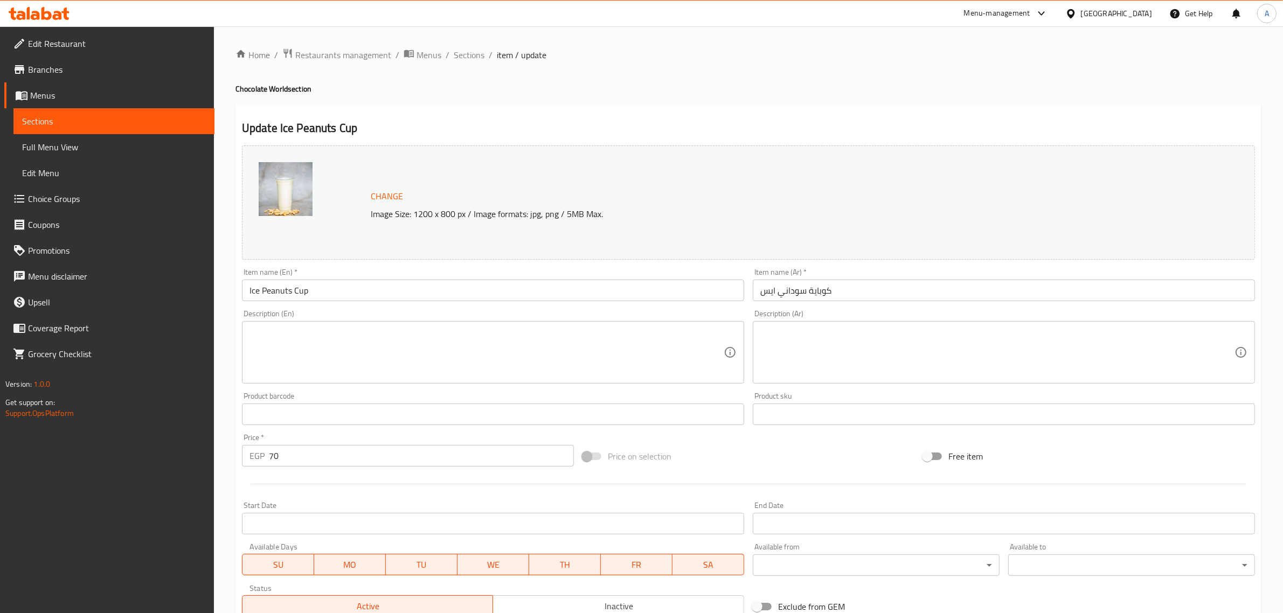
click at [262, 135] on h2 "Update Ice Peanuts Cup" at bounding box center [748, 128] width 1013 height 16
click at [295, 95] on div "Home / Restaurants management / Menus / Sections / item / update Chocolate Worl…" at bounding box center [749, 402] width 1026 height 708
click at [286, 87] on h4 "Chocolate World section" at bounding box center [749, 89] width 1026 height 11
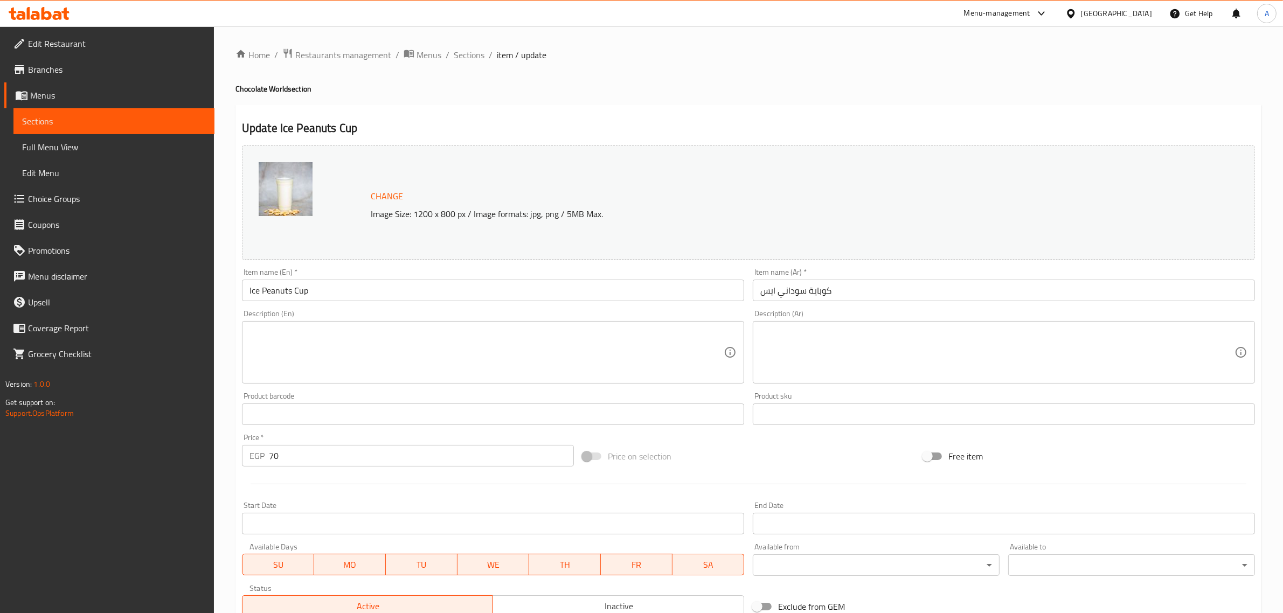
click at [705, 200] on div "Change Image Size: 1200 x 800 px / Image formats: jpg, png / 5MB Max." at bounding box center [733, 202] width 735 height 35
click at [459, 364] on textarea at bounding box center [487, 352] width 474 height 51
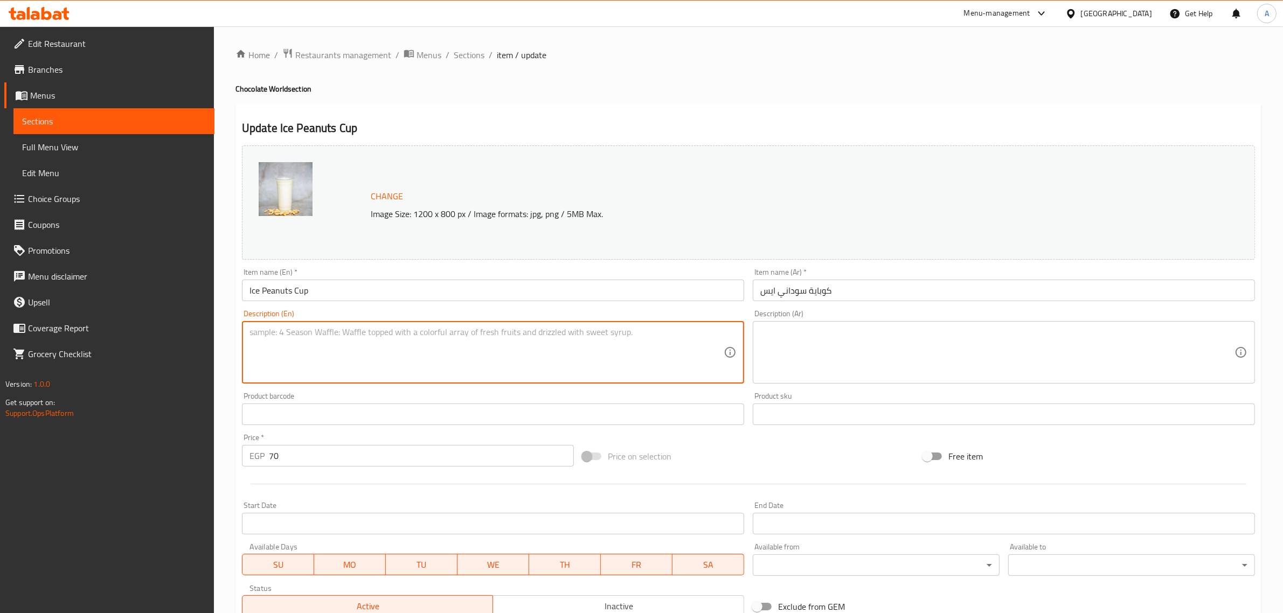
click at [456, 128] on h2 "Update Ice Peanuts Cup" at bounding box center [748, 128] width 1013 height 16
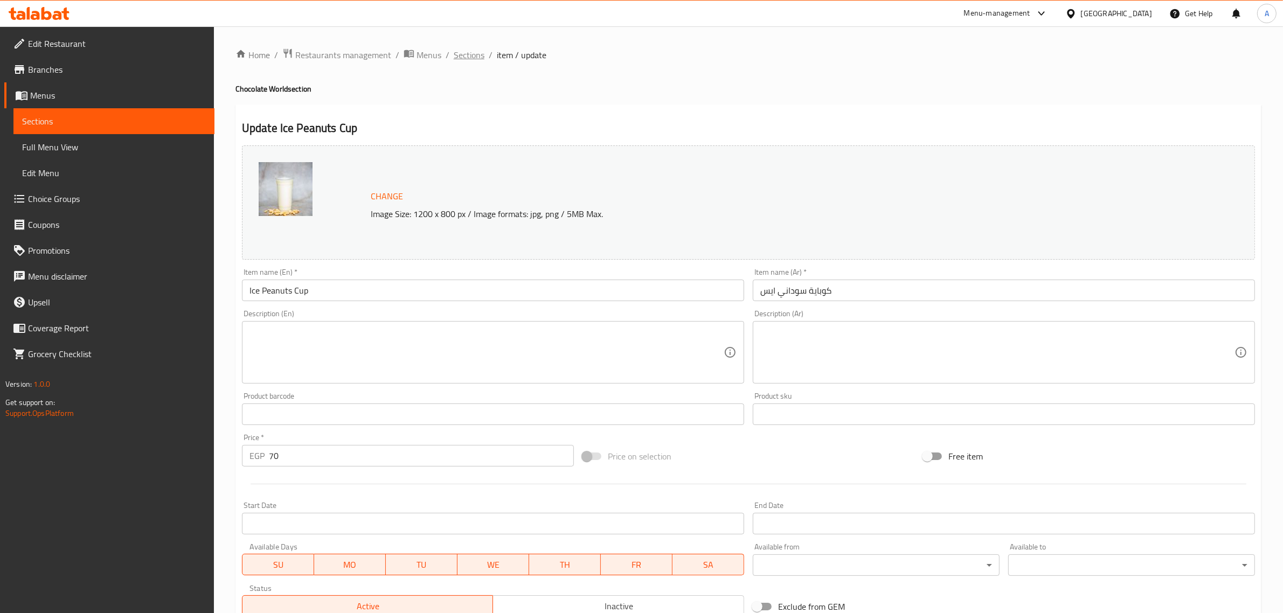
click at [465, 50] on span "Sections" at bounding box center [469, 55] width 31 height 13
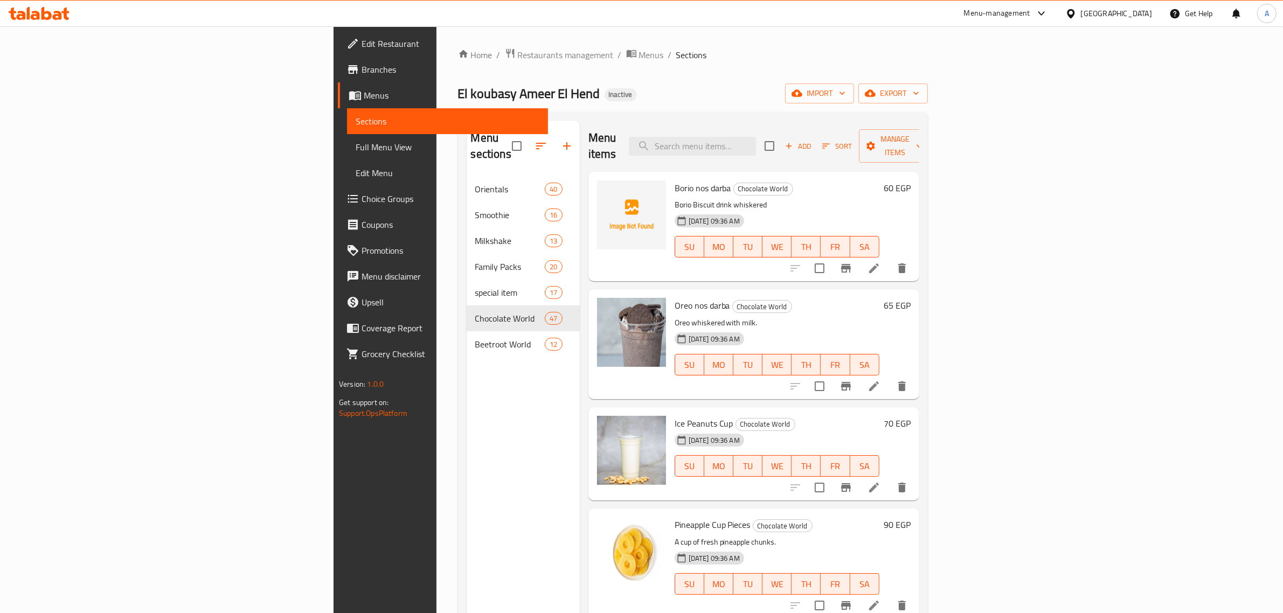
click at [756, 289] on div "Oreo nos darba Chocolate World Oreo whiskered with milk. 27-09-2025 09:36 AM SU…" at bounding box center [754, 343] width 331 height 109
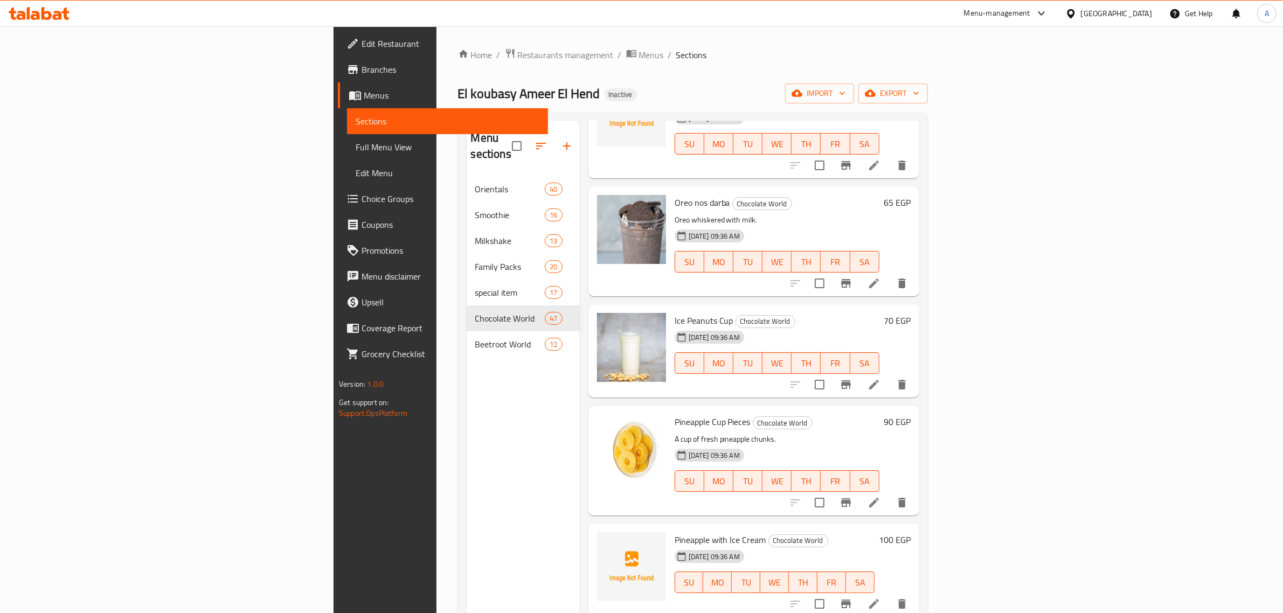
scroll to position [135, 0]
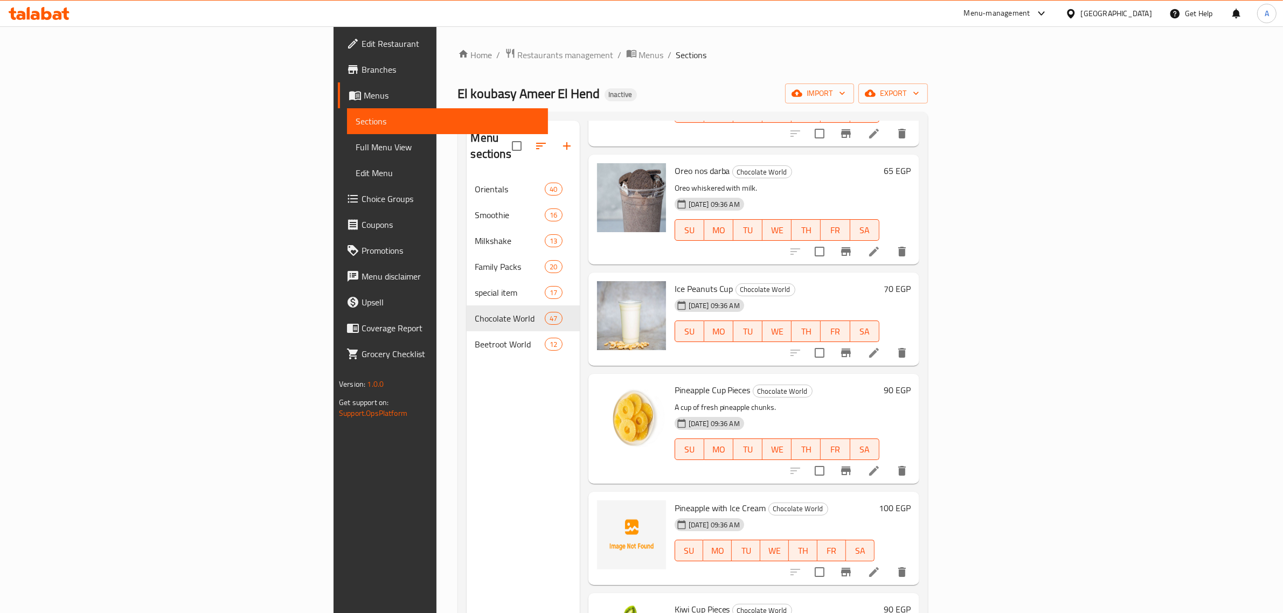
click at [869, 413] on div "27-09-2025 09:36 AM SU MO TU WE TH FR SA" at bounding box center [776, 442] width 213 height 58
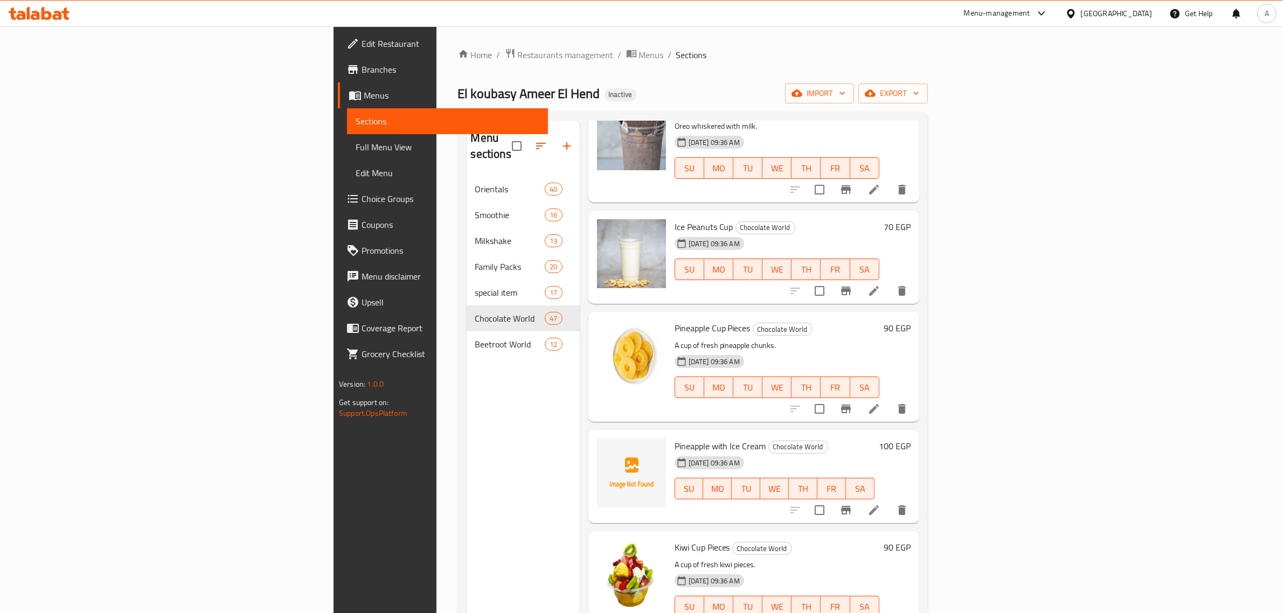
scroll to position [202, 0]
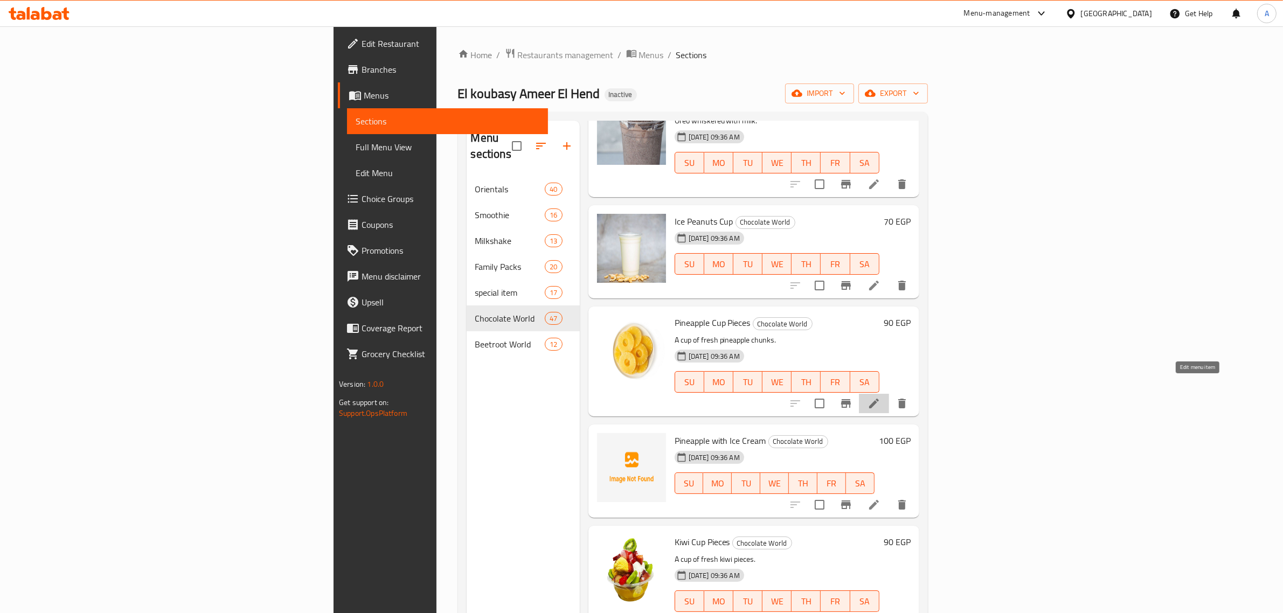
click at [879, 399] on icon at bounding box center [874, 404] width 10 height 10
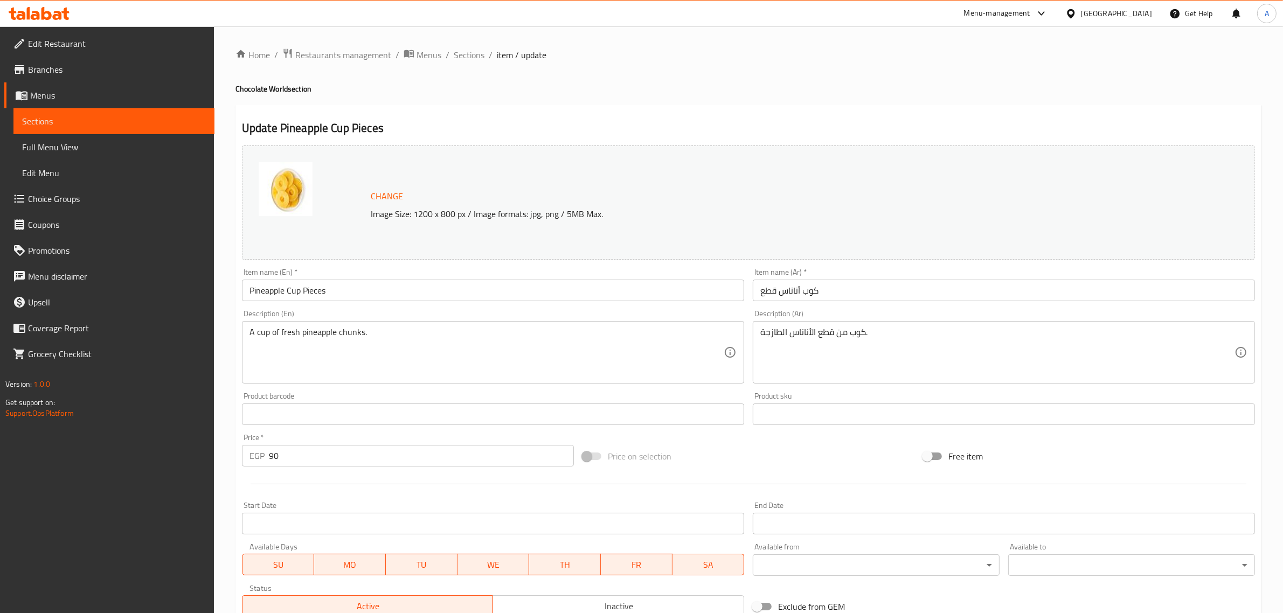
click at [823, 324] on div "كوب من قطع الأناناس الطازجة. Description (Ar)" at bounding box center [1004, 352] width 502 height 63
click at [474, 58] on span "Sections" at bounding box center [469, 55] width 31 height 13
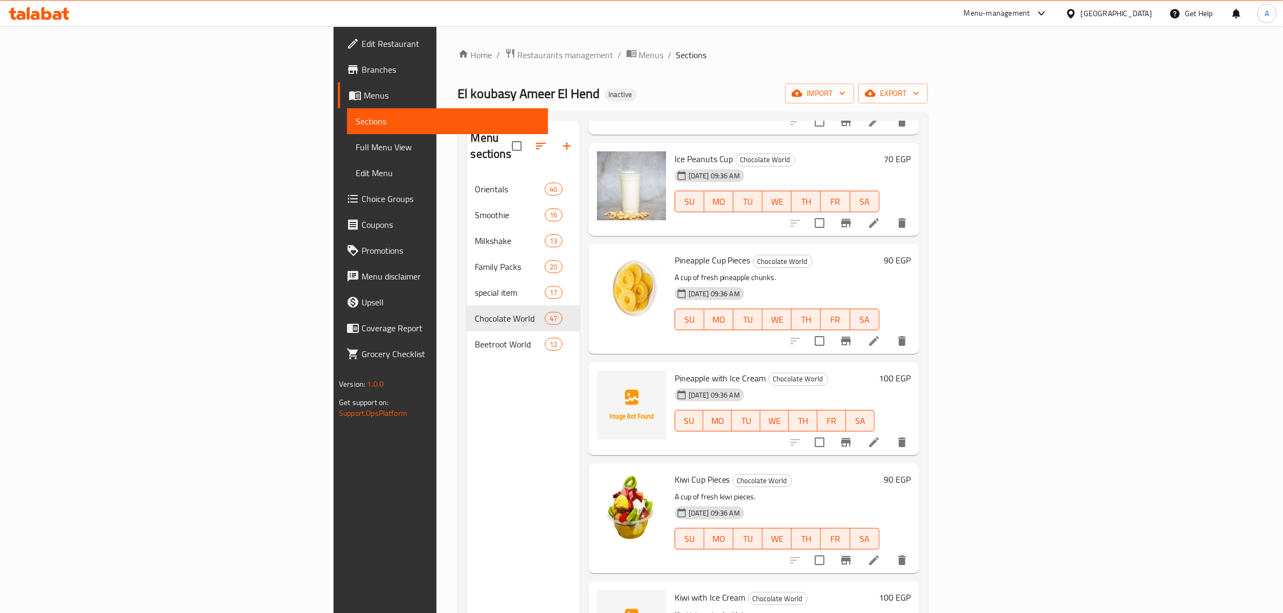
scroll to position [269, 0]
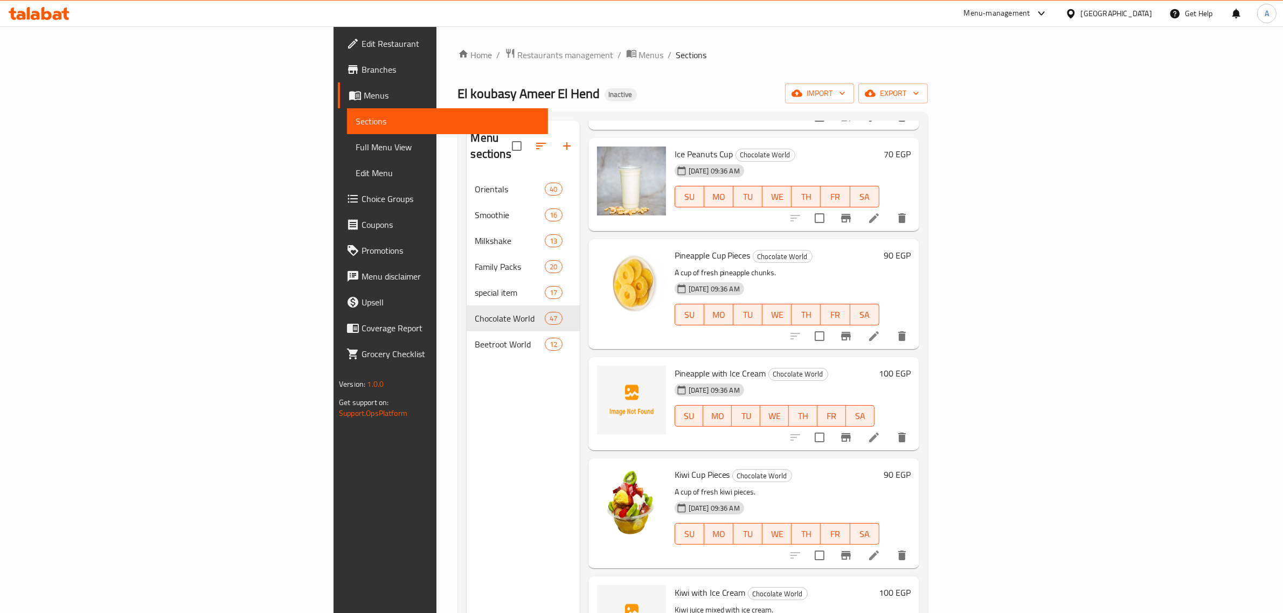
click at [889, 428] on li at bounding box center [874, 437] width 30 height 19
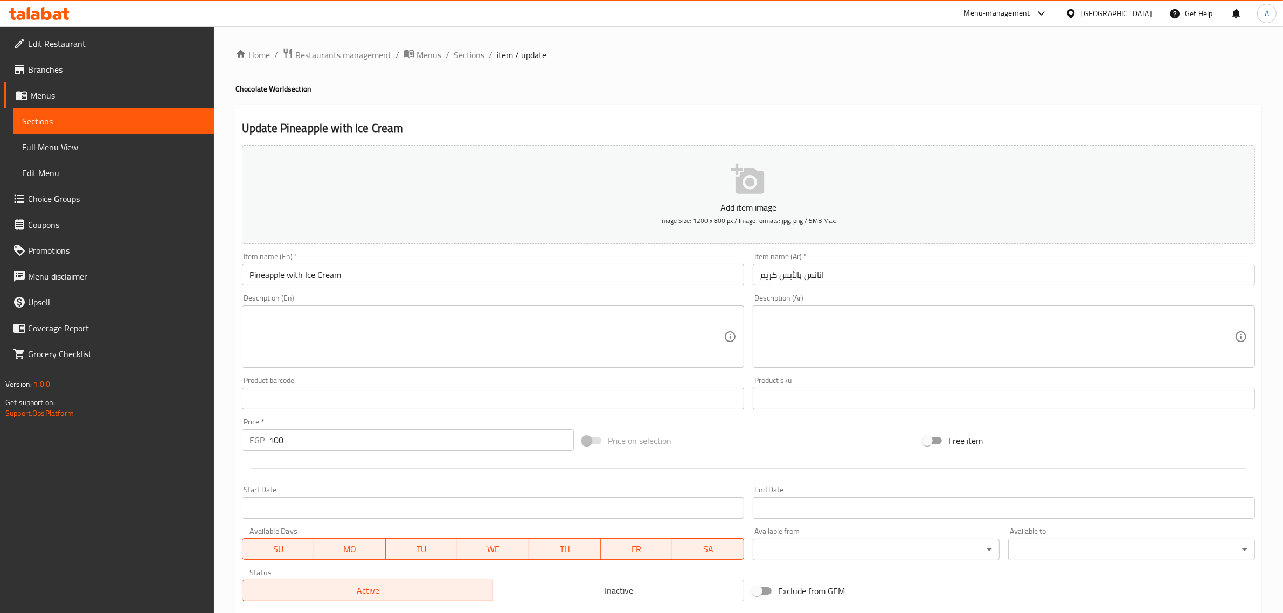
click at [828, 329] on textarea at bounding box center [997, 337] width 474 height 51
paste textarea "كوب من قطع الكيوي الطازجة."
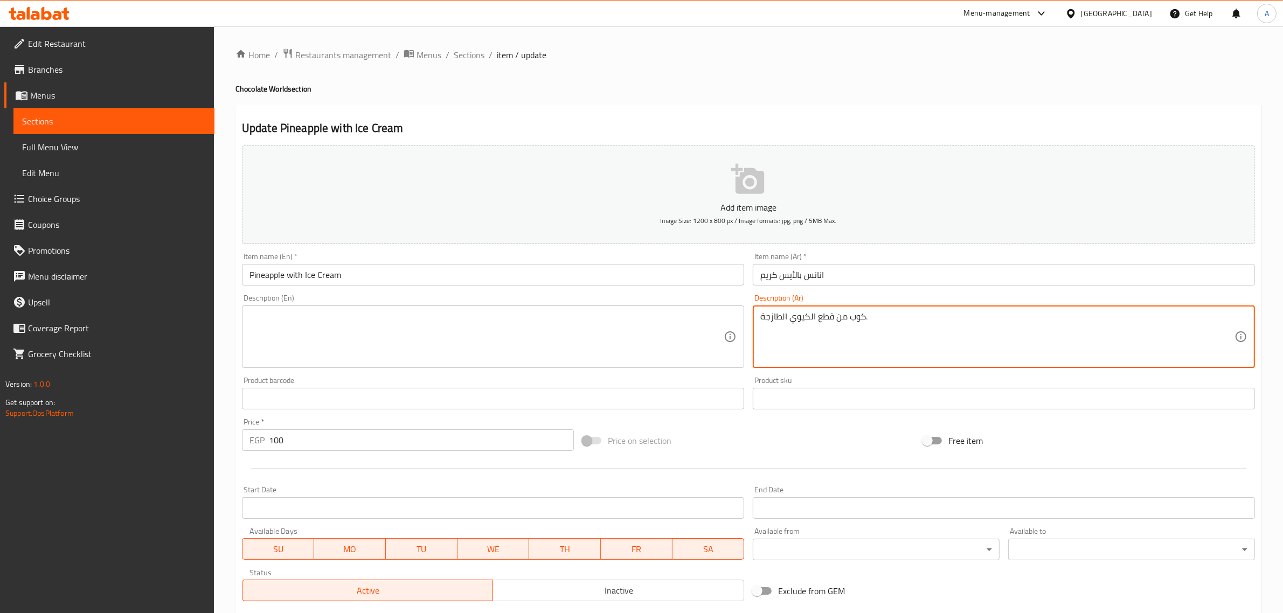
type textarea "كوب من قطع الكيوي الطازجة."
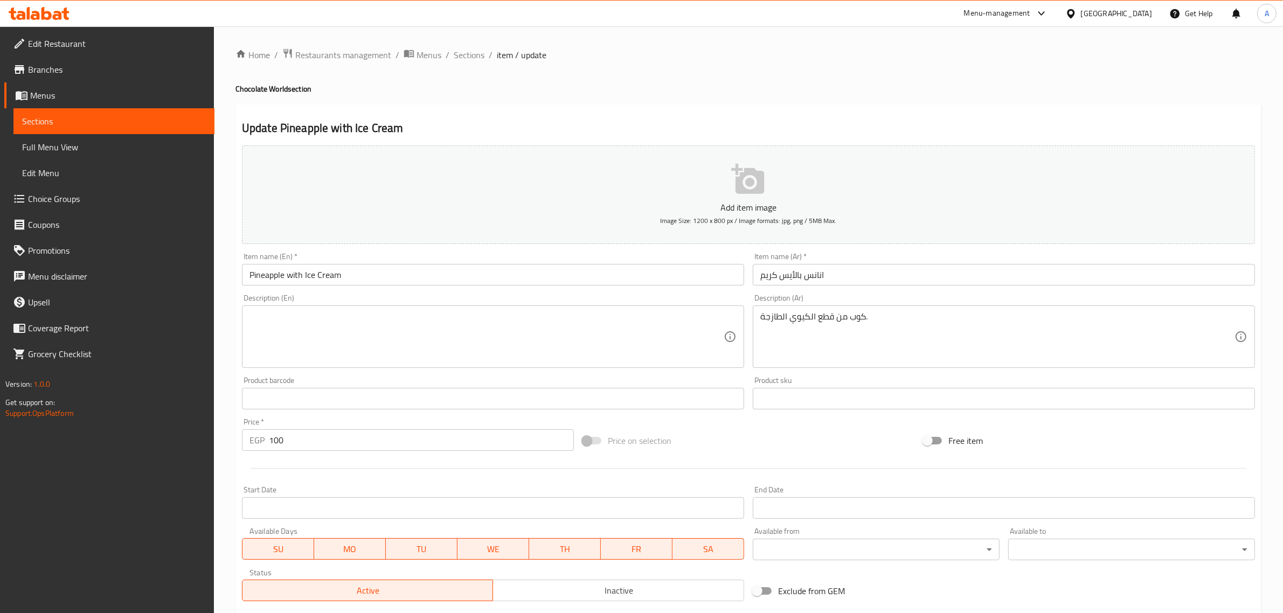
click at [586, 340] on textarea at bounding box center [487, 337] width 474 height 51
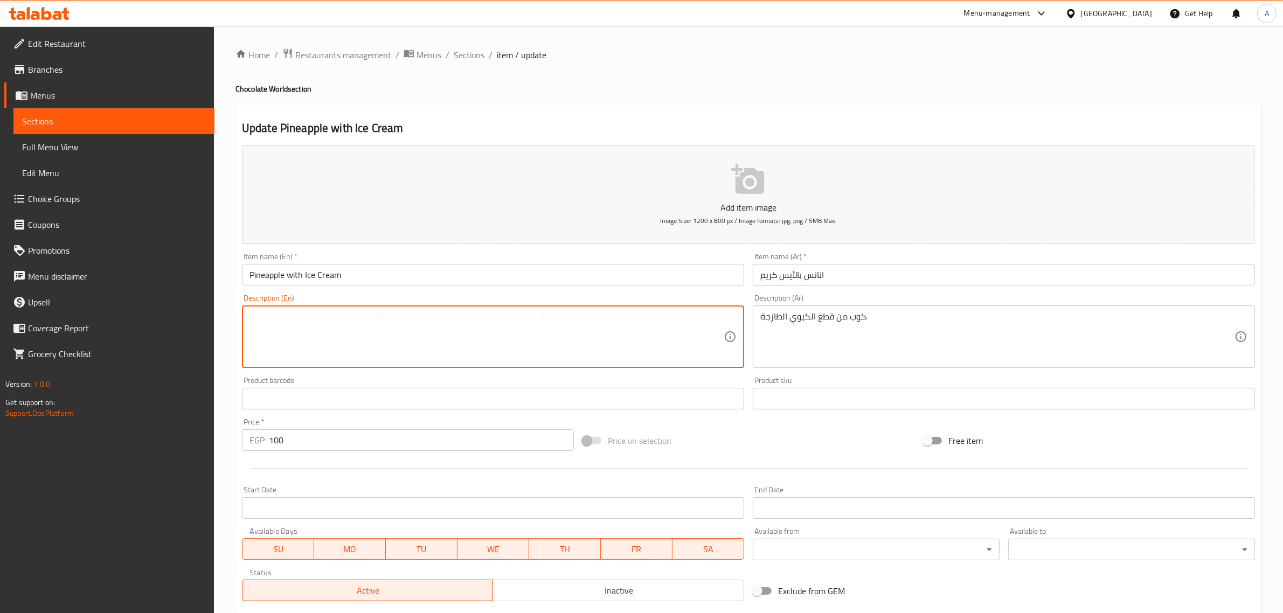
paste textarea "A cup of fresh kiwi pieces."
type textarea "A cup of fresh kiwi pieces."
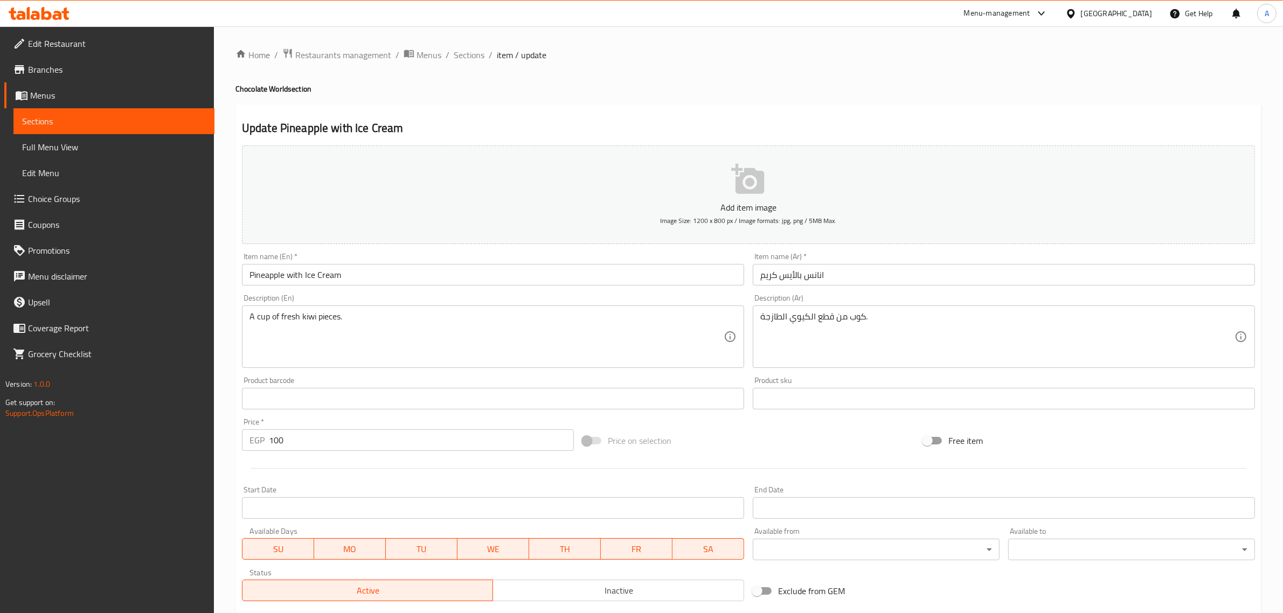
click at [583, 116] on div "Update Pineapple with Ice Cream Add item image Image Size: 1200 x 800 px / Imag…" at bounding box center [749, 418] width 1026 height 627
click at [632, 87] on h4 "Chocolate World section" at bounding box center [749, 89] width 1026 height 11
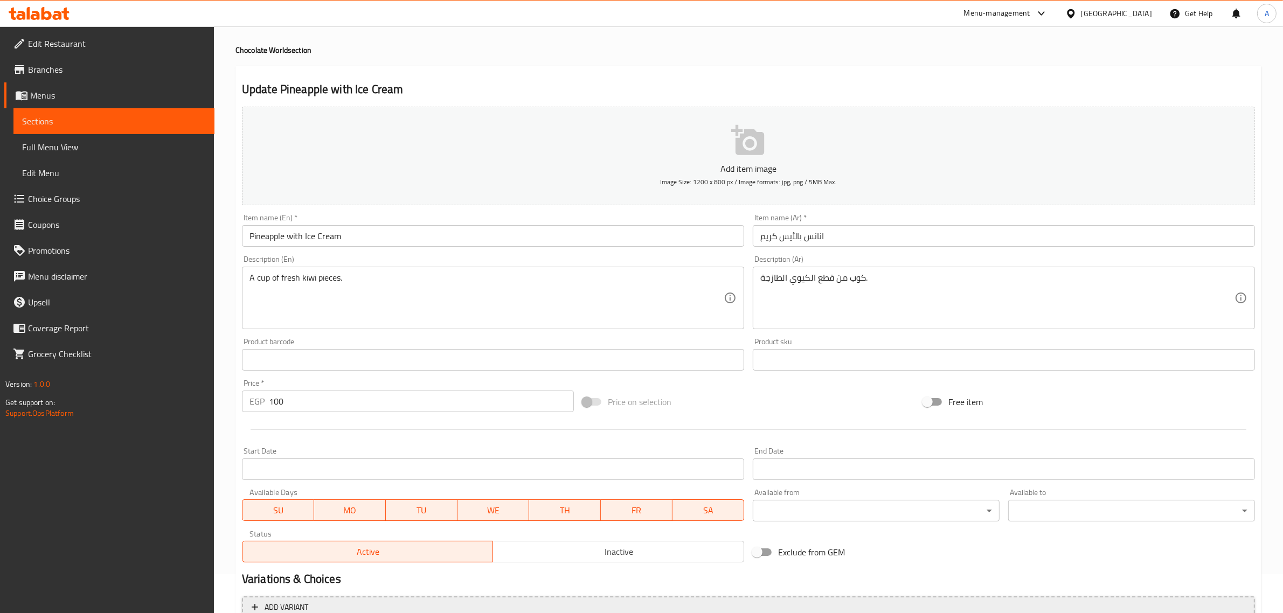
scroll to position [146, 0]
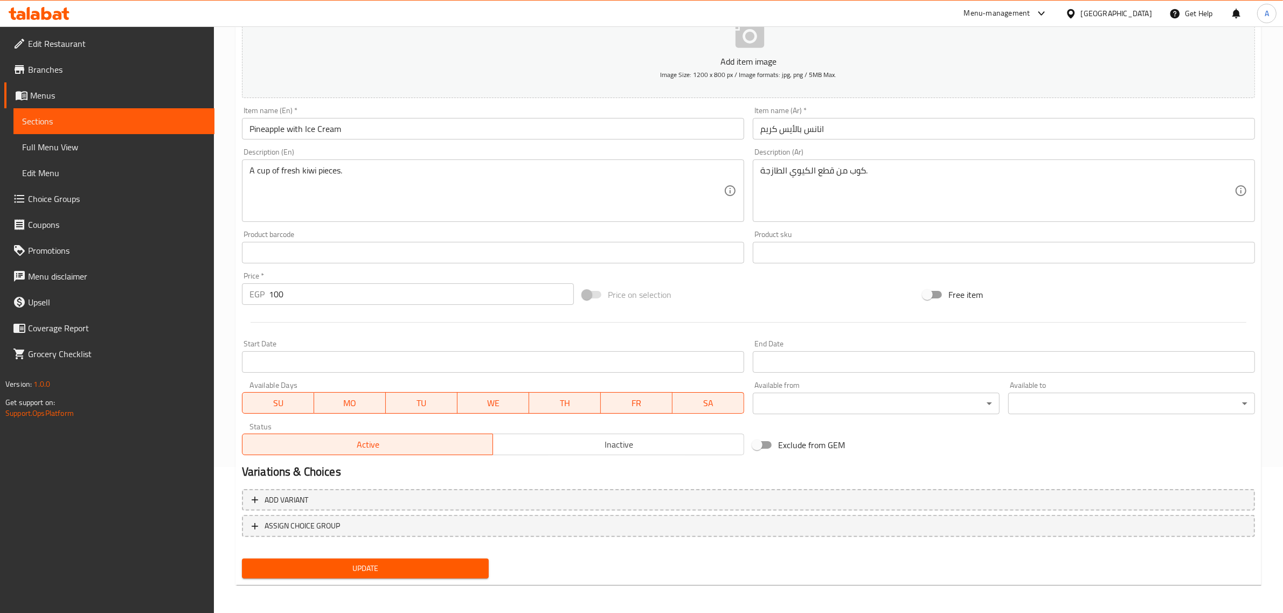
click at [434, 559] on button "Update" at bounding box center [365, 569] width 247 height 20
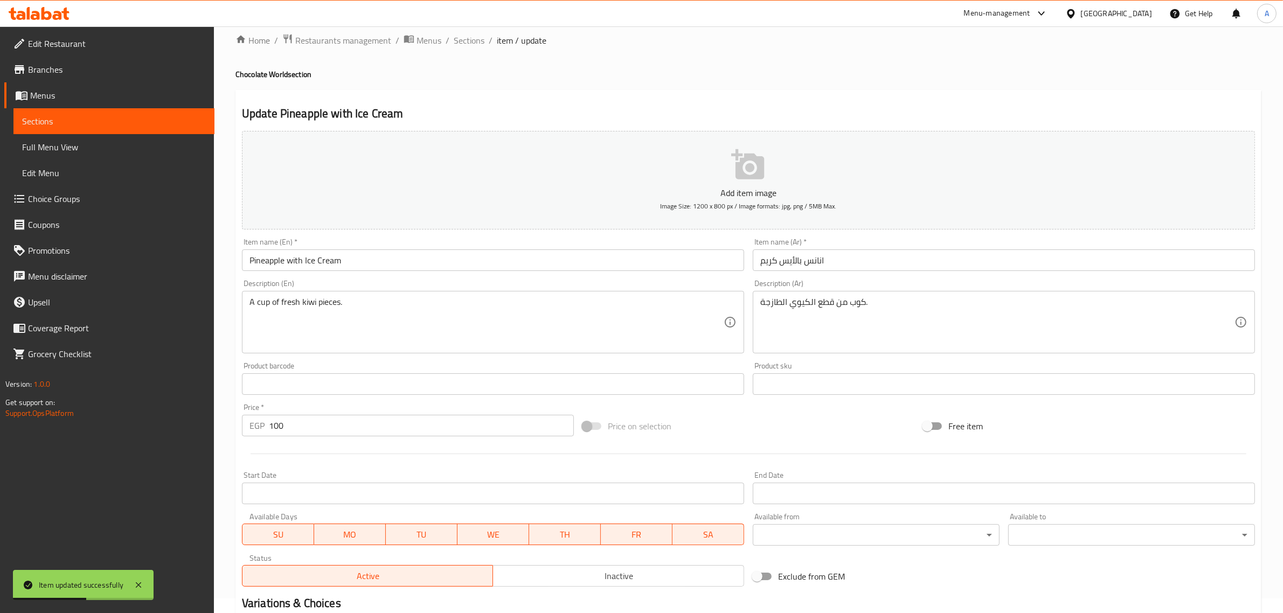
scroll to position [0, 0]
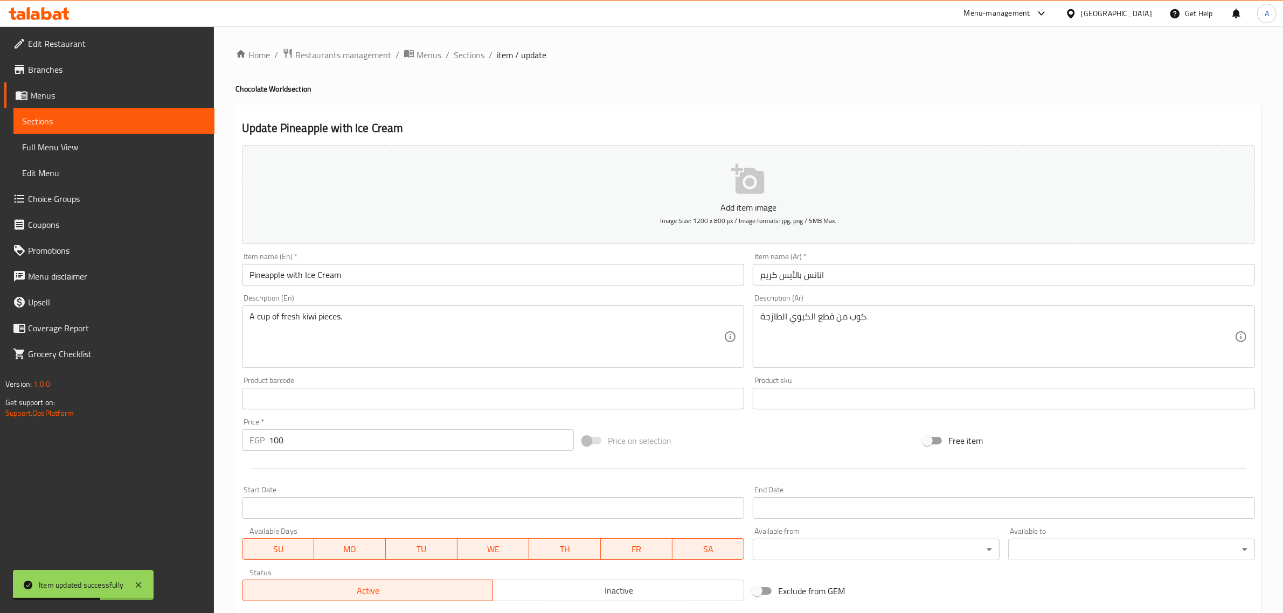
drag, startPoint x: 462, startPoint y: 57, endPoint x: 327, endPoint y: 1, distance: 146.4
click at [462, 57] on span "Sections" at bounding box center [469, 55] width 31 height 13
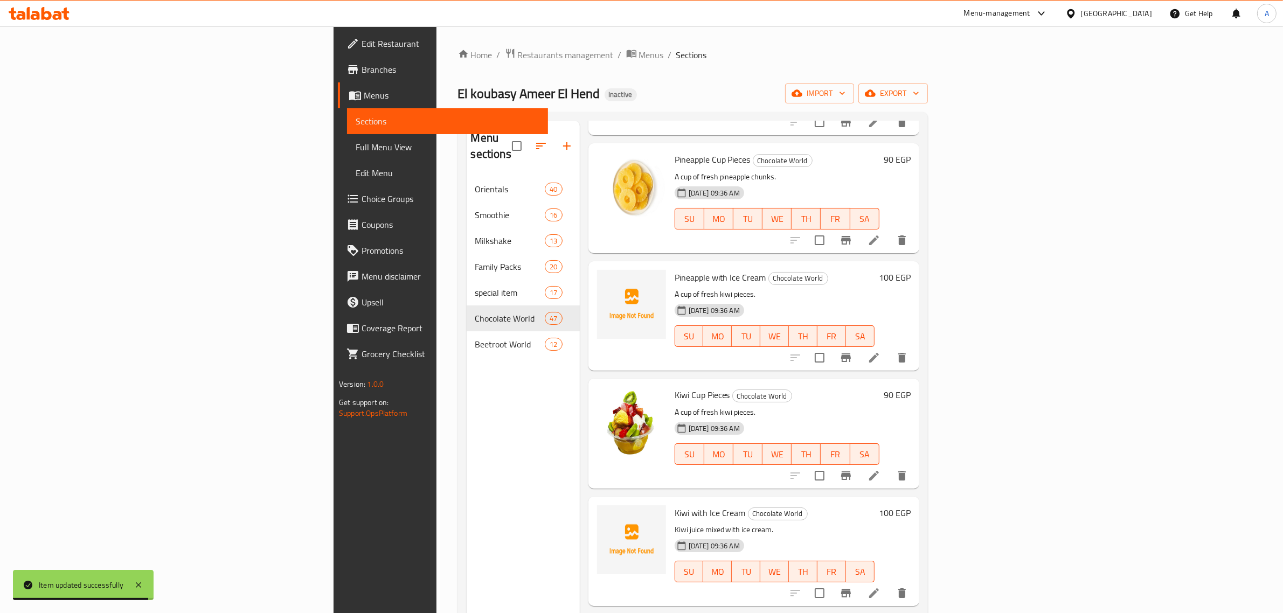
scroll to position [404, 0]
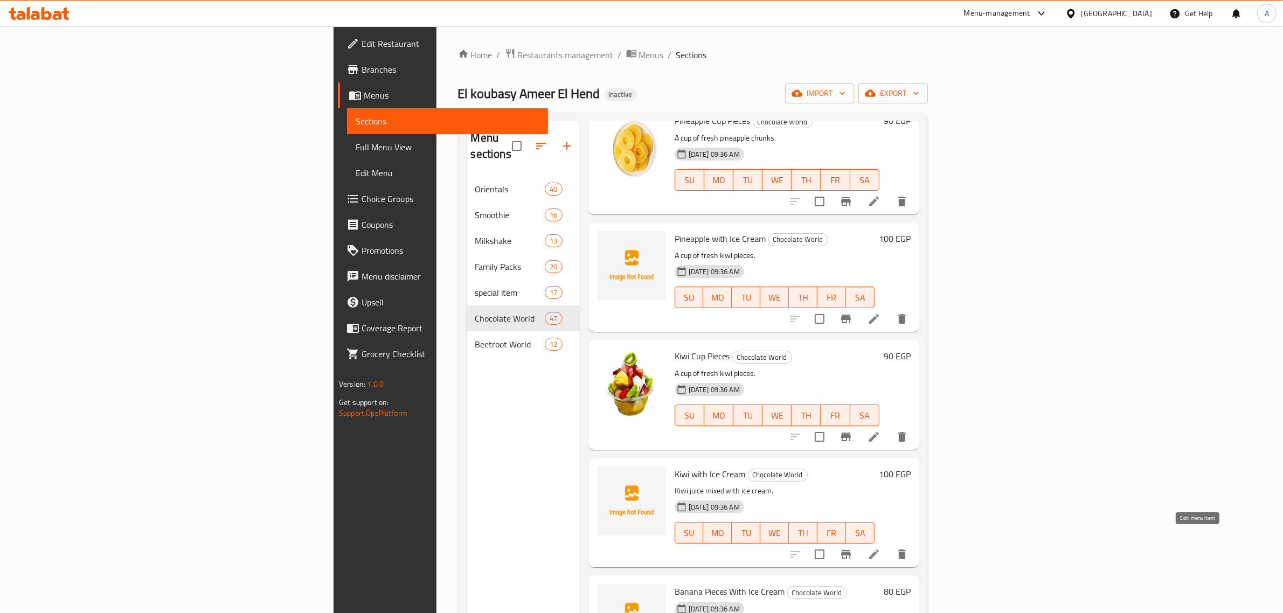
click at [881, 548] on icon at bounding box center [874, 554] width 13 height 13
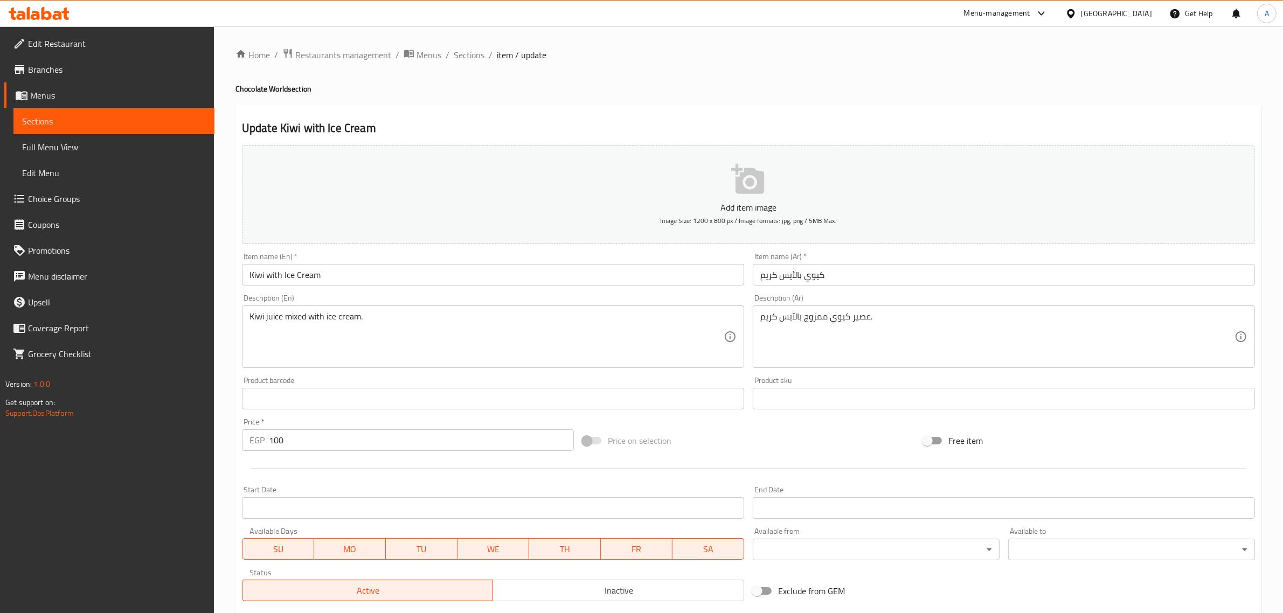
click at [667, 110] on div "Update Kiwi with Ice Cream Add item image Image Size: 1200 x 800 px / Image for…" at bounding box center [749, 418] width 1026 height 627
click at [461, 54] on span "Sections" at bounding box center [469, 55] width 31 height 13
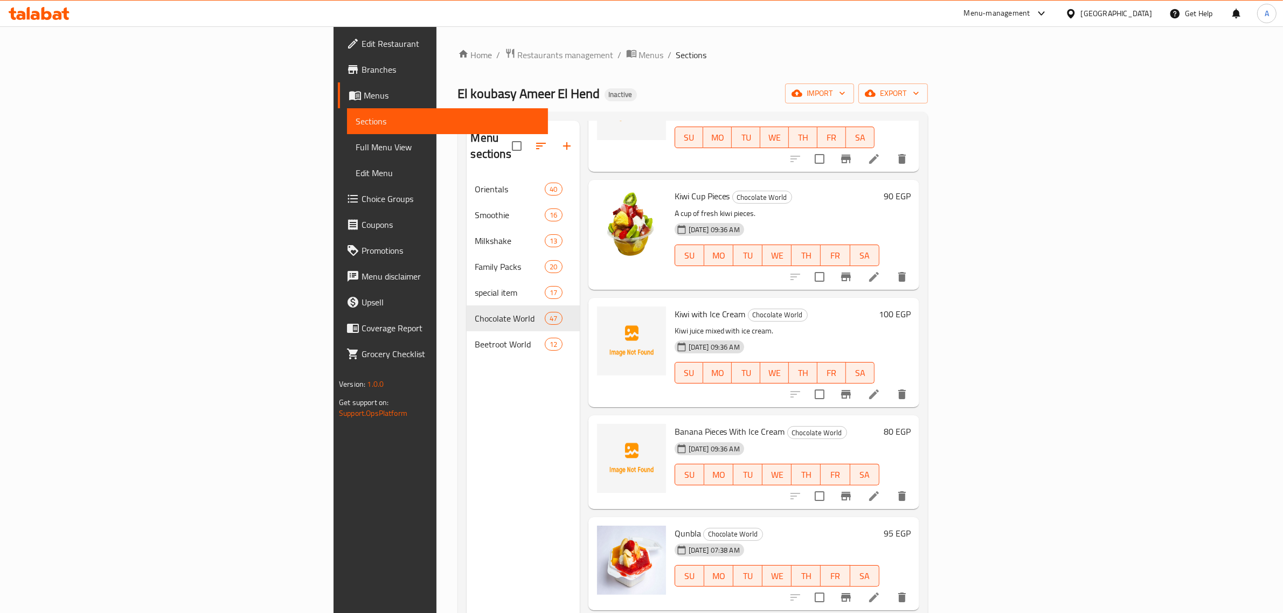
scroll to position [539, 0]
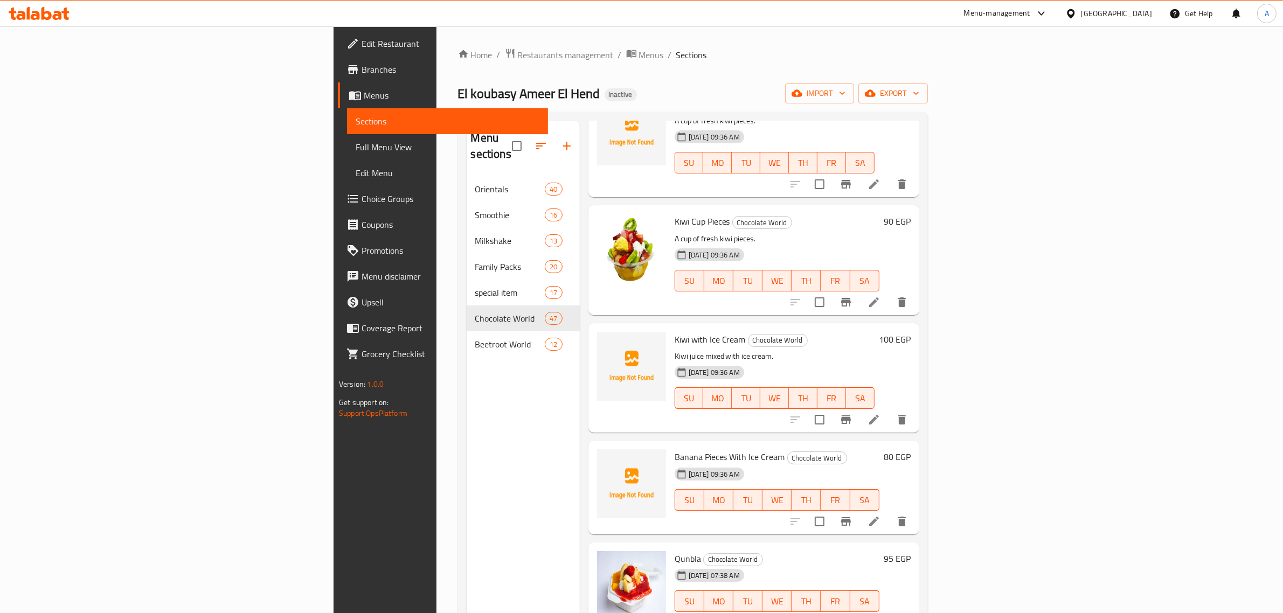
click at [740, 350] on p "Kiwi juice mixed with ice cream." at bounding box center [775, 356] width 200 height 13
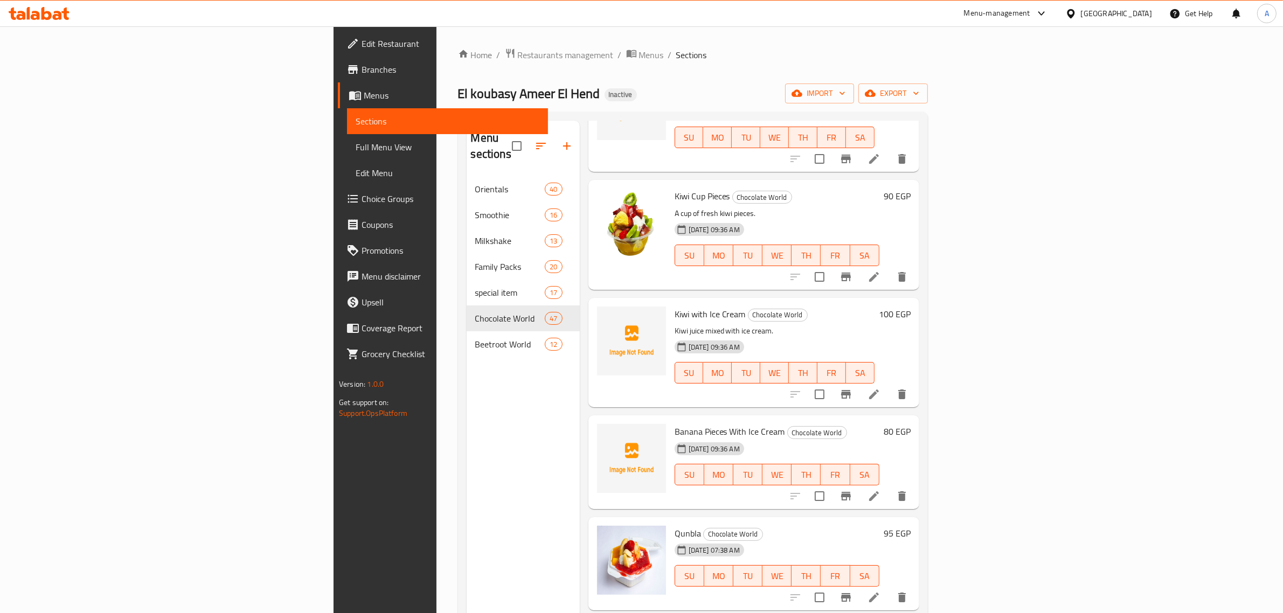
scroll to position [606, 0]
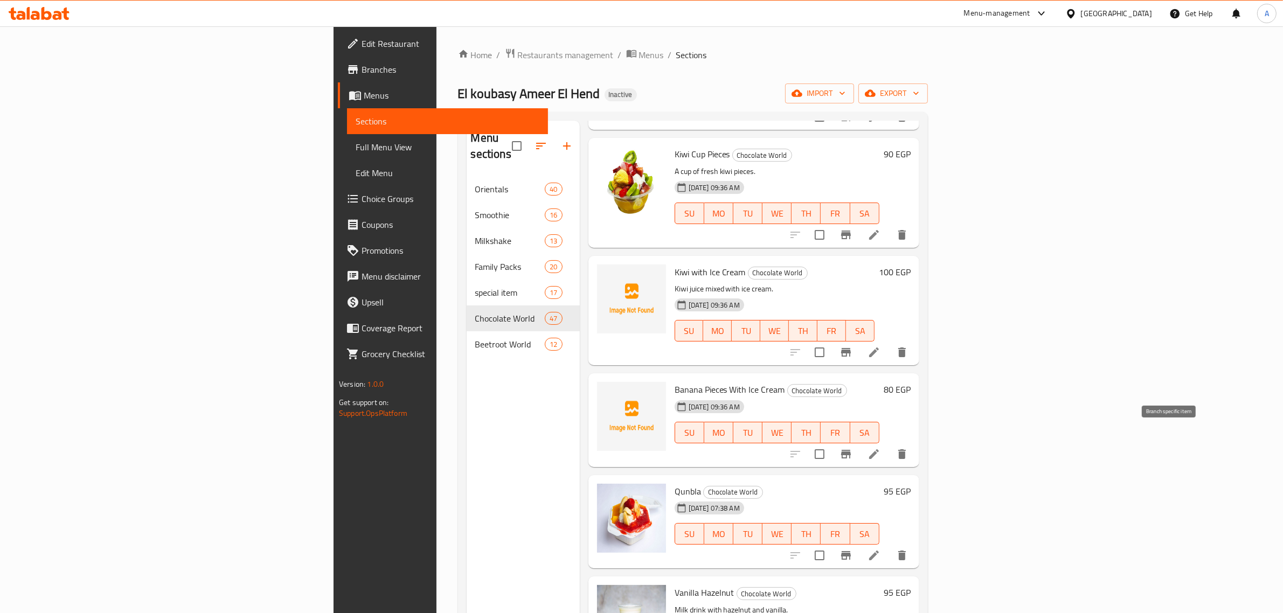
click at [881, 448] on icon at bounding box center [874, 454] width 13 height 13
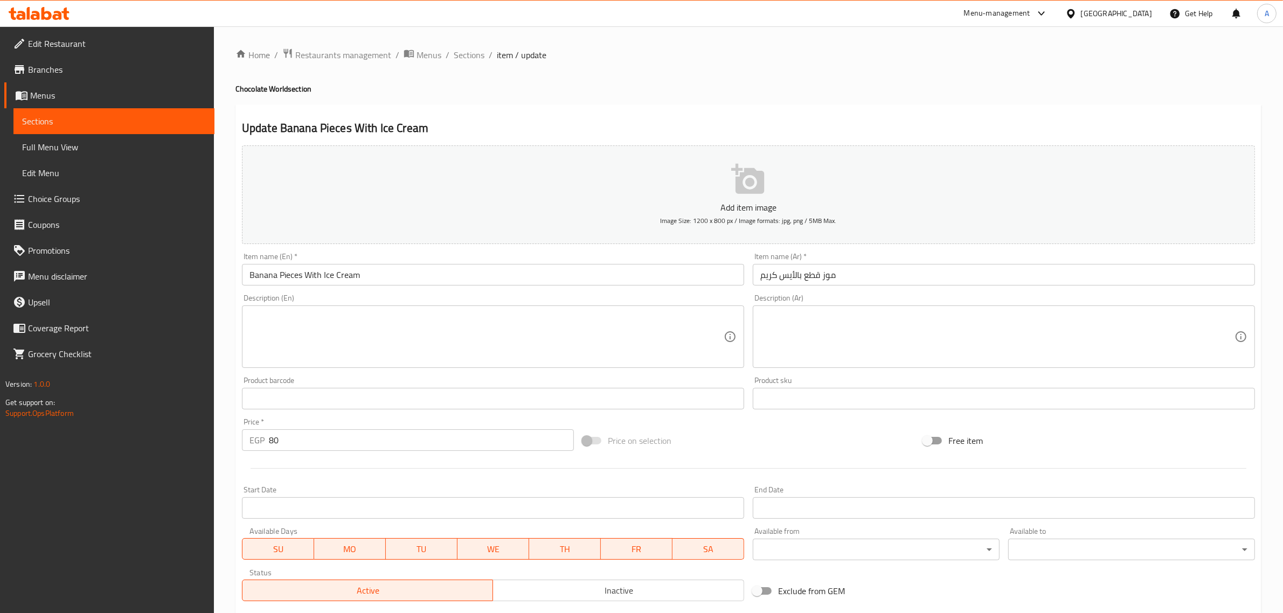
click at [814, 273] on input "موز قطع بالأيس كريم" at bounding box center [1004, 275] width 502 height 22
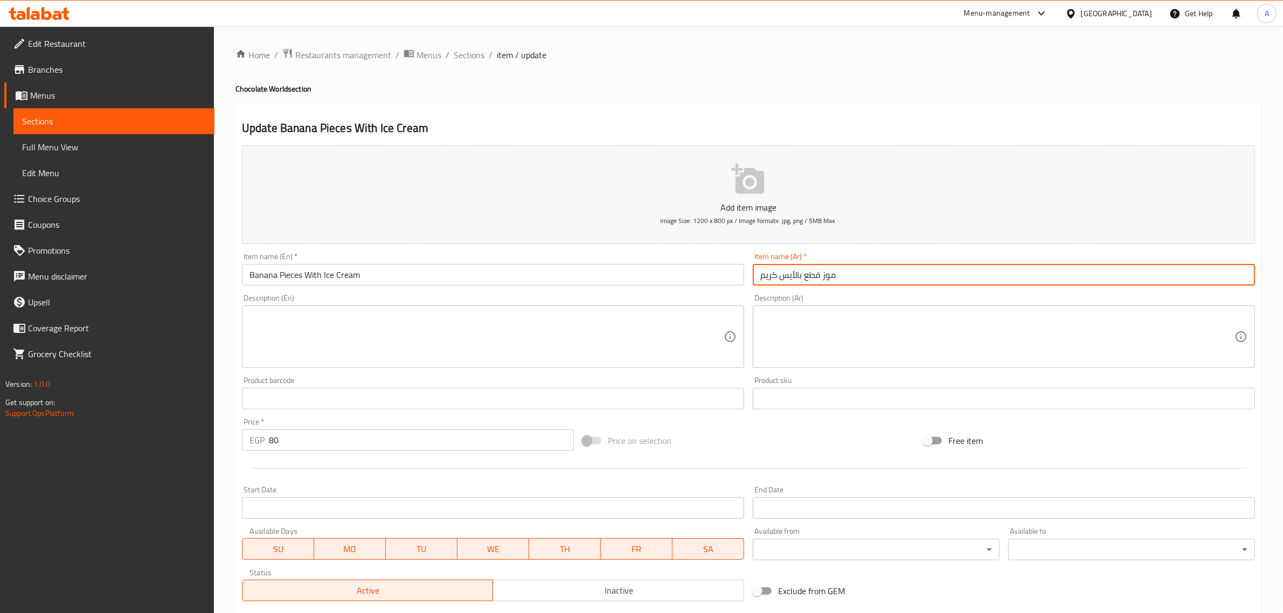
click at [814, 273] on input "موز قطع بالأيس كريم" at bounding box center [1004, 275] width 502 height 22
click at [817, 273] on input "موز قطع بالأيس كريم" at bounding box center [1004, 275] width 502 height 22
drag, startPoint x: 817, startPoint y: 273, endPoint x: 836, endPoint y: 273, distance: 19.4
click at [836, 273] on input "موز قطع بالأيس كريم" at bounding box center [1004, 275] width 502 height 22
click at [252, 274] on input "Banana Pieces With Ice Cream" at bounding box center [493, 275] width 502 height 22
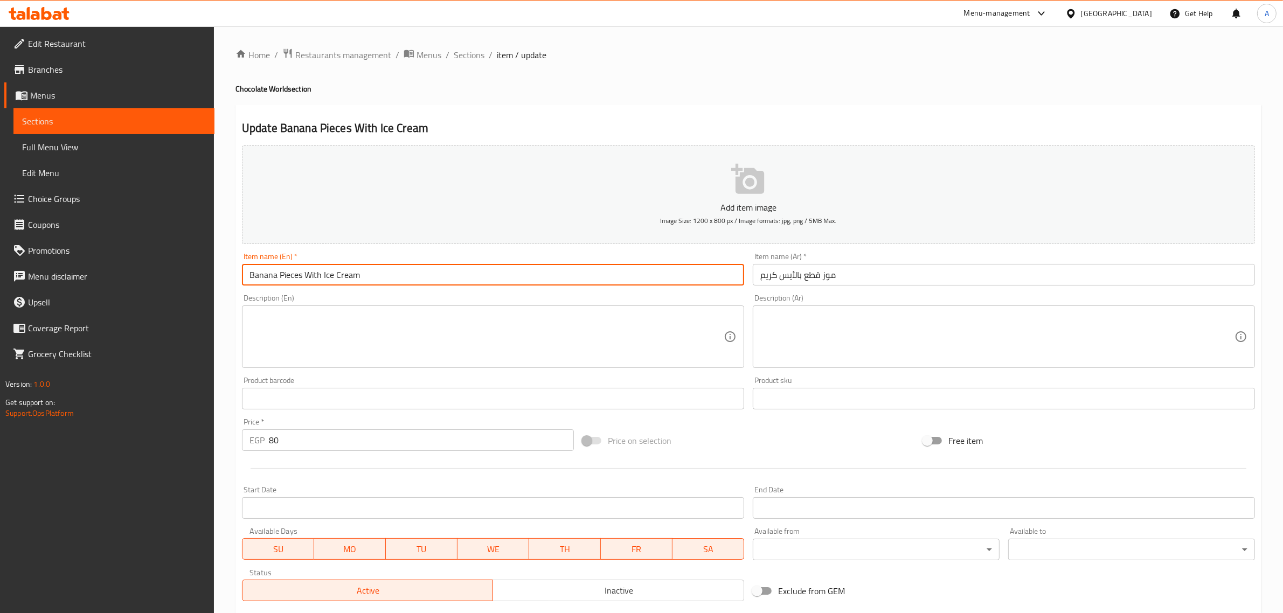
click at [252, 274] on input "Banana Pieces With Ice Cream" at bounding box center [493, 275] width 502 height 22
click at [348, 279] on input "Banana Pieces With Ice Cream" at bounding box center [493, 275] width 502 height 22
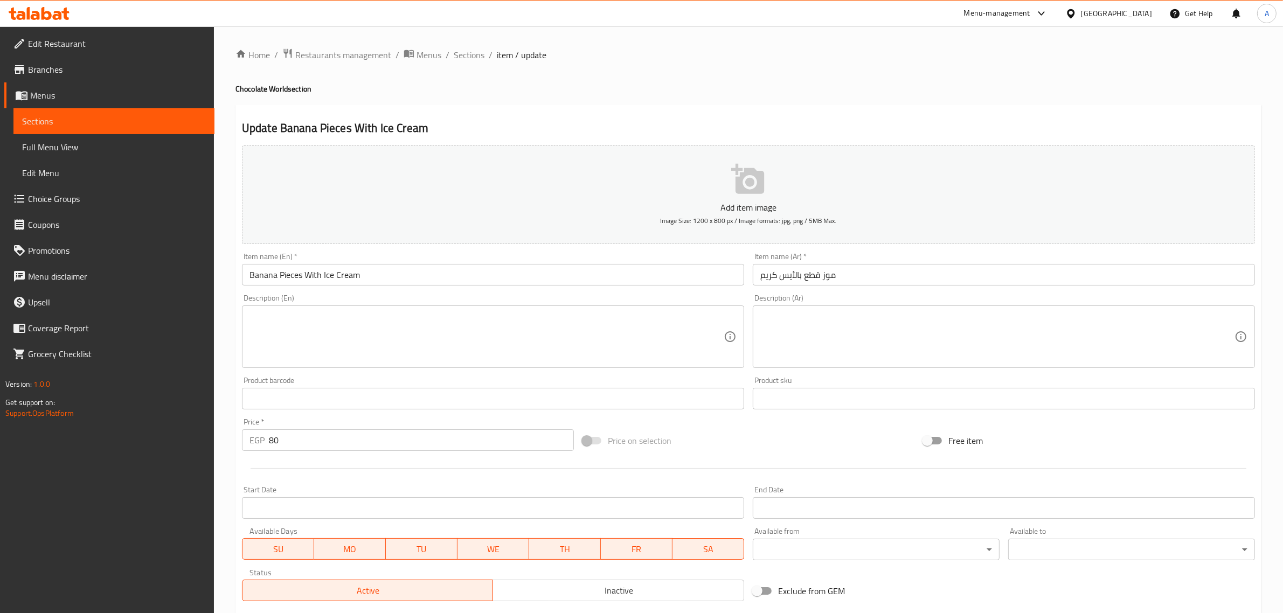
drag, startPoint x: 667, startPoint y: 114, endPoint x: 626, endPoint y: 103, distance: 42.9
click at [667, 114] on div "Update Banana Pieces With Ice Cream Add item image Image Size: 1200 x 800 px / …" at bounding box center [749, 418] width 1026 height 627
click at [596, 94] on h4 "Chocolate World section" at bounding box center [749, 89] width 1026 height 11
click at [712, 134] on h2 "Update Banana Pieces With Ice Cream" at bounding box center [748, 128] width 1013 height 16
click at [475, 54] on span "Sections" at bounding box center [469, 55] width 31 height 13
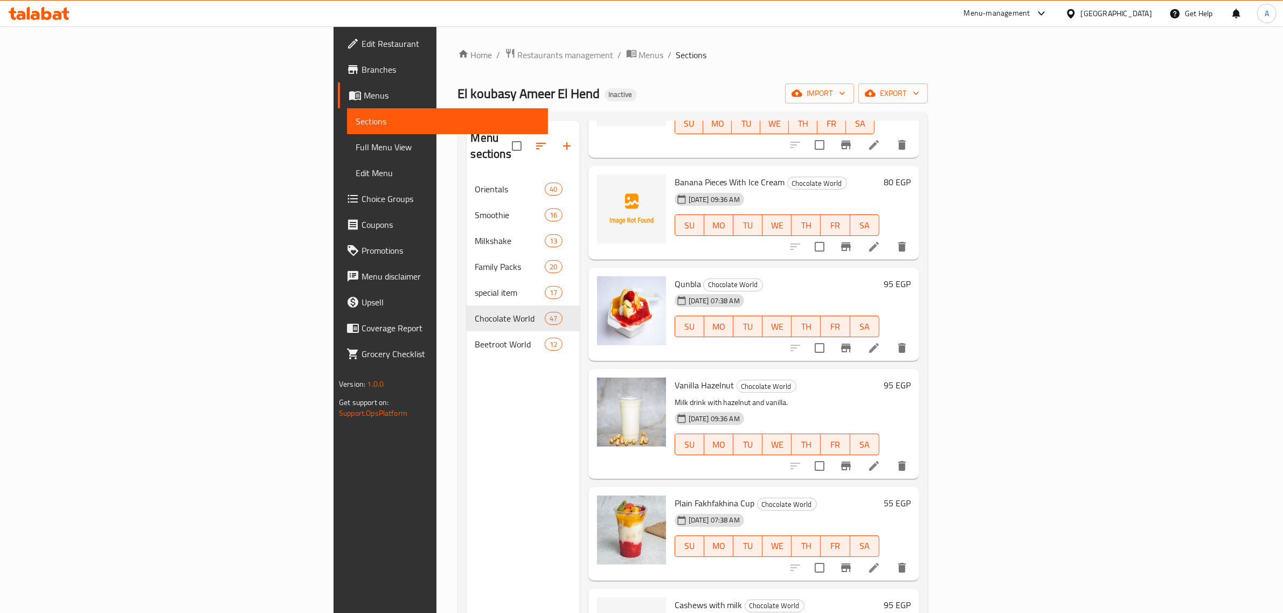
scroll to position [808, 0]
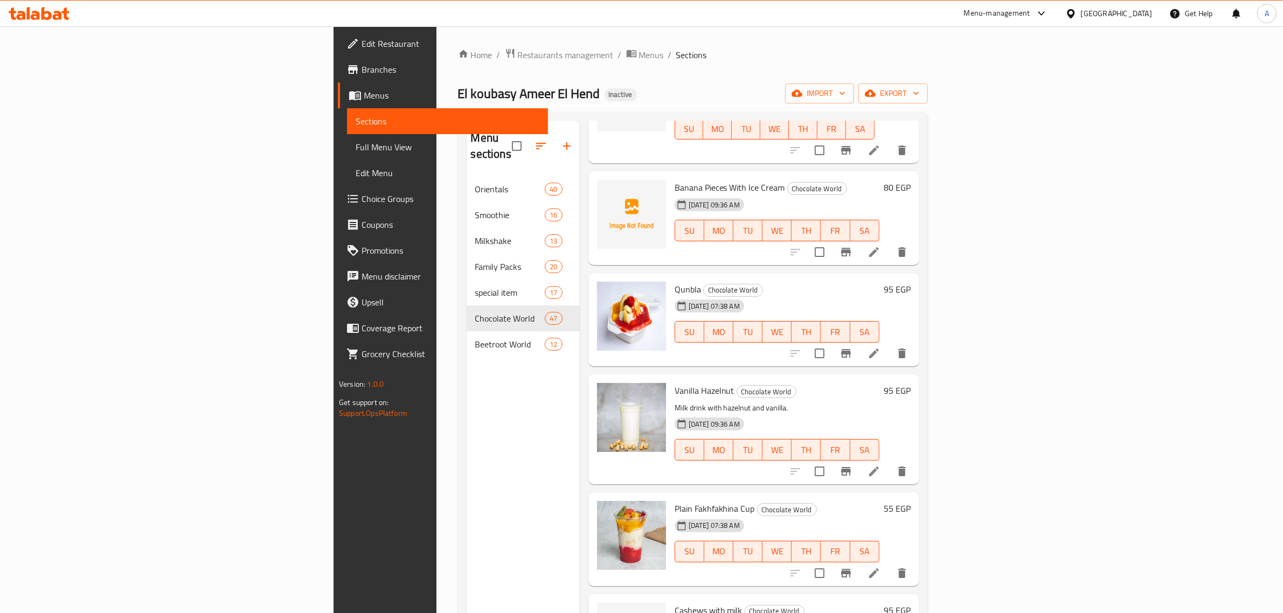
click at [881, 347] on icon at bounding box center [874, 353] width 13 height 13
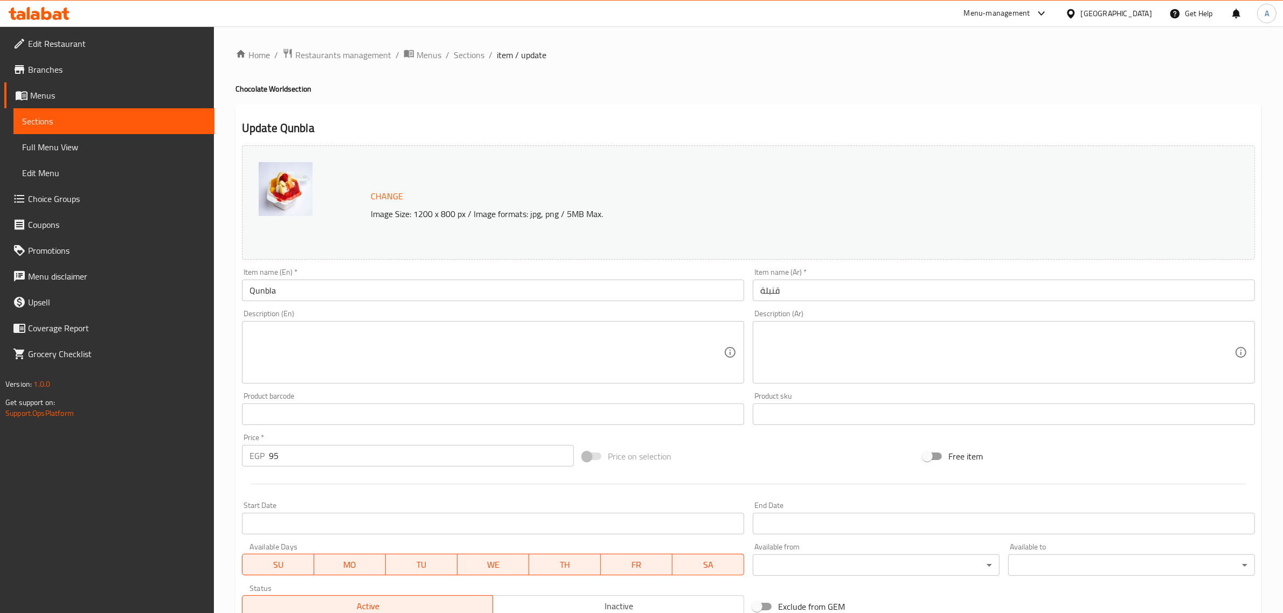
click at [763, 295] on input "قنبلة" at bounding box center [1004, 291] width 502 height 22
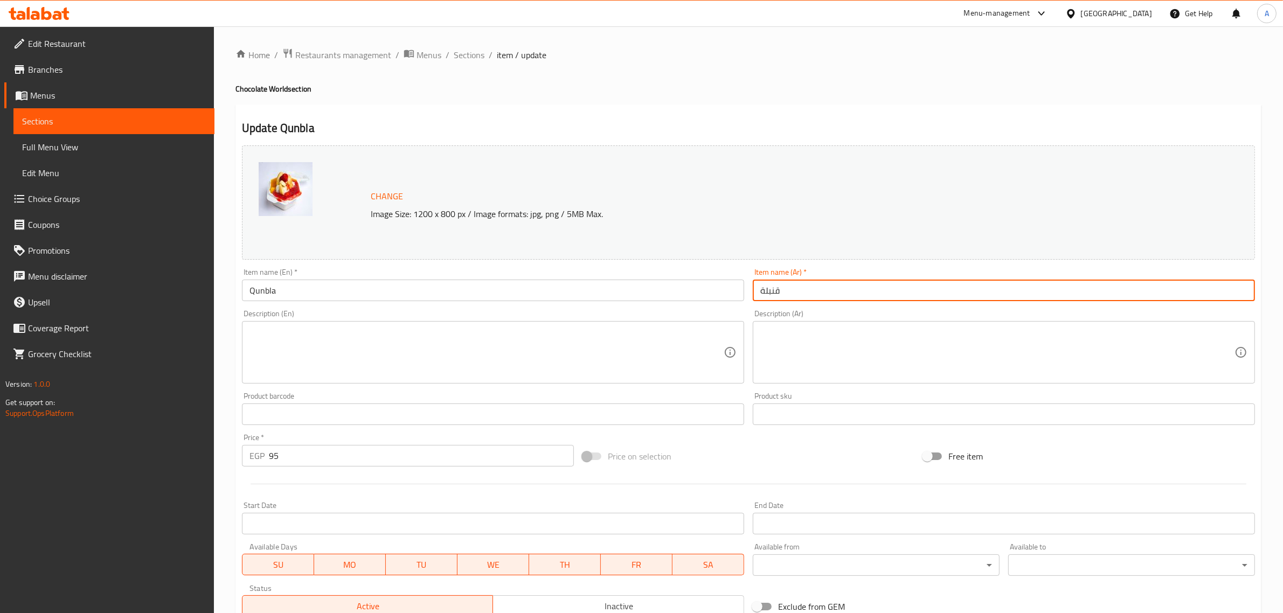
click at [763, 295] on input "قنبلة" at bounding box center [1004, 291] width 502 height 22
click at [717, 86] on h4 "Chocolate World section" at bounding box center [749, 89] width 1026 height 11
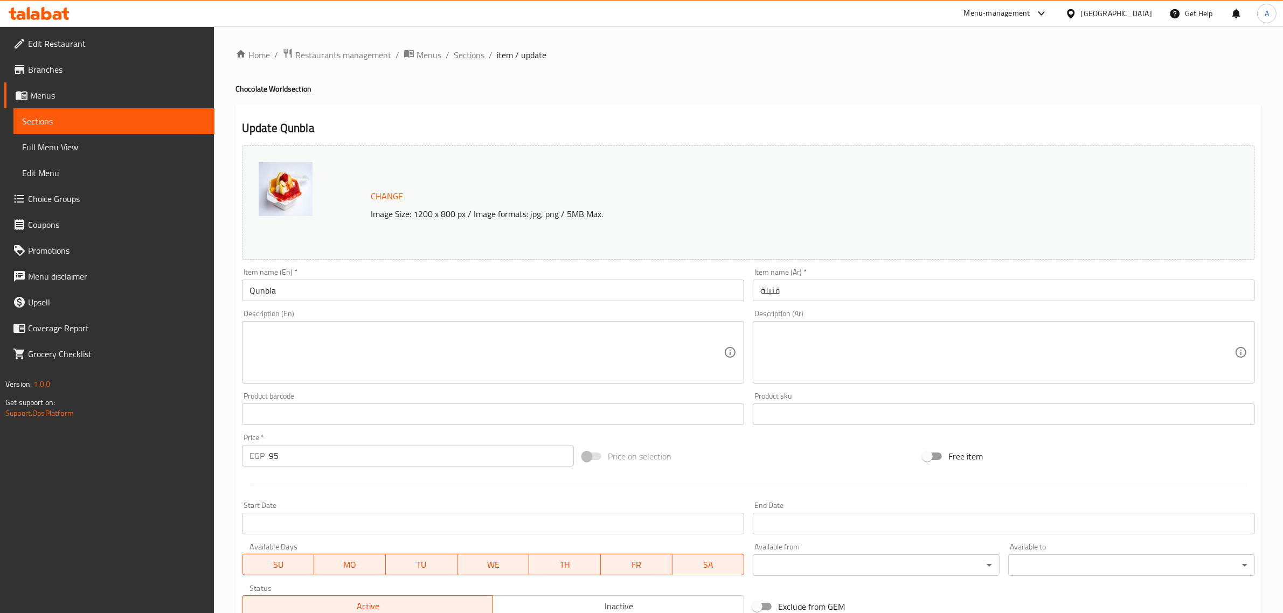
click at [454, 57] on span "Sections" at bounding box center [469, 55] width 31 height 13
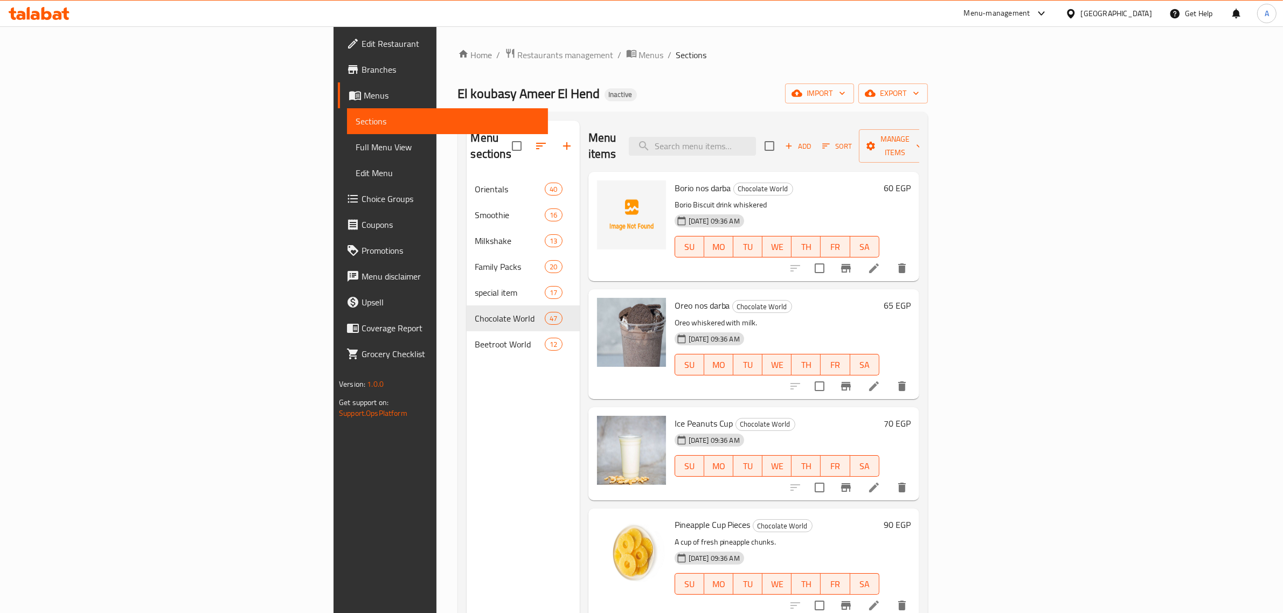
click at [706, 297] on div "Oreo nos darba Chocolate World Oreo whiskered with milk. 27-09-2025 09:36 AM SU…" at bounding box center [776, 344] width 213 height 101
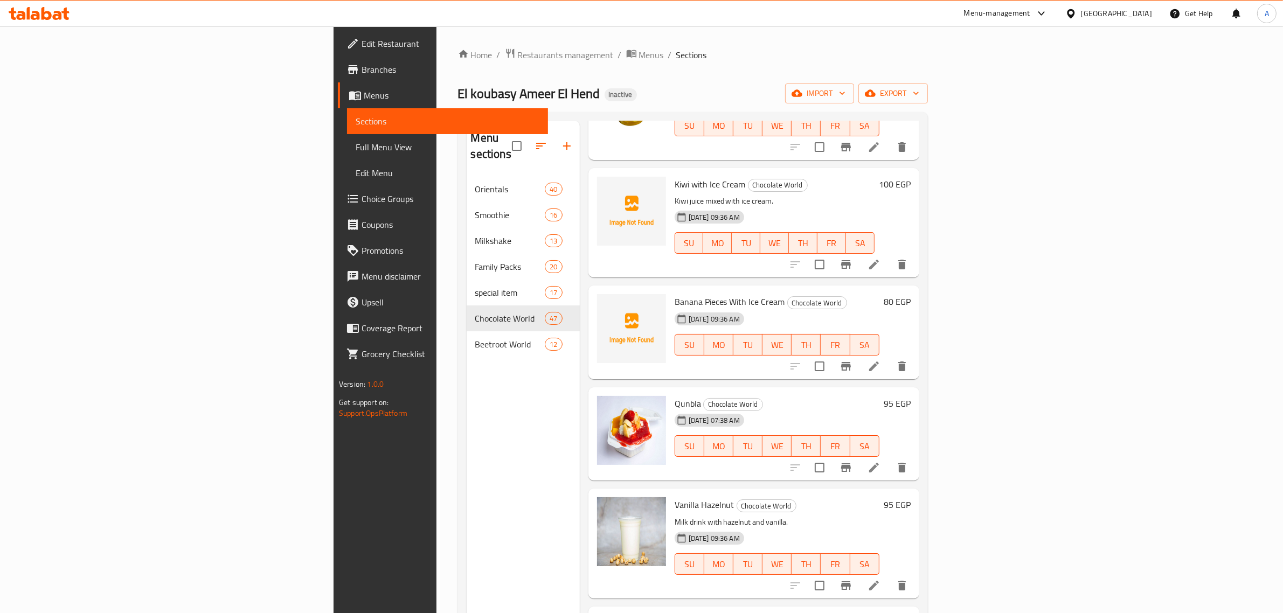
scroll to position [808, 0]
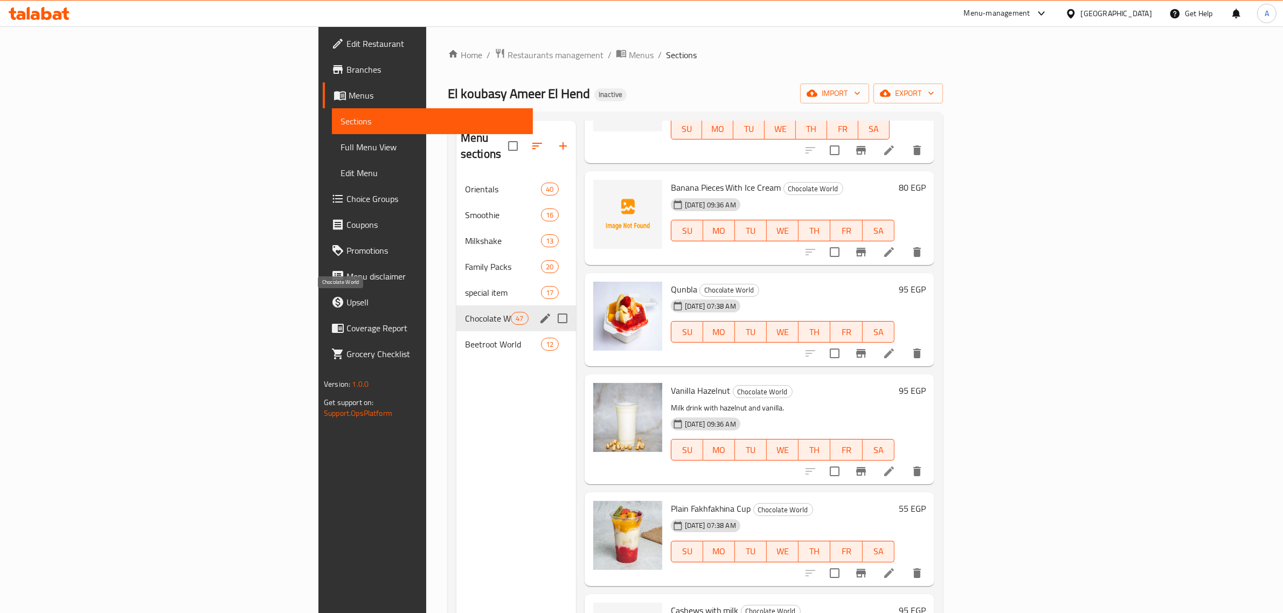
click at [465, 312] on span "Chocolate World" at bounding box center [488, 318] width 46 height 13
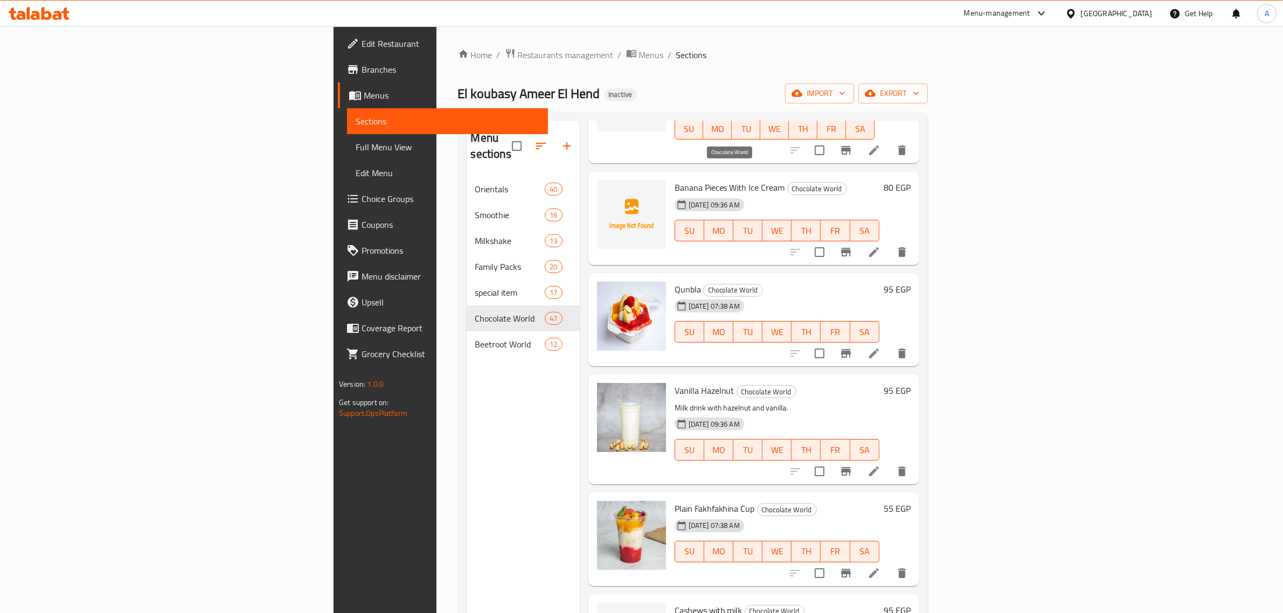
click at [788, 183] on span "Chocolate World" at bounding box center [817, 189] width 59 height 12
copy div "Chocolate World"
click at [784, 282] on h6 "Qunbla Chocolate World" at bounding box center [777, 289] width 205 height 15
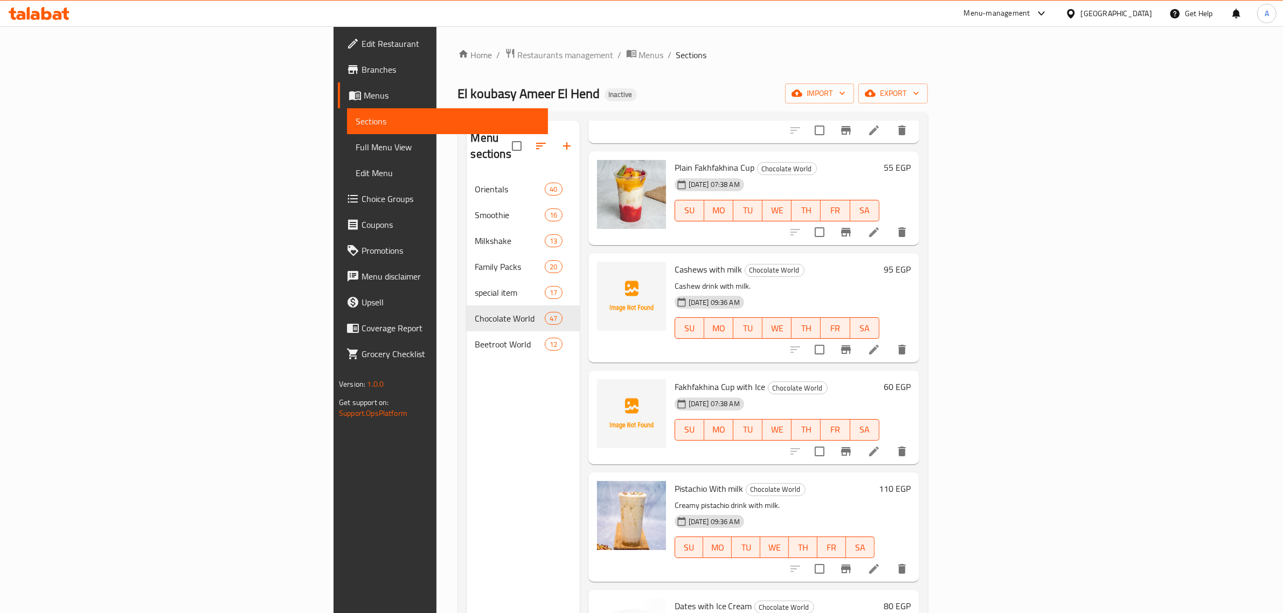
scroll to position [1145, 0]
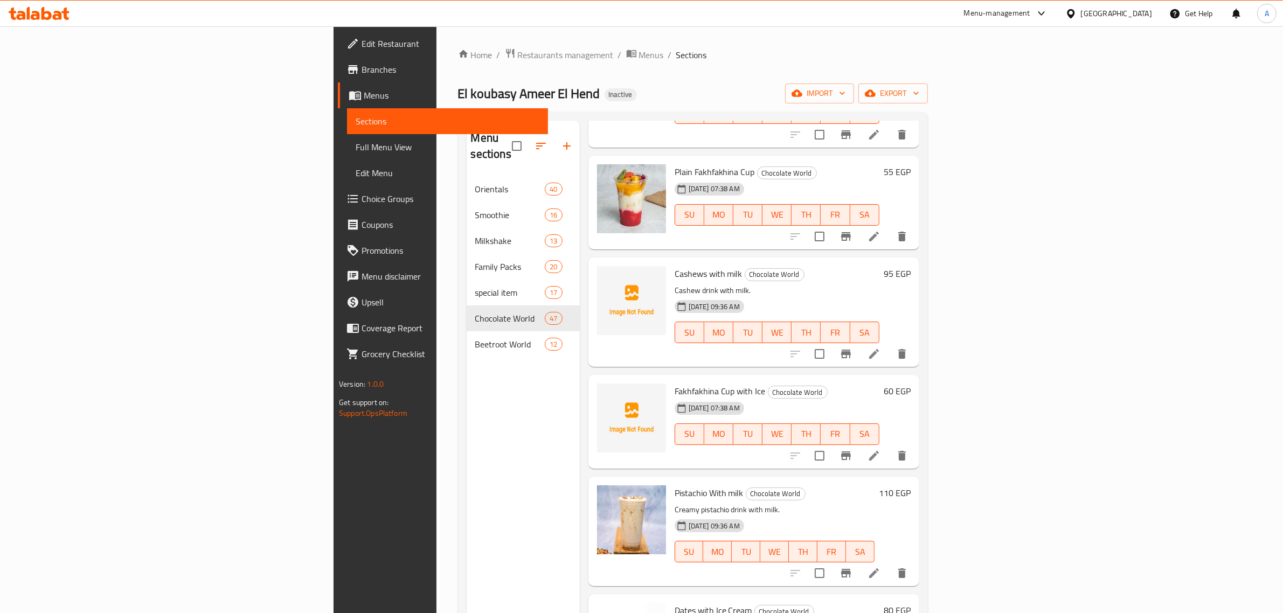
click at [889, 344] on li at bounding box center [874, 353] width 30 height 19
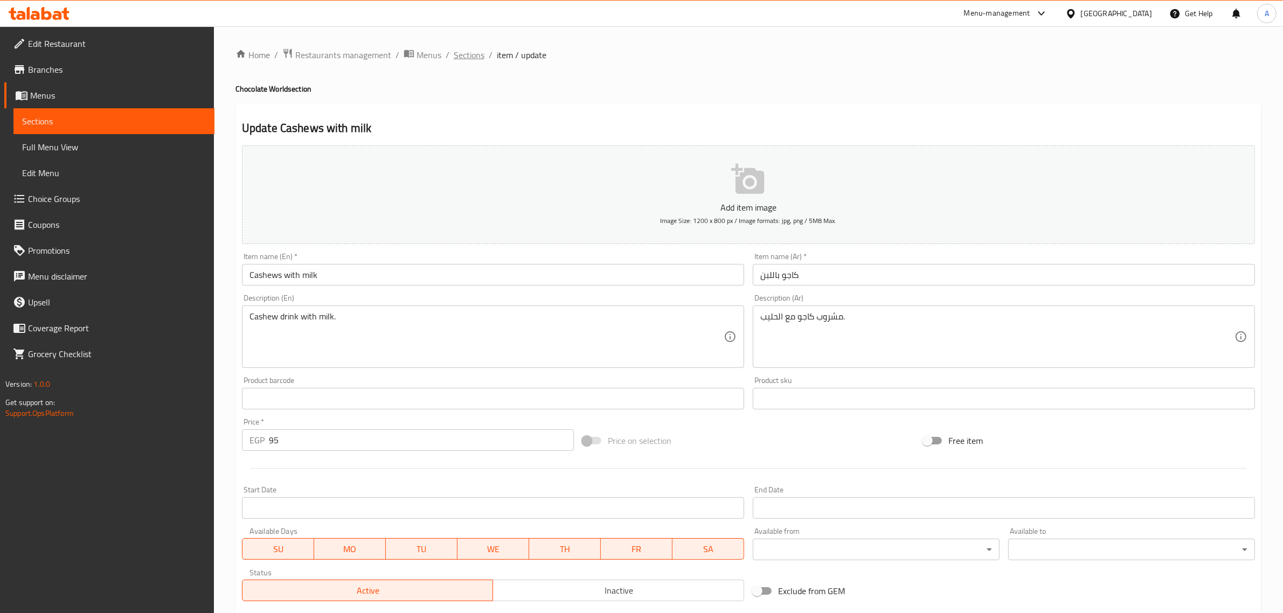
click at [477, 52] on span "Sections" at bounding box center [469, 55] width 31 height 13
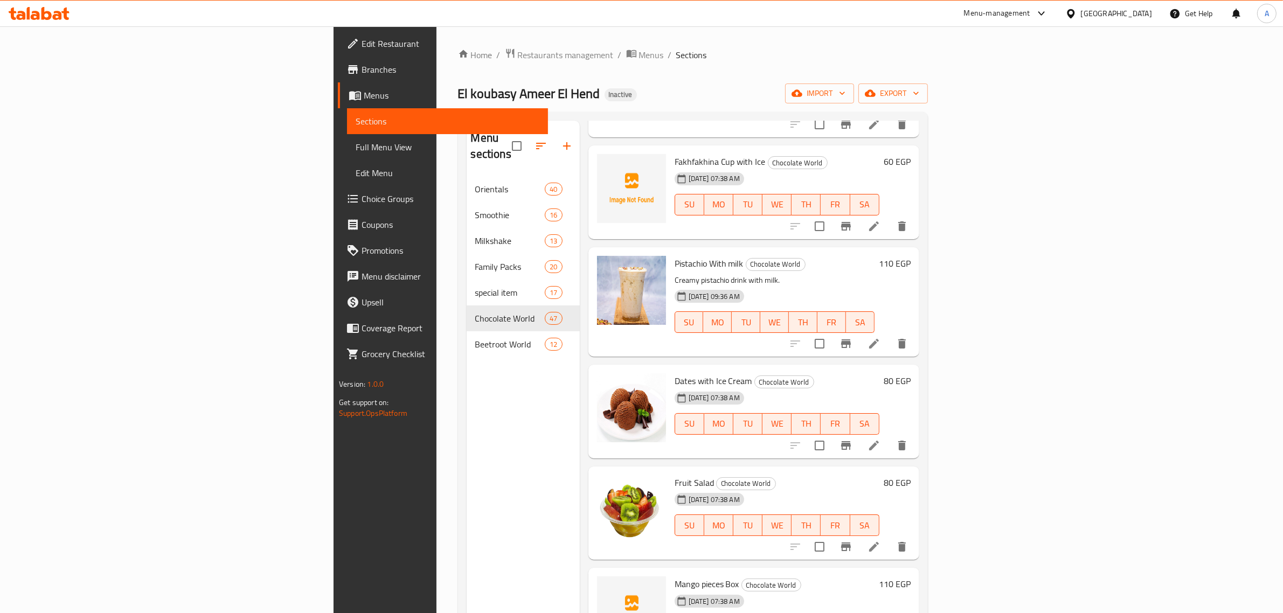
scroll to position [1415, 0]
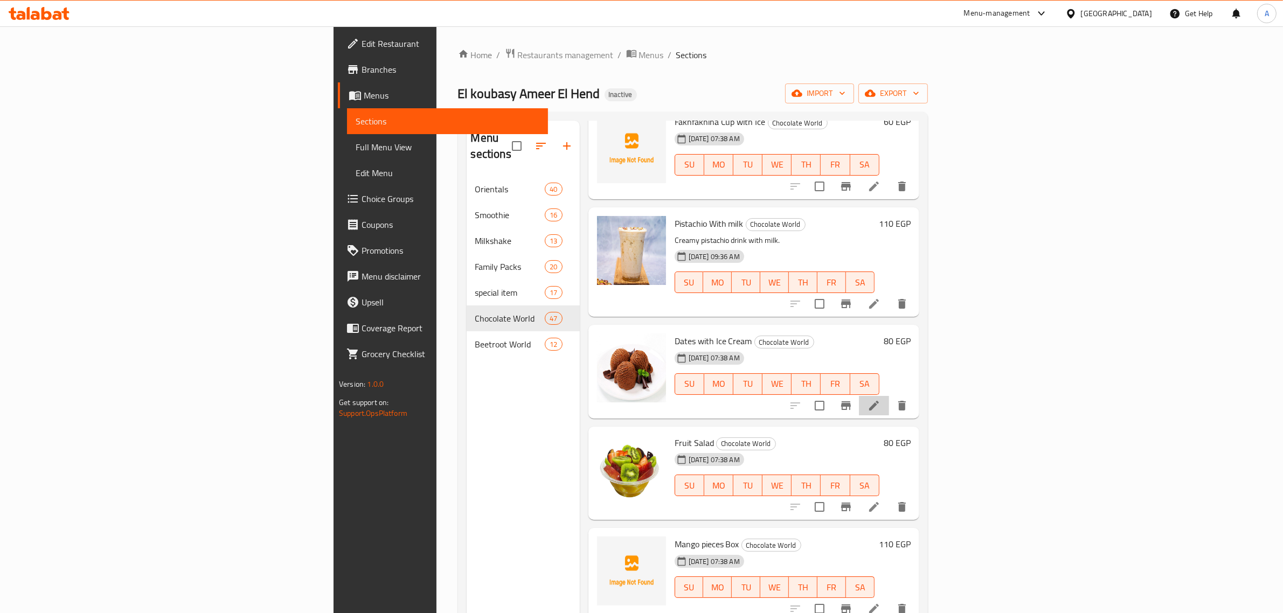
click at [889, 396] on li at bounding box center [874, 405] width 30 height 19
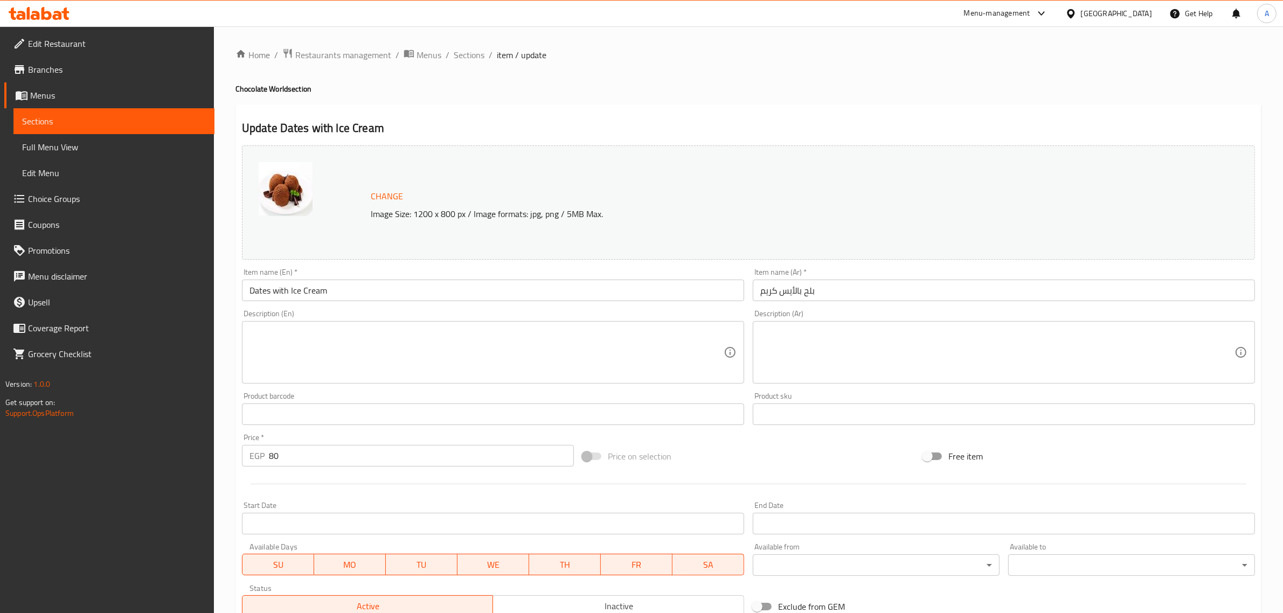
click at [809, 292] on input "بلح بالأيس كريم" at bounding box center [1004, 291] width 502 height 22
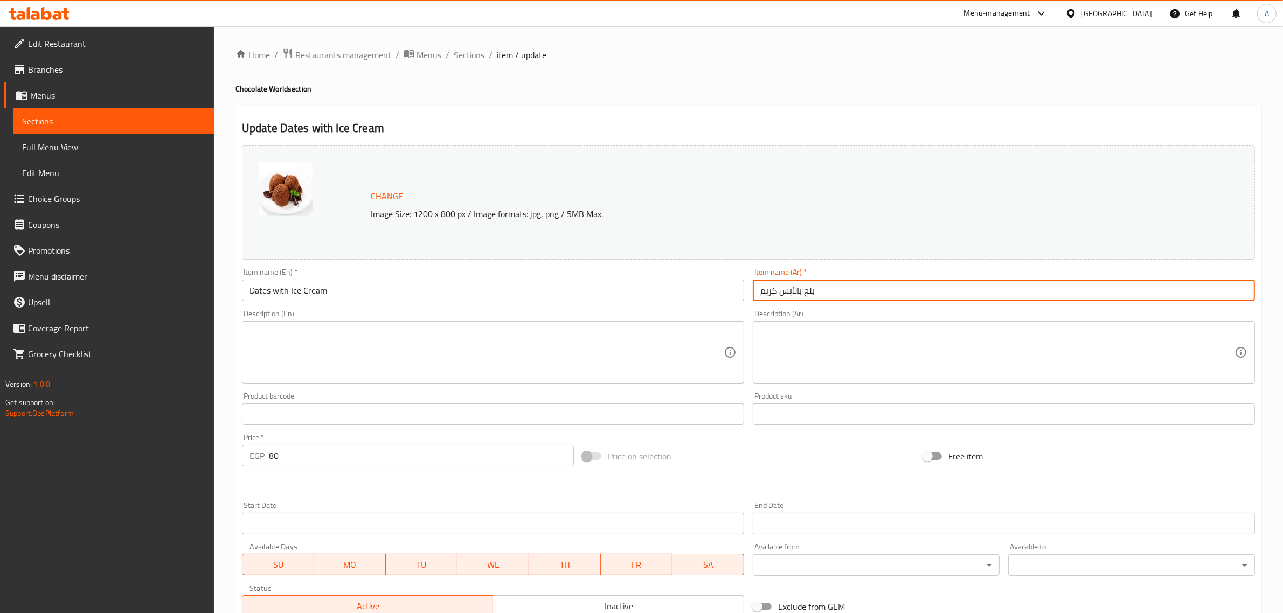
click at [809, 292] on input "بلح بالأيس كريم" at bounding box center [1004, 291] width 502 height 22
click at [766, 290] on input "بلح بالأيس كريم" at bounding box center [1004, 291] width 502 height 22
click at [764, 290] on input "بلح بالأيس كريم" at bounding box center [1004, 291] width 502 height 22
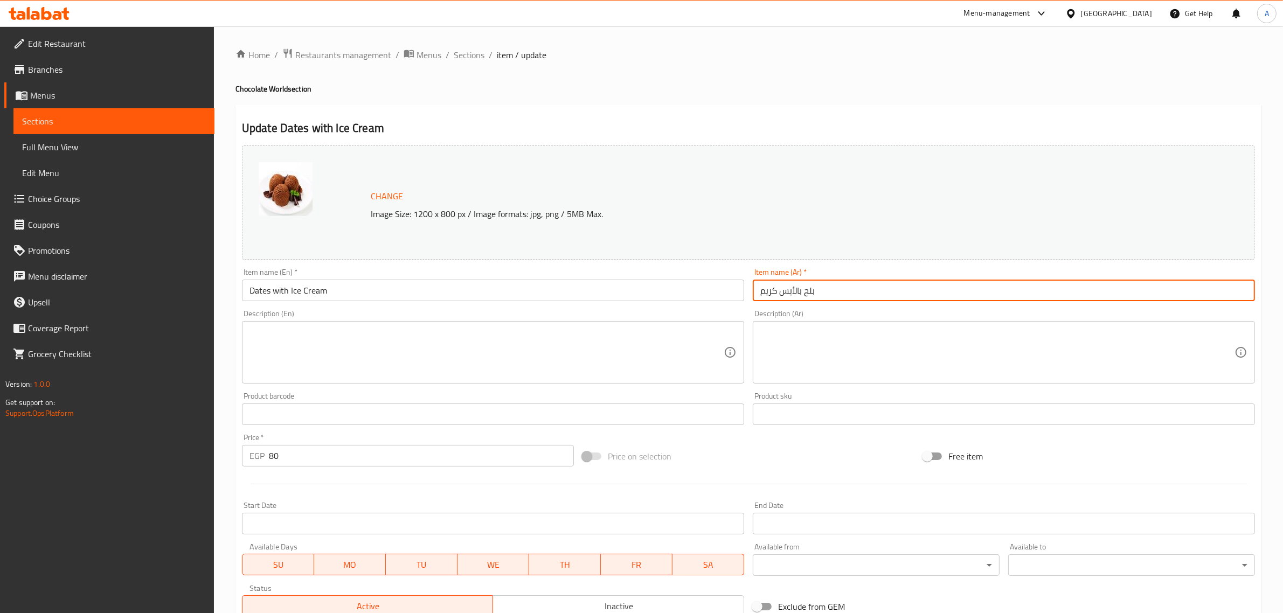
click at [764, 290] on input "بلح بالأيس كريم" at bounding box center [1004, 291] width 502 height 22
click at [462, 51] on span "Sections" at bounding box center [469, 55] width 31 height 13
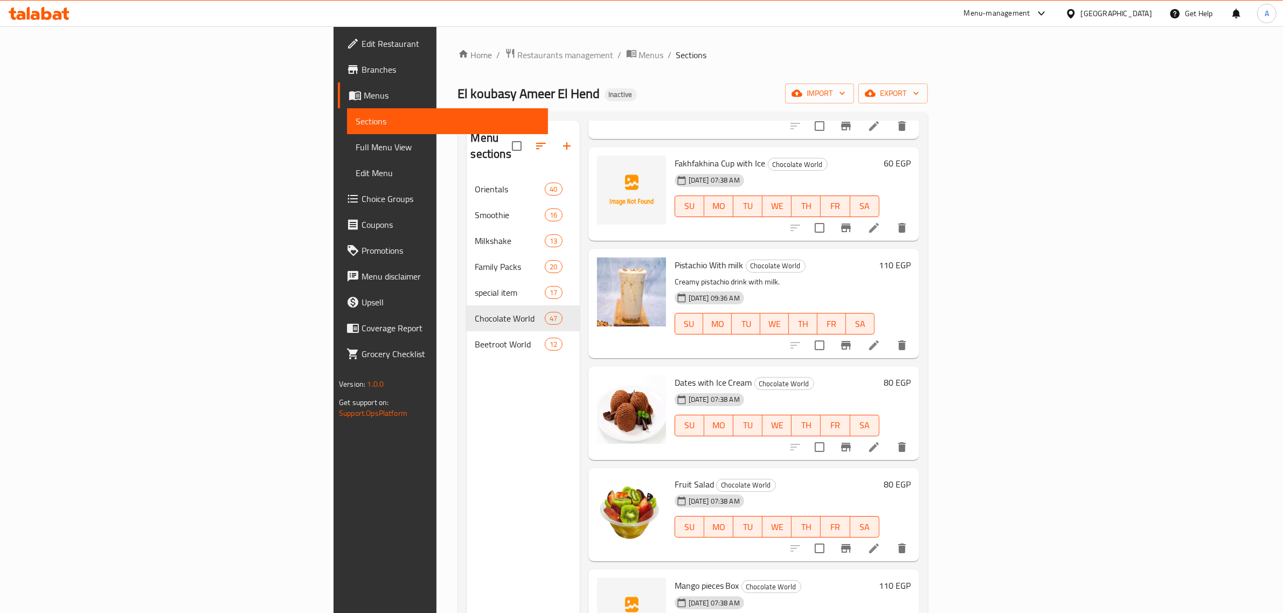
scroll to position [1415, 0]
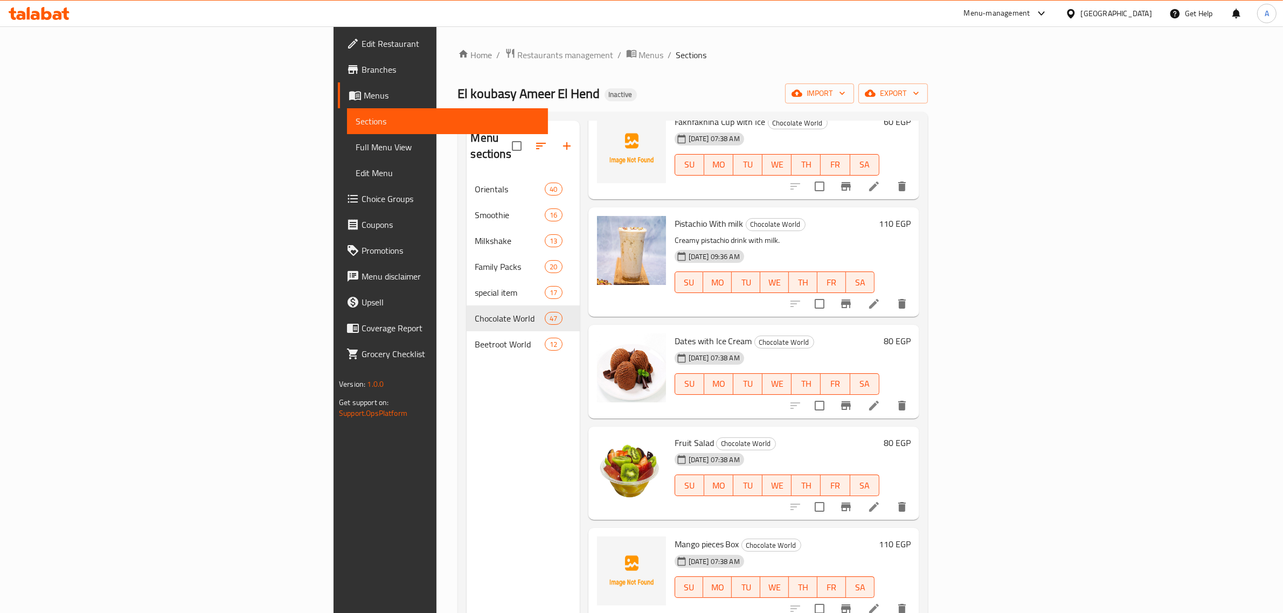
click at [675, 435] on span "Fruit Salad" at bounding box center [694, 443] width 39 height 16
copy h6 "Fruit Salad"
click at [881, 501] on icon at bounding box center [874, 507] width 13 height 13
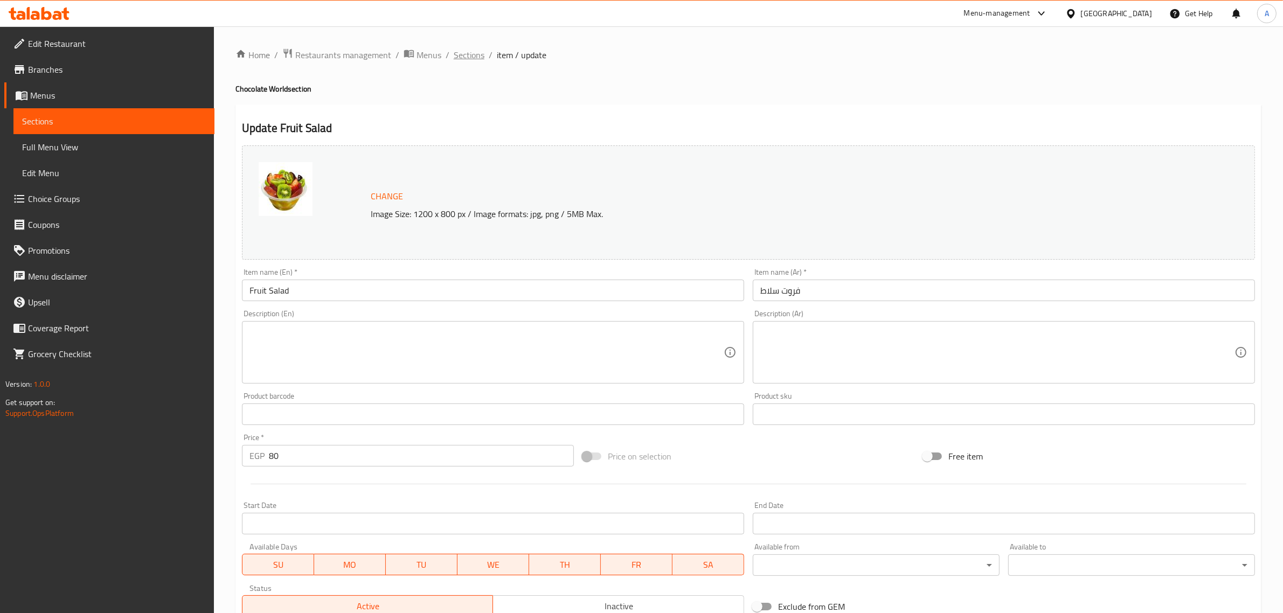
click at [469, 57] on span "Sections" at bounding box center [469, 55] width 31 height 13
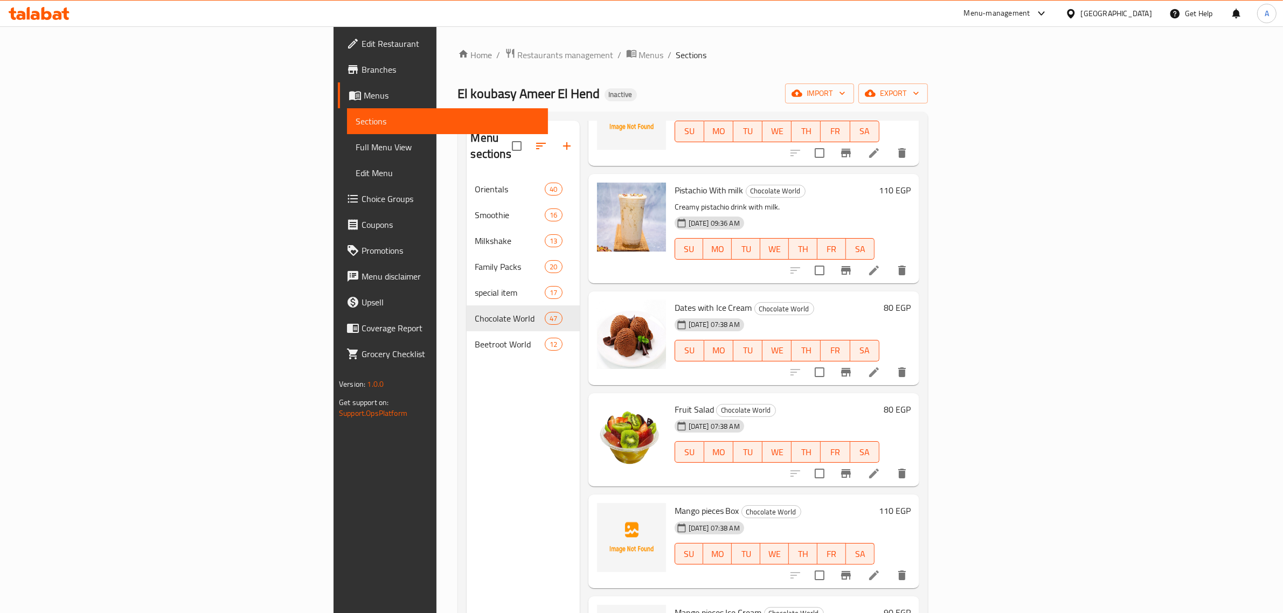
scroll to position [1615, 0]
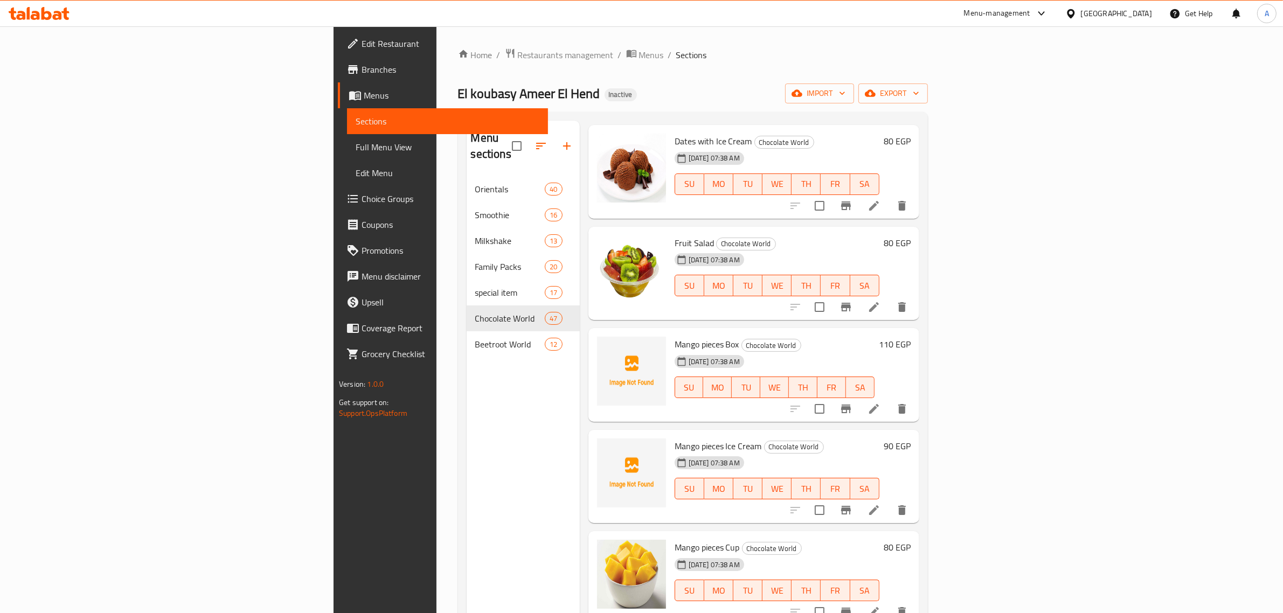
click at [823, 337] on h6 "Mango pieces Box Chocolate World" at bounding box center [775, 344] width 200 height 15
click at [730, 328] on div "Mango pieces Box Chocolate World 27-09-2025 07:38 AM SU MO TU WE TH FR SA 110 E…" at bounding box center [754, 375] width 331 height 94
click at [543, 74] on div "Home / Restaurants management / Menus / Sections El koubasy Ameer El Hend Inact…" at bounding box center [693, 395] width 470 height 695
click at [724, 84] on div "El koubasy Ameer El Hend Inactive import export" at bounding box center [693, 94] width 470 height 20
click at [467, 456] on div "Menu sections Orientals 40 Smoothie 16 Milkshake 13 Family Packs 20 special ite…" at bounding box center [523, 427] width 113 height 613
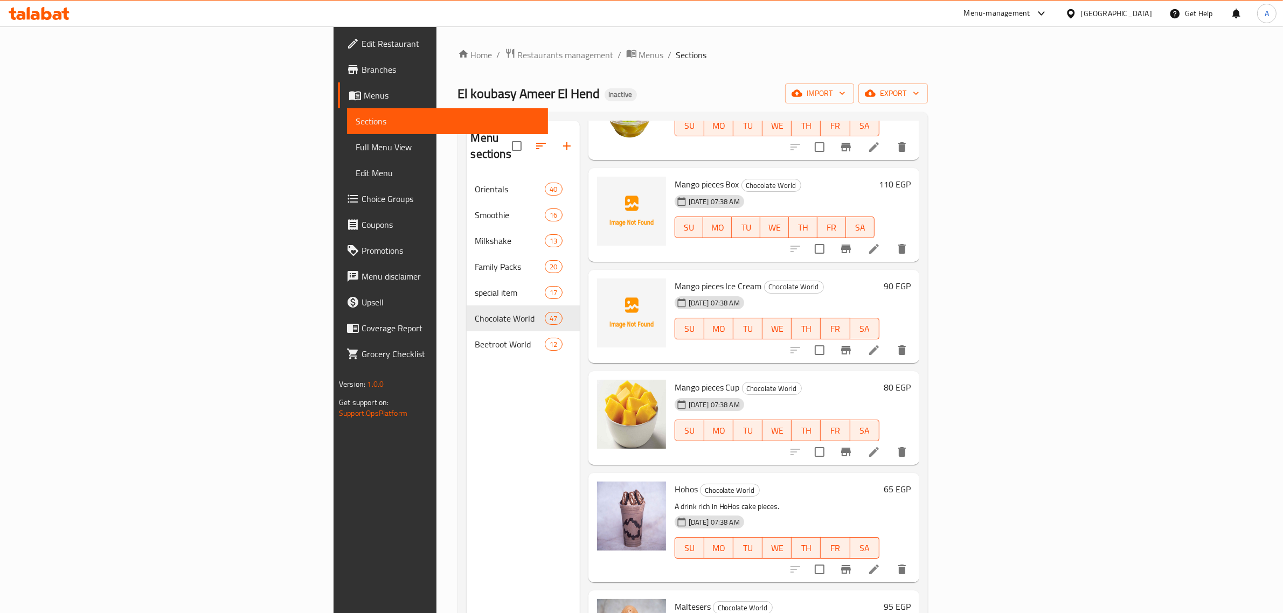
scroll to position [1817, 0]
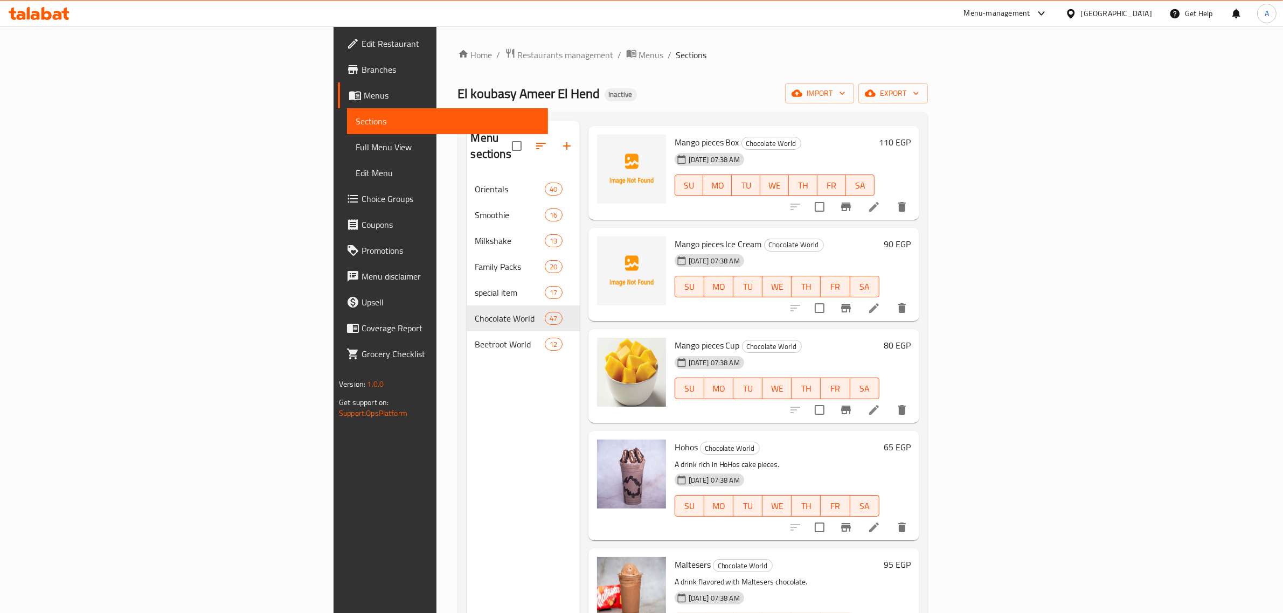
click at [755, 329] on div "Mango pieces Cup Chocolate World 27-09-2025 07:38 AM SU MO TU WE TH FR SA 80 EGP" at bounding box center [754, 376] width 331 height 94
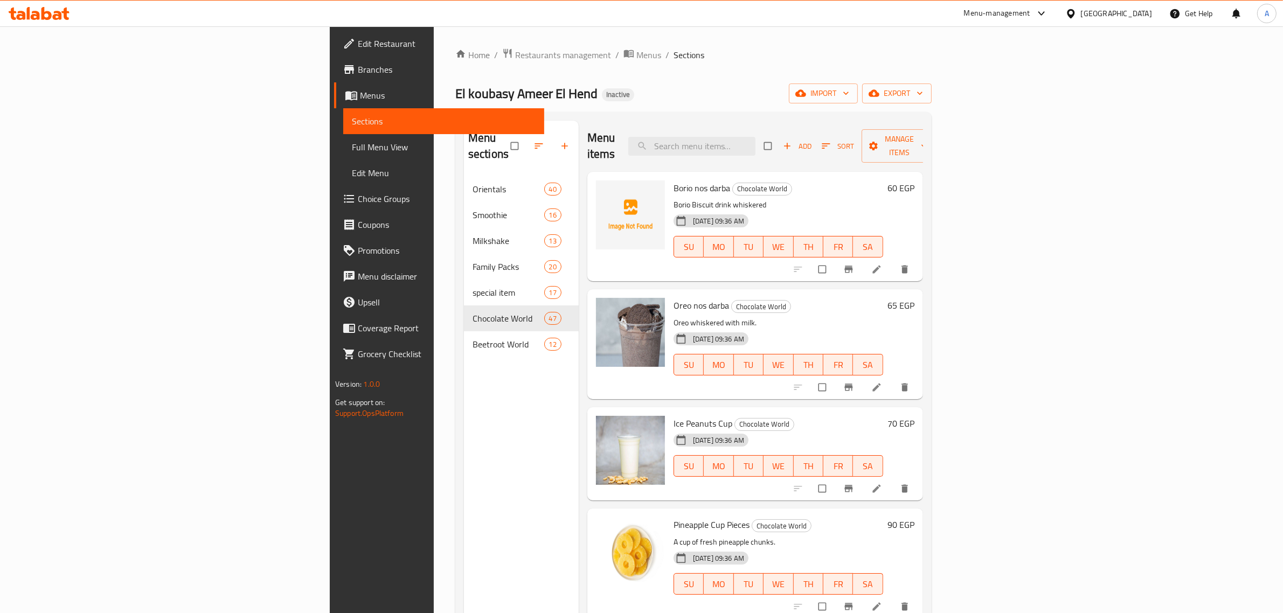
click at [352, 152] on span "Full Menu View" at bounding box center [444, 147] width 184 height 13
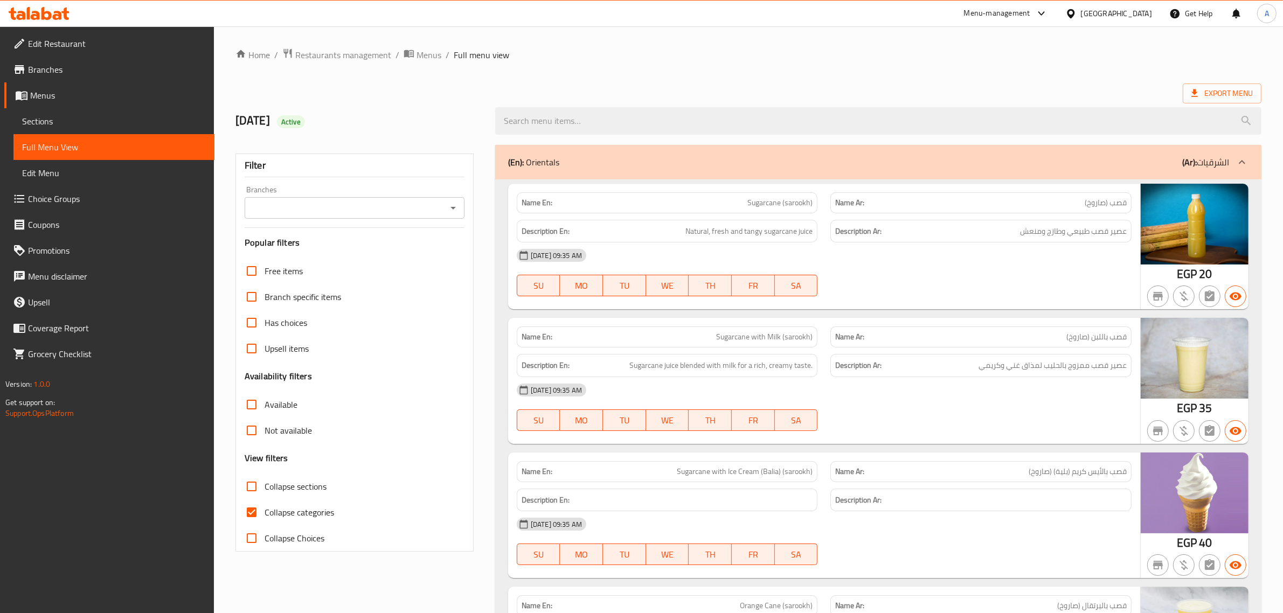
click at [300, 507] on span "Collapse categories" at bounding box center [300, 512] width 70 height 13
click at [265, 507] on input "Collapse categories" at bounding box center [252, 513] width 26 height 26
checkbox input "false"
click at [731, 84] on div "Export Menu" at bounding box center [749, 94] width 1026 height 20
click at [305, 474] on label "Collapse sections" at bounding box center [283, 487] width 88 height 26
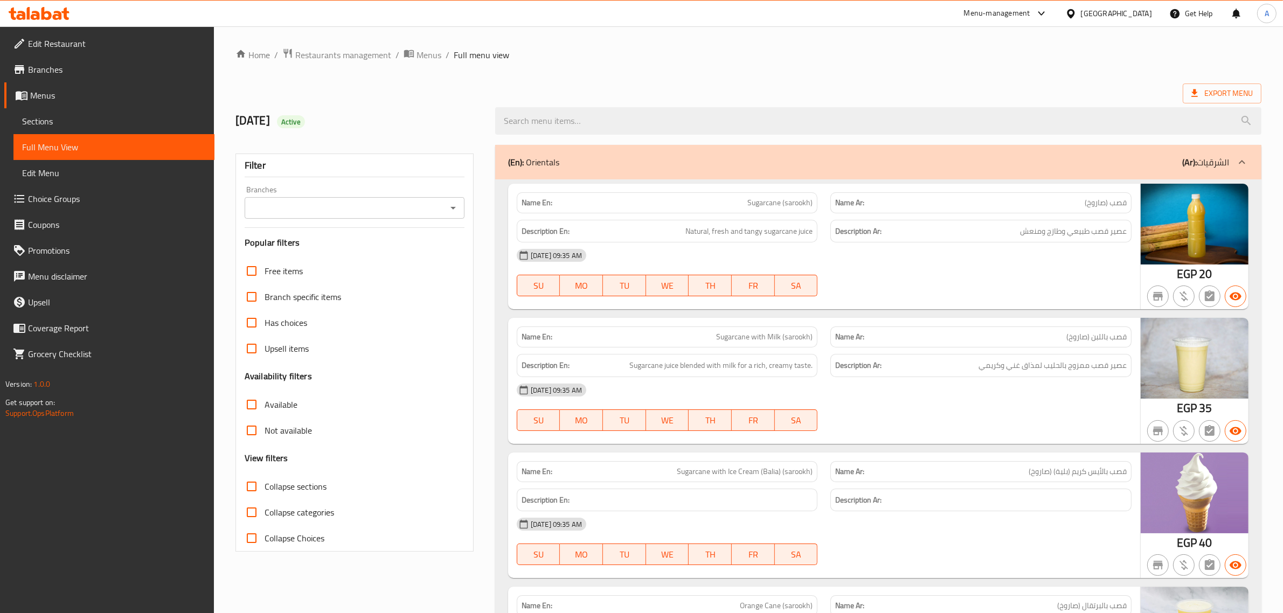
click at [265, 474] on input "Collapse sections" at bounding box center [252, 487] width 26 height 26
checkbox input "true"
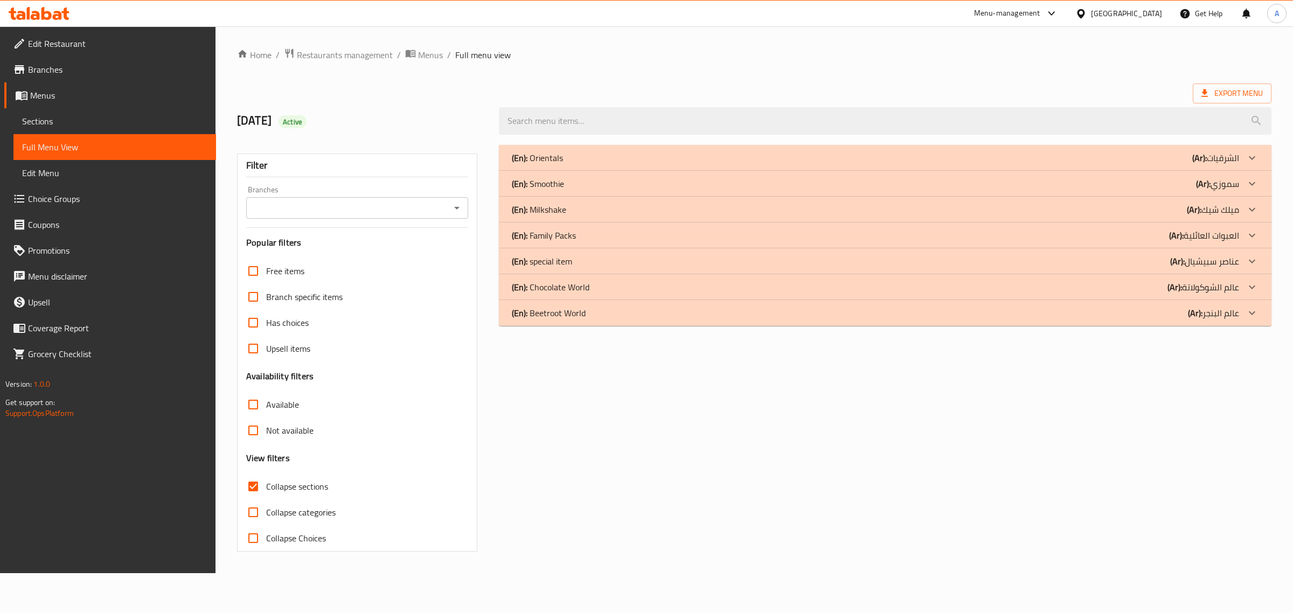
click at [578, 309] on p "(En): Beetroot World" at bounding box center [549, 313] width 74 height 13
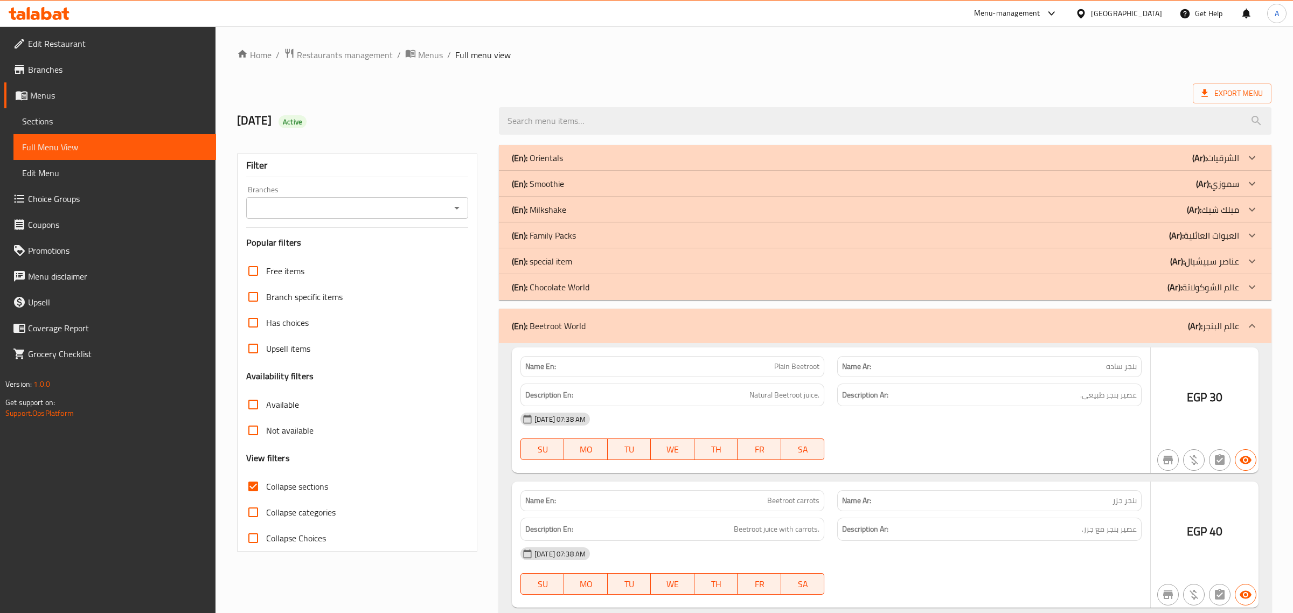
click at [580, 287] on p "(En): Chocolate World" at bounding box center [551, 287] width 78 height 13
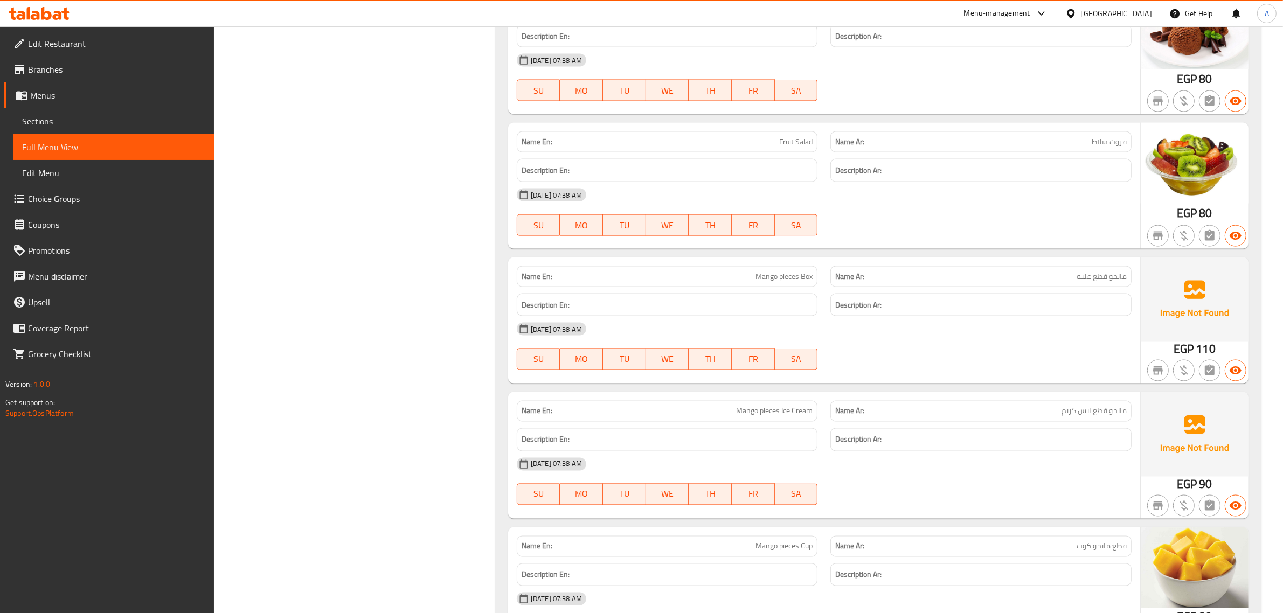
scroll to position [2223, 0]
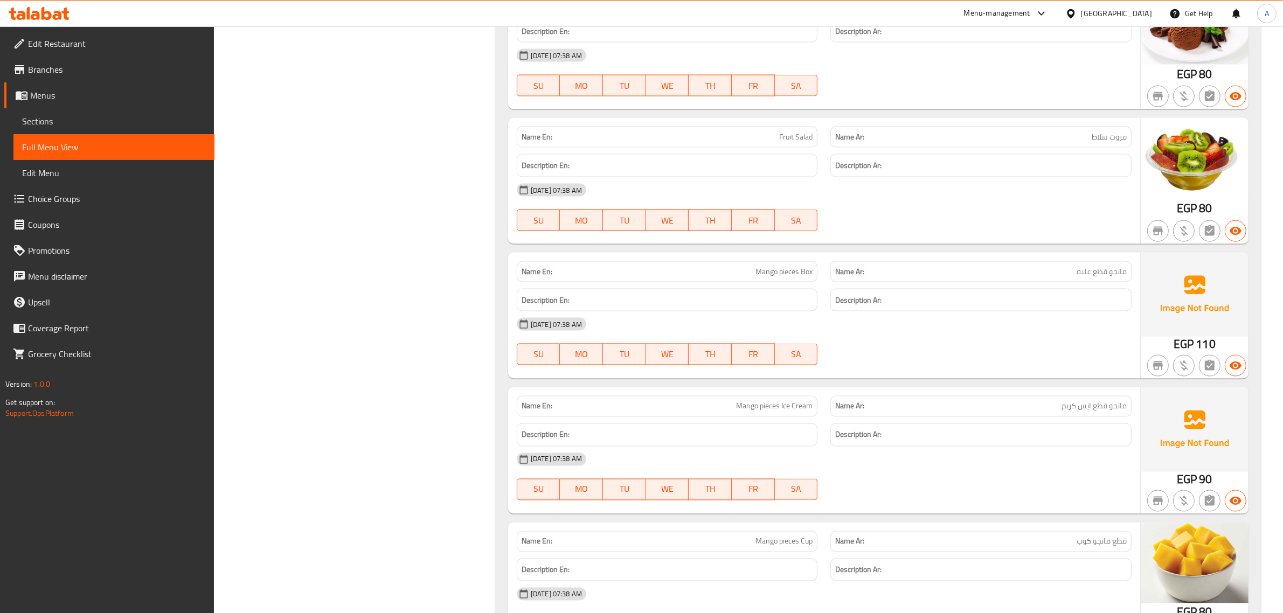
click at [1103, 276] on span "مانجو قطع علبه" at bounding box center [1102, 271] width 50 height 11
drag, startPoint x: 1103, startPoint y: 276, endPoint x: 1126, endPoint y: 276, distance: 23.7
click at [1126, 276] on span "مانجو قطع علبه" at bounding box center [1102, 271] width 50 height 11
copy span "مانجو قطع"
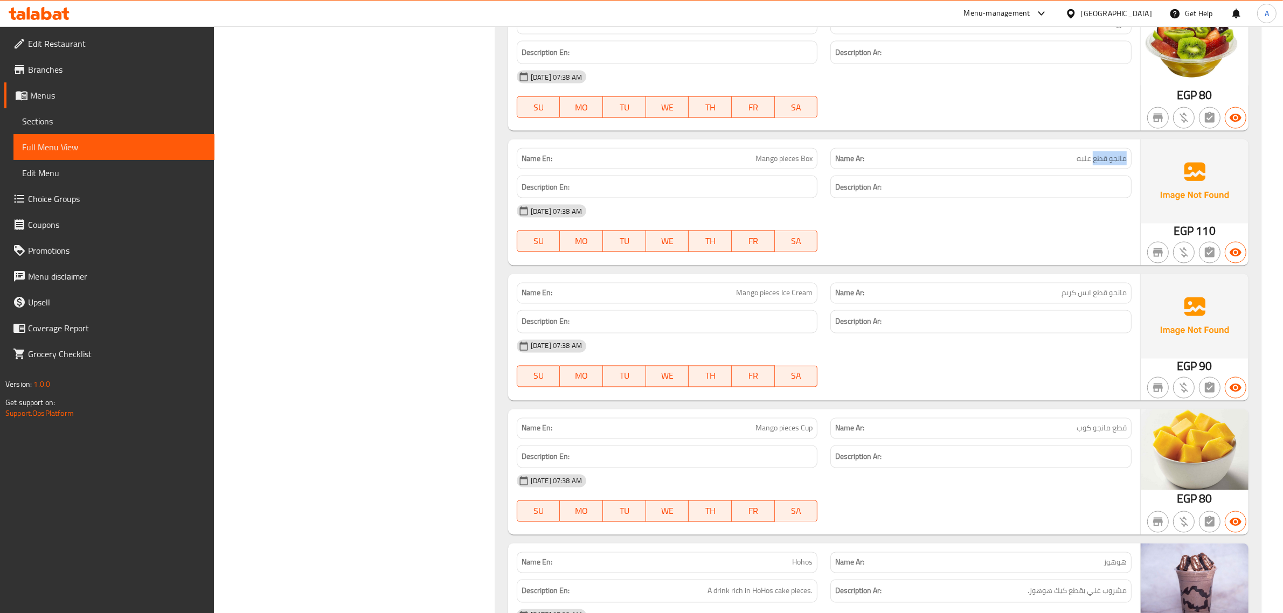
scroll to position [2358, 0]
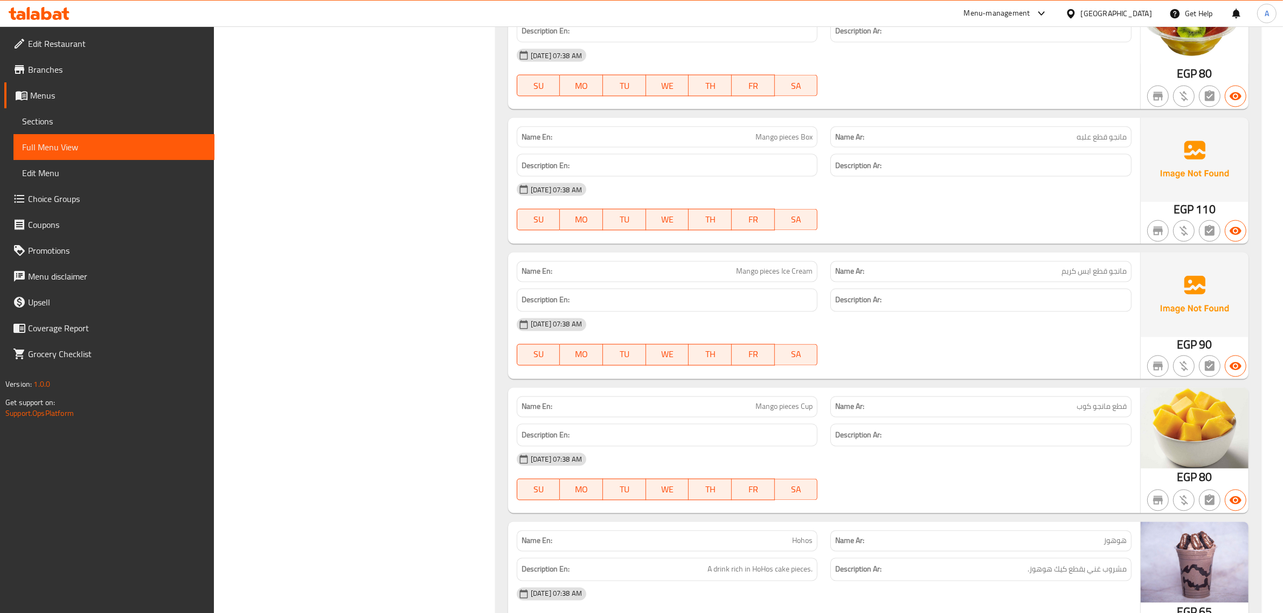
click at [982, 338] on div "[DATE] 07:38 AM" at bounding box center [824, 325] width 628 height 26
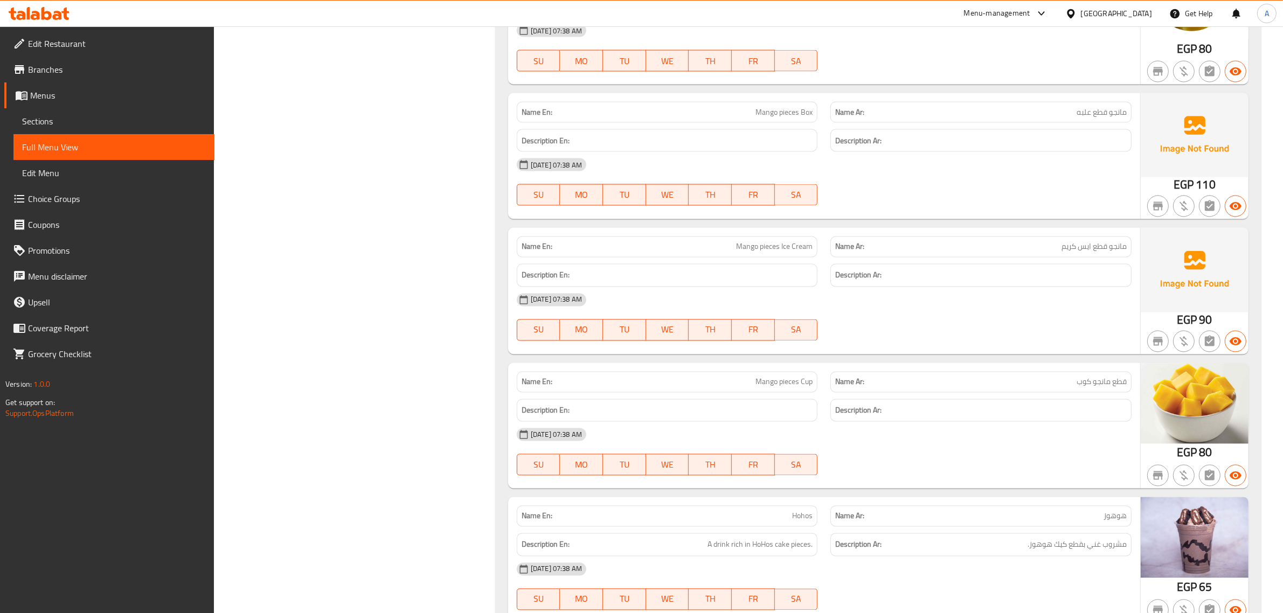
scroll to position [2425, 0]
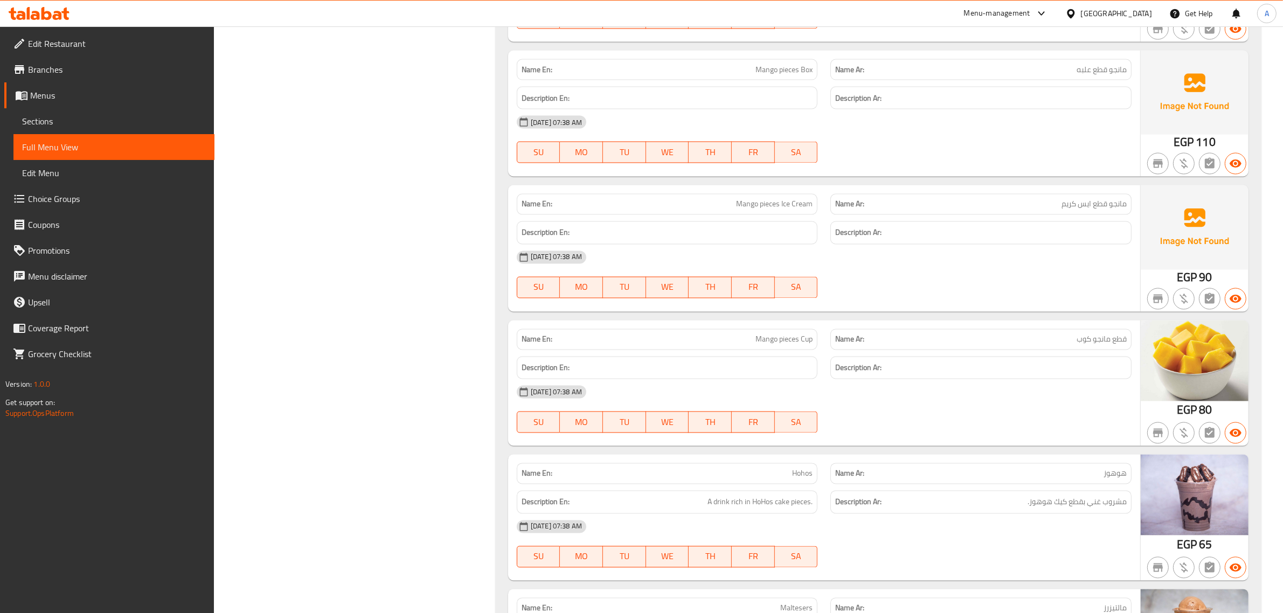
click at [1103, 345] on span "قطع مانجو كوب" at bounding box center [1102, 339] width 50 height 11
click at [1117, 345] on span "قطع مانجو كوب" at bounding box center [1102, 339] width 50 height 11
click at [1108, 345] on span "قطع مانجو كوب" at bounding box center [1102, 339] width 50 height 11
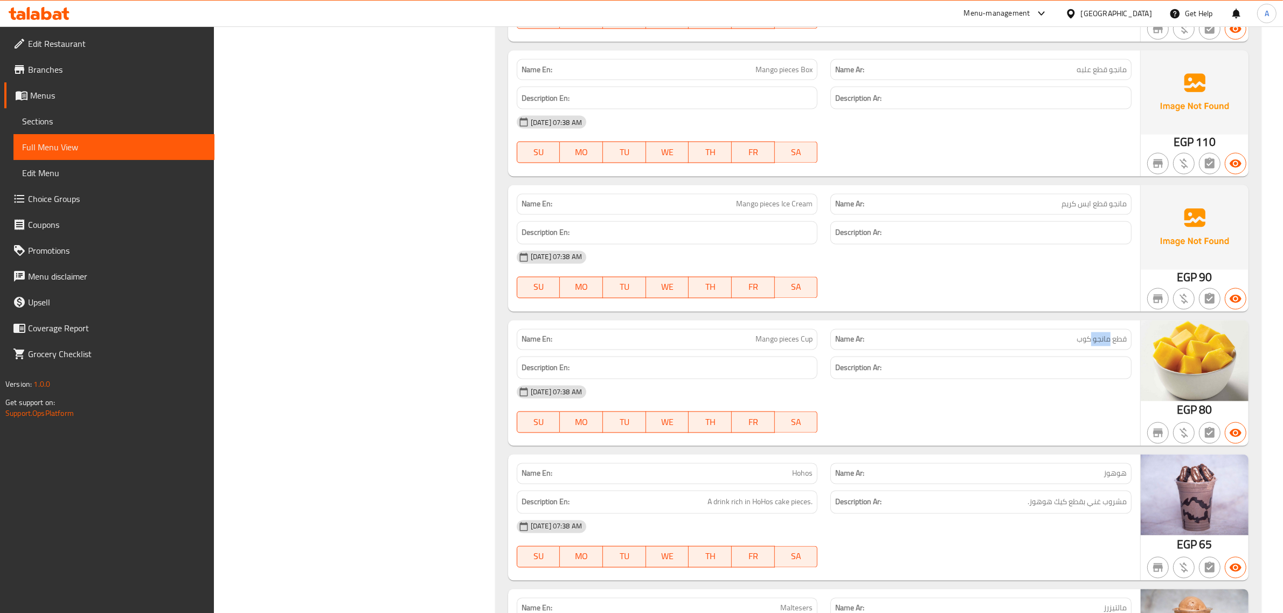
click at [1108, 345] on span "قطع مانجو كوب" at bounding box center [1102, 339] width 50 height 11
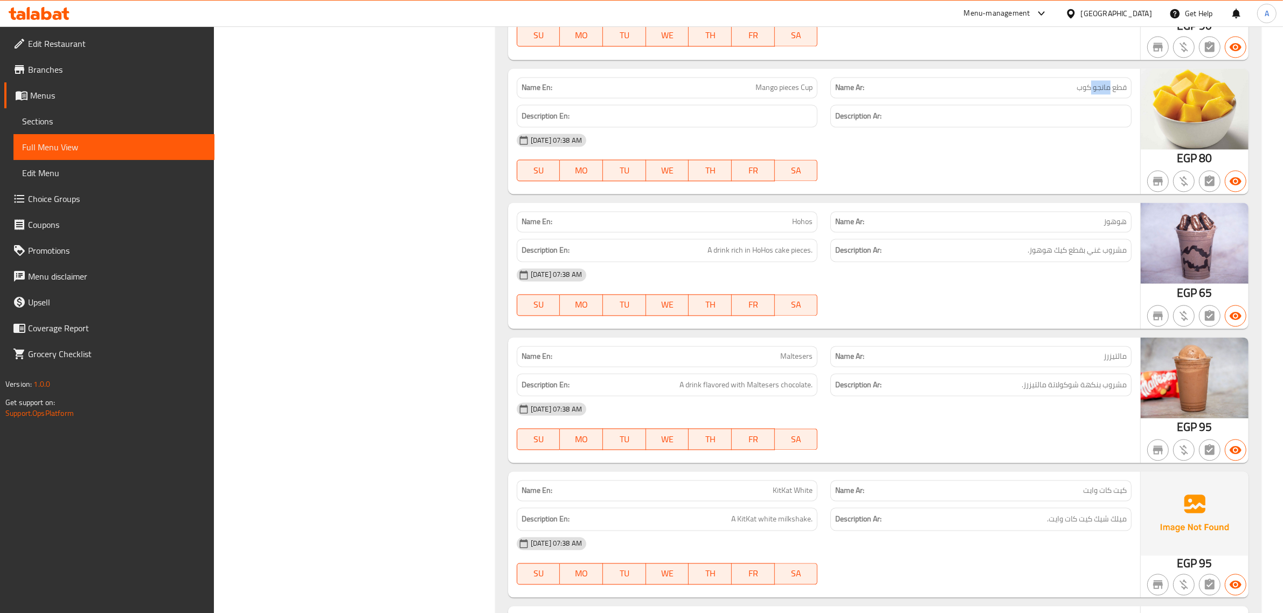
scroll to position [2695, 0]
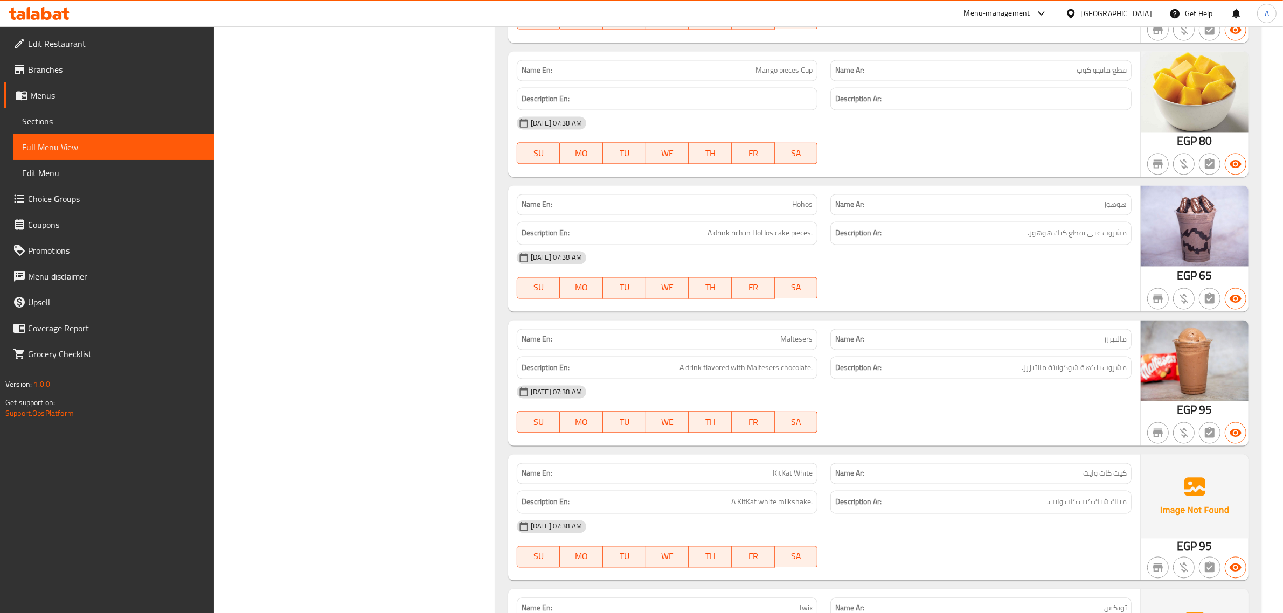
click at [1019, 240] on h6 "Description Ar: مشروب غني بقطع كيك هوهوز." at bounding box center [981, 232] width 292 height 13
click at [1122, 215] on div "Name Ar: هوهوز" at bounding box center [981, 204] width 301 height 21
copy span "هوهوز"
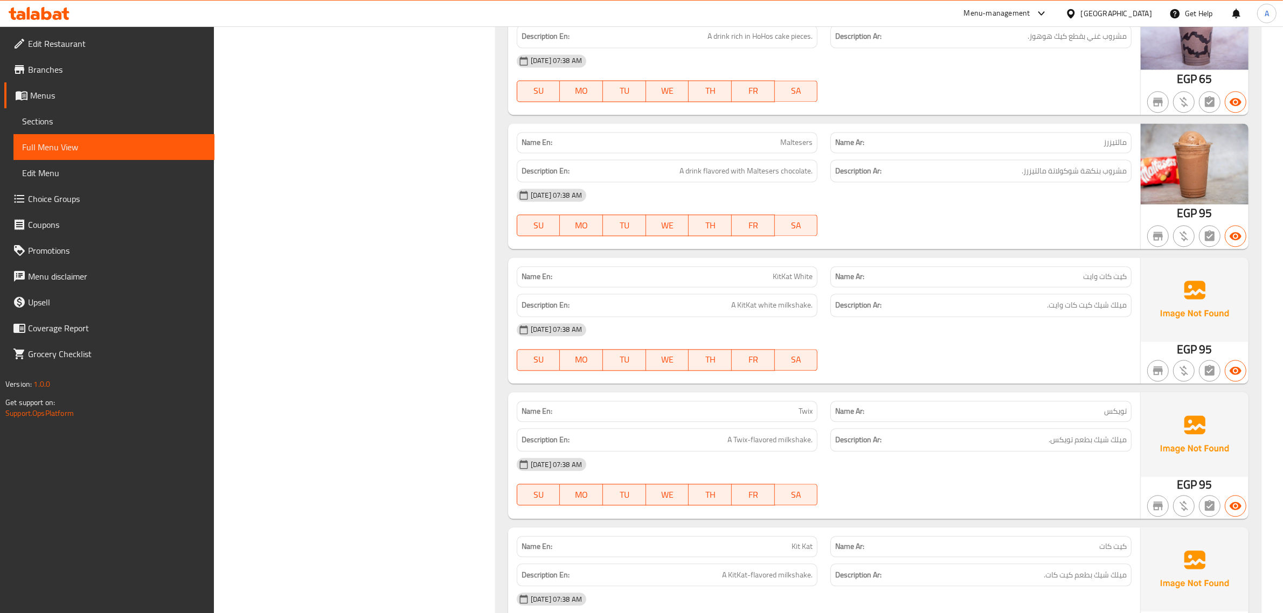
scroll to position [2897, 0]
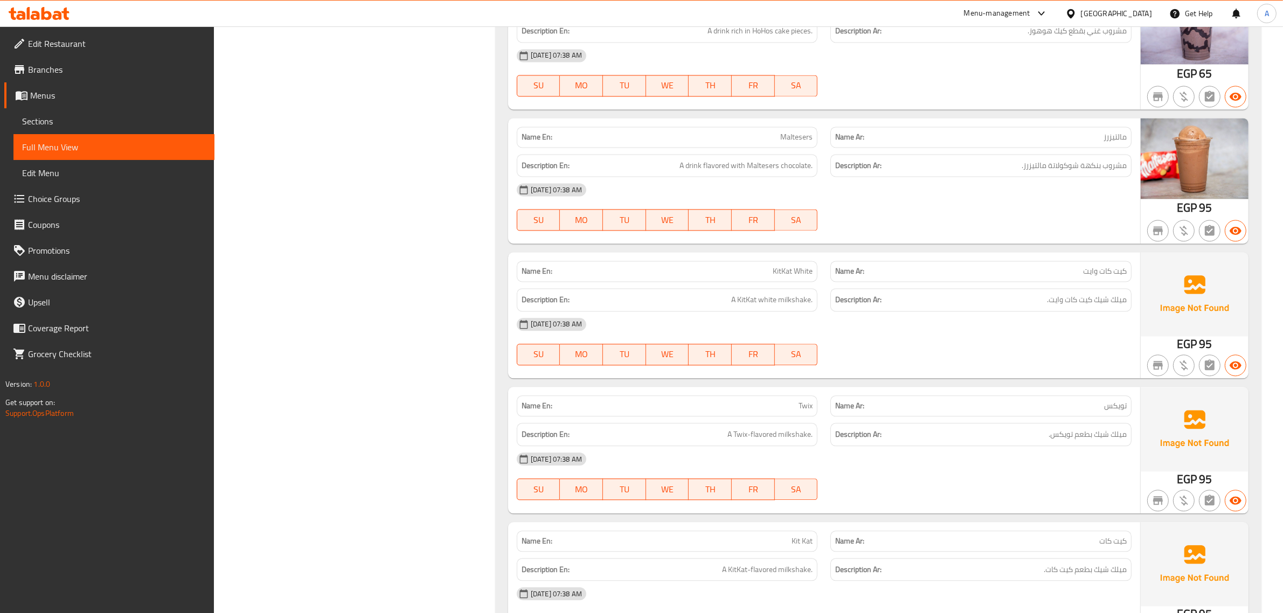
click at [858, 320] on div "[DATE] 07:38 AM" at bounding box center [824, 325] width 628 height 26
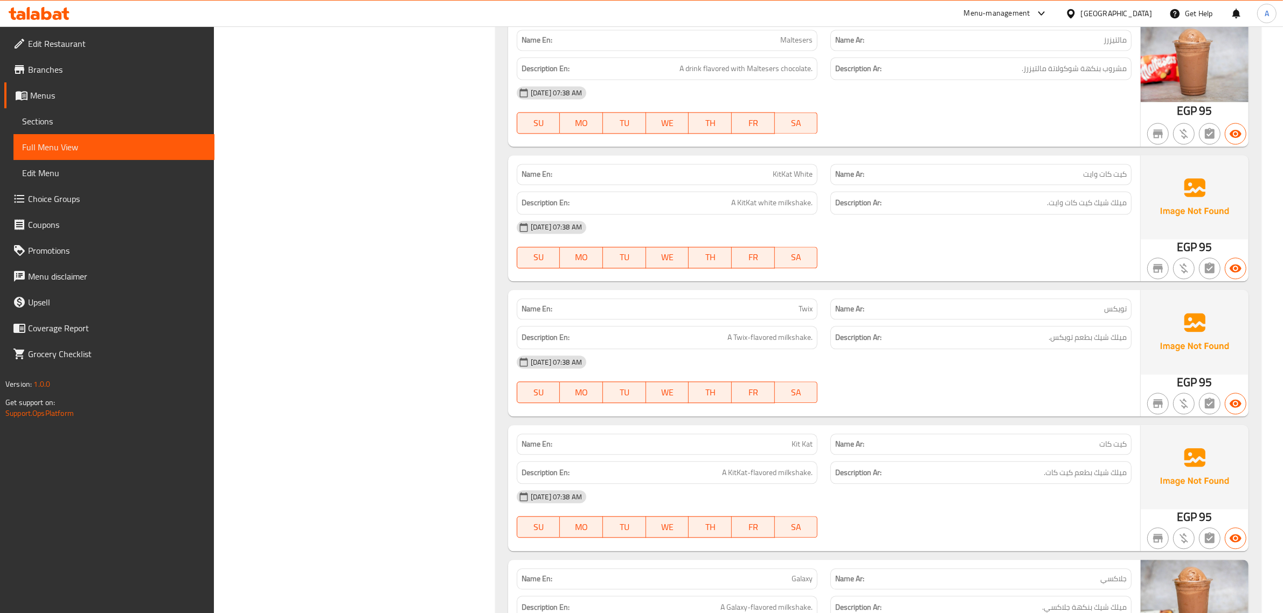
scroll to position [2964, 0]
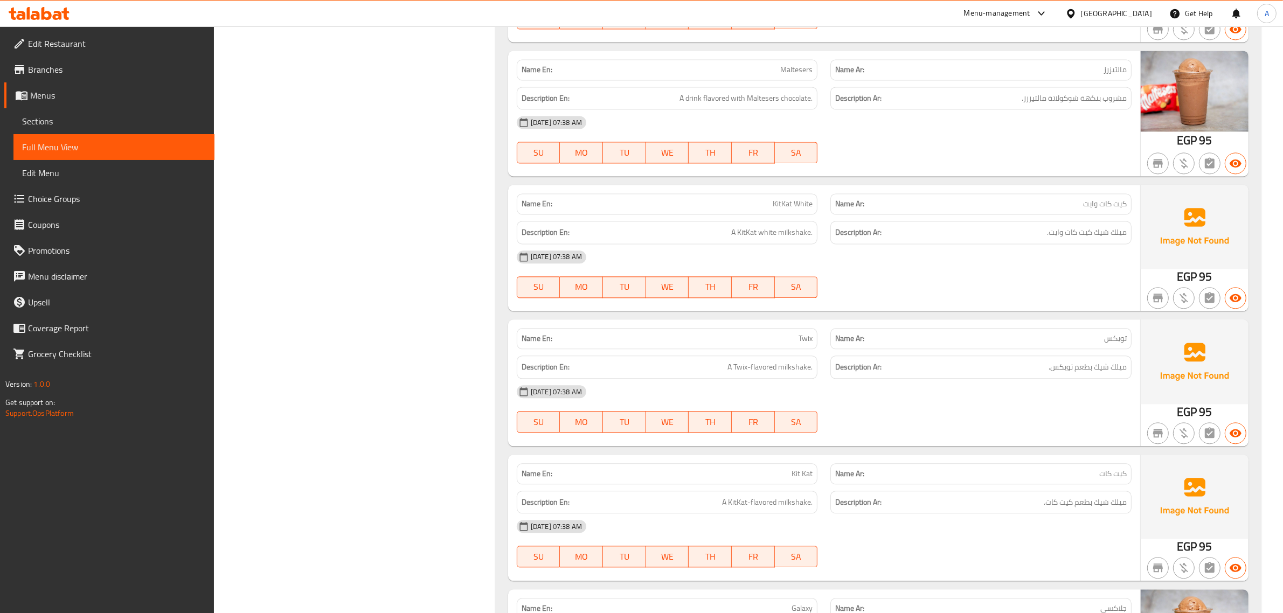
click at [971, 280] on div "[DATE] 07:38 AM SU MO TU WE TH FR SA" at bounding box center [824, 274] width 628 height 60
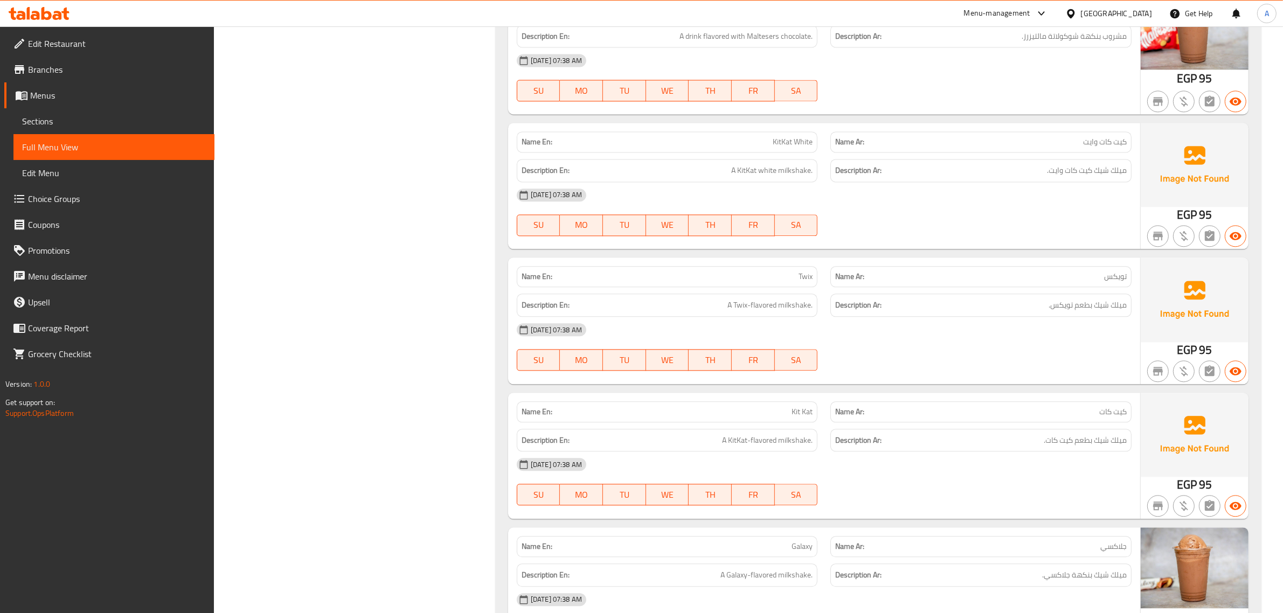
scroll to position [3032, 0]
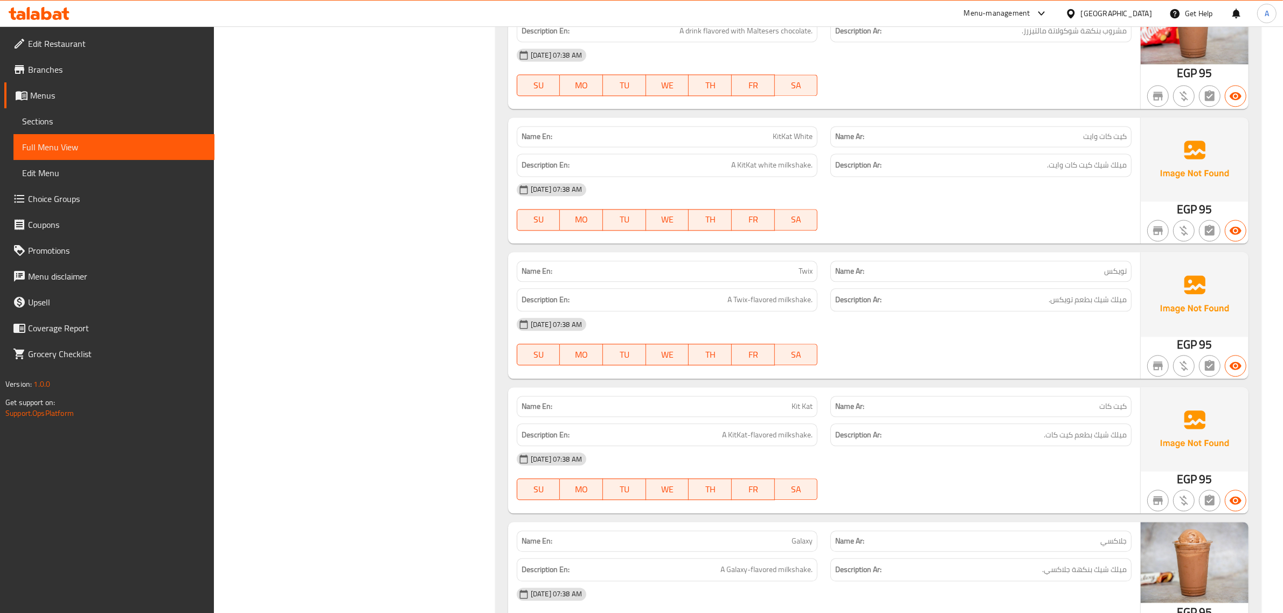
click at [842, 331] on div "[DATE] 07:38 AM" at bounding box center [824, 325] width 628 height 26
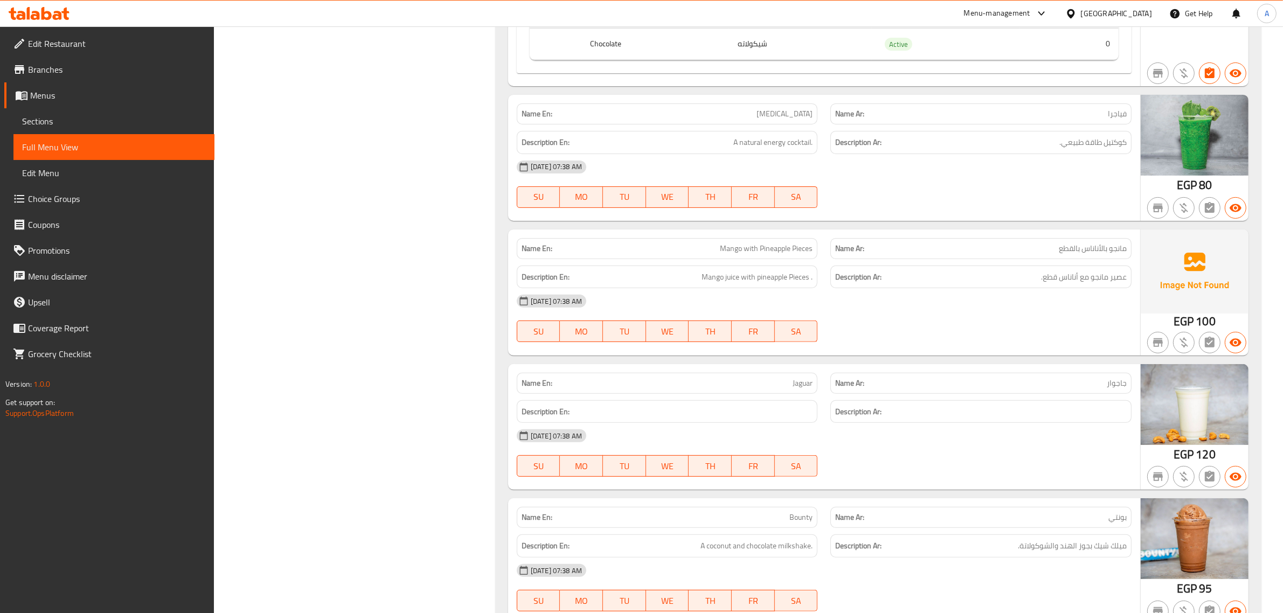
scroll to position [5524, 0]
click at [950, 313] on div "[DATE] 07:38 AM" at bounding box center [824, 300] width 628 height 26
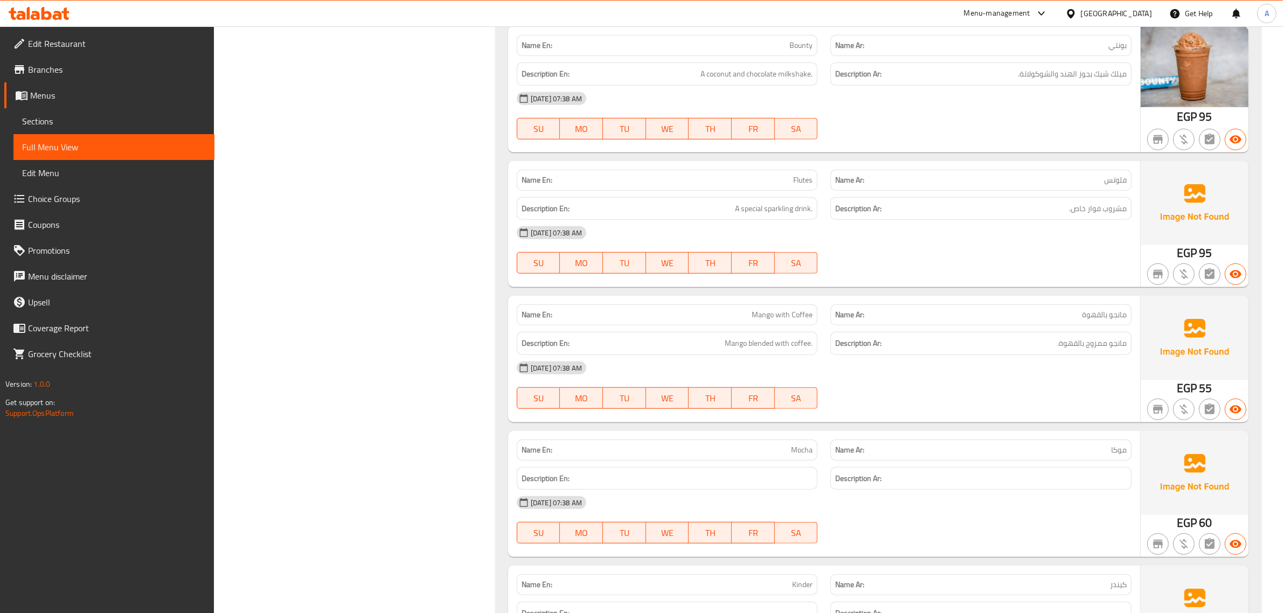
scroll to position [5996, 0]
click at [763, 320] on span "Mango with Coffee" at bounding box center [782, 313] width 61 height 11
copy span "Mango with Coffee"
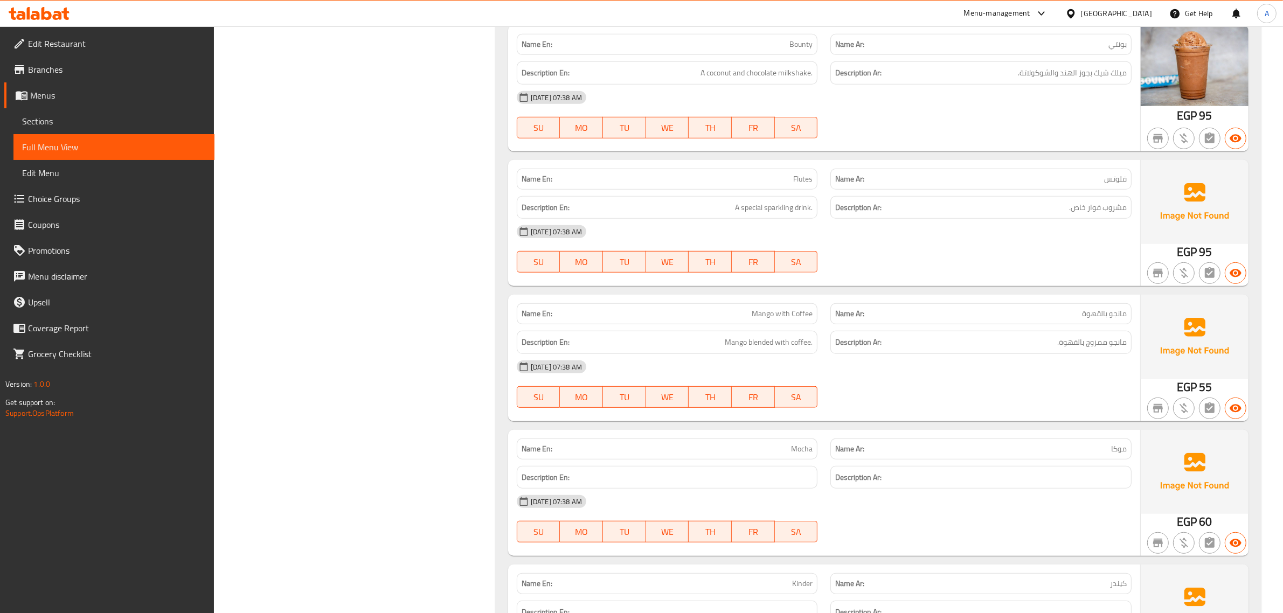
click at [875, 380] on div "[DATE] 07:38 AM" at bounding box center [824, 367] width 628 height 26
drag, startPoint x: 357, startPoint y: 527, endPoint x: 368, endPoint y: 494, distance: 34.6
